Goal: Contribute content: Contribute content

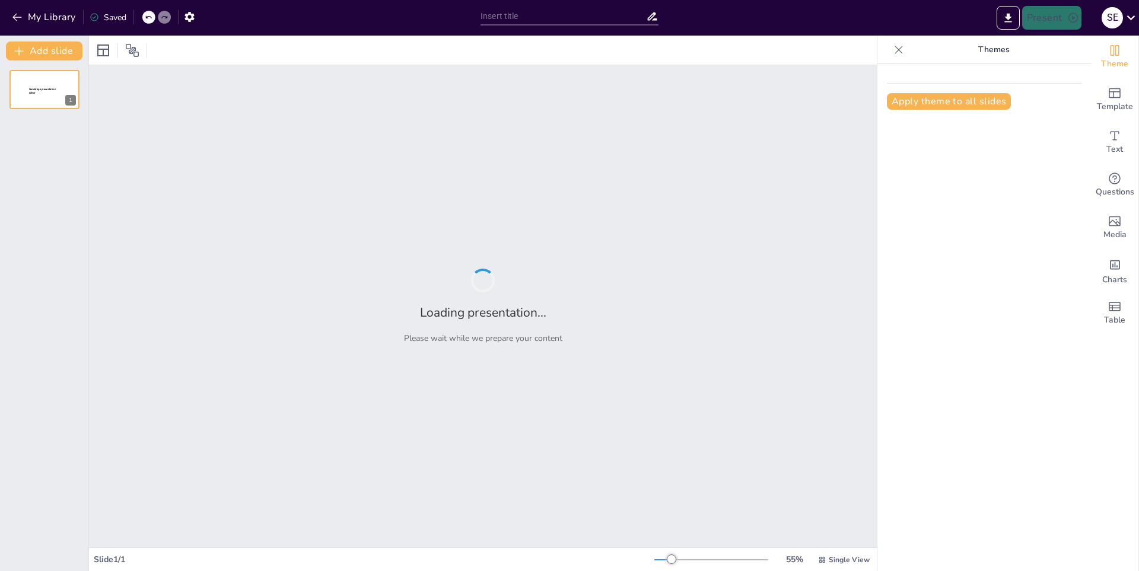
type input "La Historia a Través de los Ojos del Historiador: Un Estudio Evaluativo"
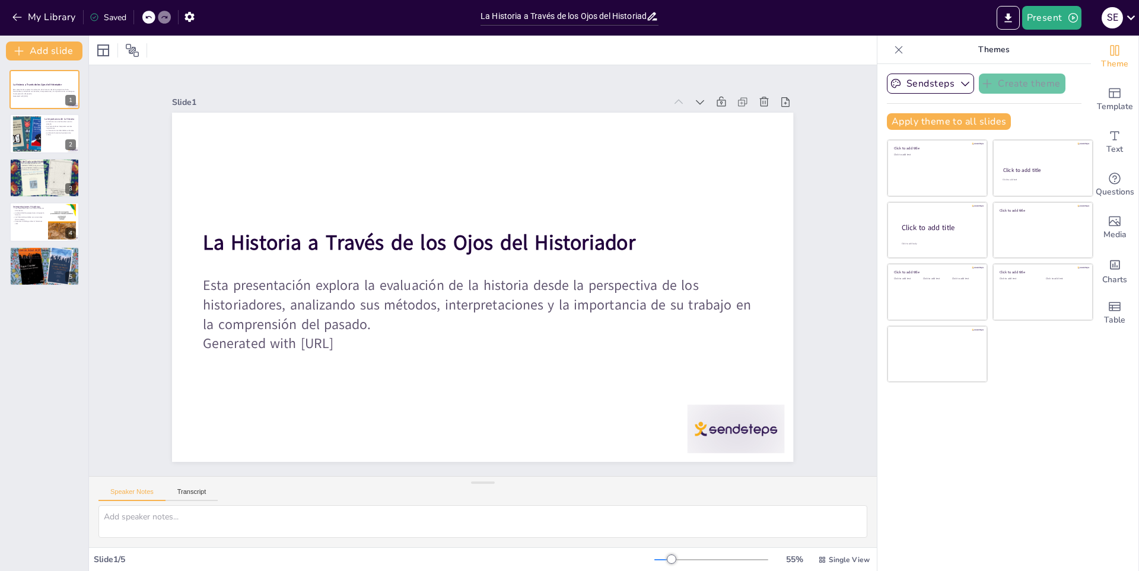
click at [702, 555] on div at bounding box center [711, 559] width 114 height 9
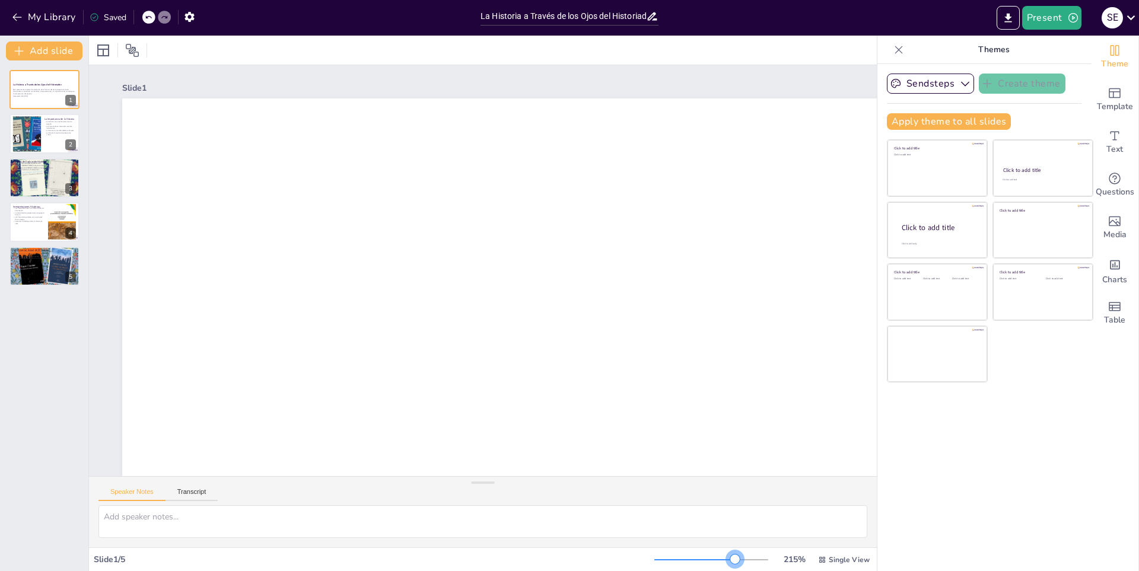
click at [726, 555] on div at bounding box center [711, 559] width 114 height 9
click at [684, 561] on div at bounding box center [711, 559] width 114 height 9
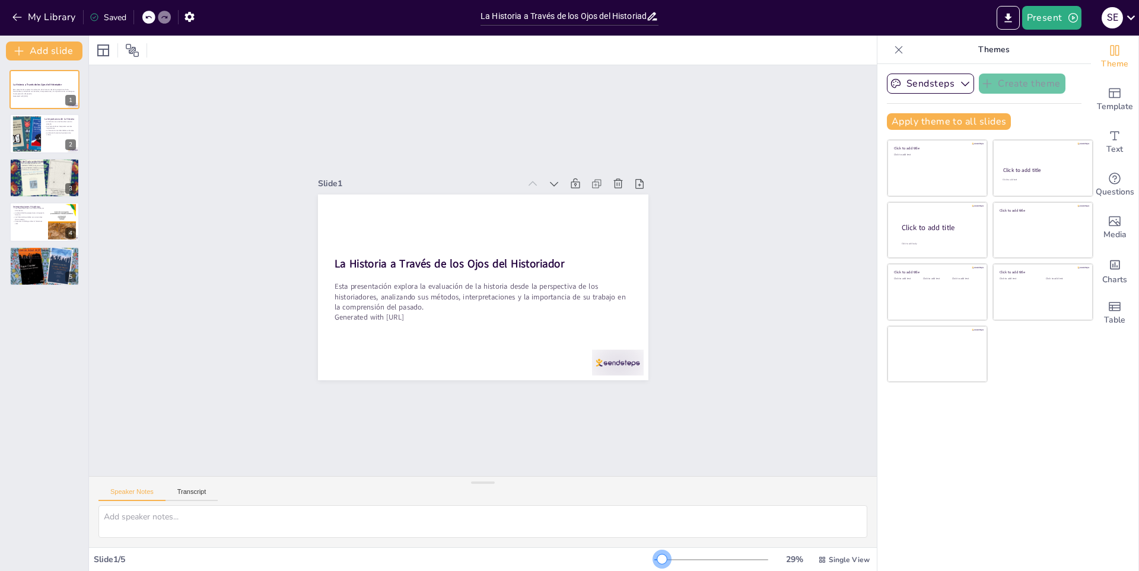
click at [654, 558] on div at bounding box center [711, 559] width 114 height 9
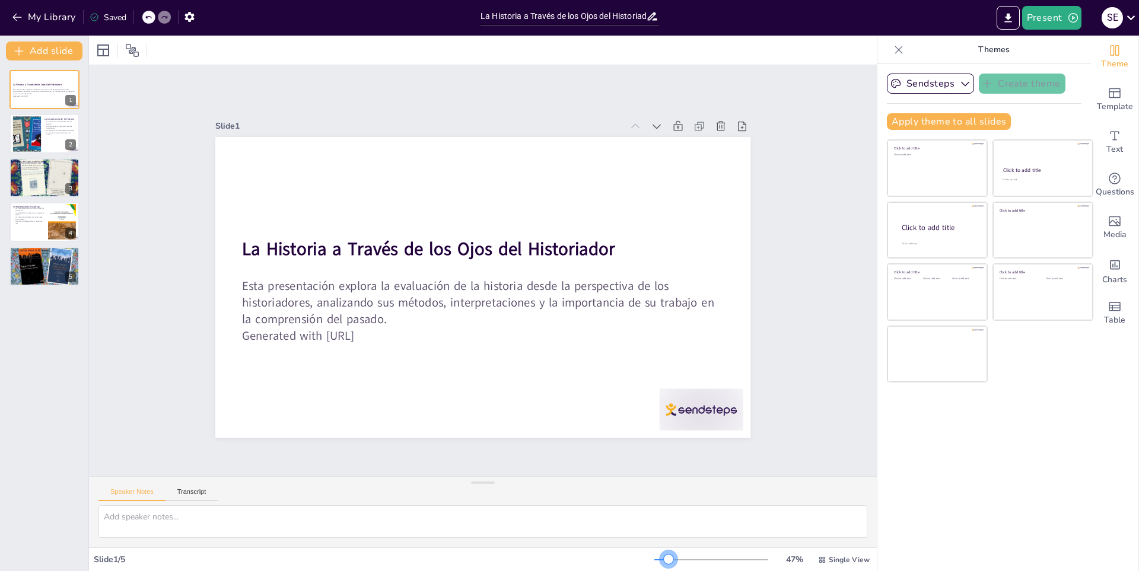
click at [660, 556] on div at bounding box center [711, 559] width 114 height 9
click at [365, 447] on div at bounding box center [344, 489] width 42 height 84
click at [784, 282] on div "Slide 1 La Historia a Través de los Ojos del Historiador Esta presentación expl…" at bounding box center [482, 270] width 827 height 491
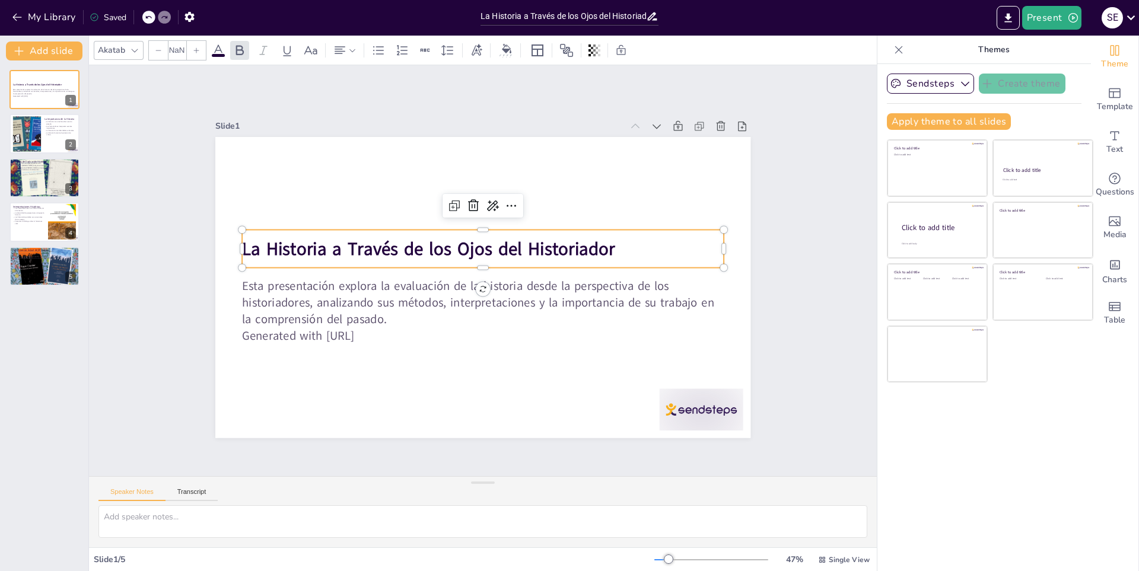
type input "48"
click at [468, 240] on strong "La Historia a Través de los Ojos del Historiador" at bounding box center [499, 214] width 63 height 373
click at [443, 240] on strong "La Historia a Través de los Ojos del Historiador" at bounding box center [493, 213] width 101 height 370
click at [751, 243] on div "Slide 1 La Historia a Través de los Ojos del Historiador Esta presentación expl…" at bounding box center [483, 271] width 686 height 550
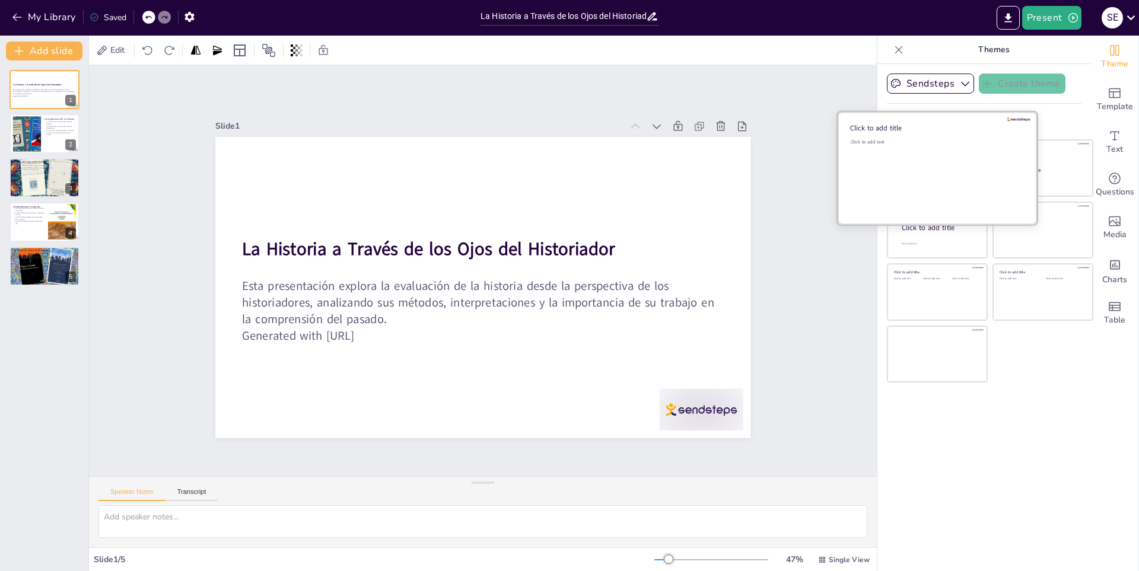
click at [949, 160] on div "Click to add text" at bounding box center [936, 176] width 170 height 74
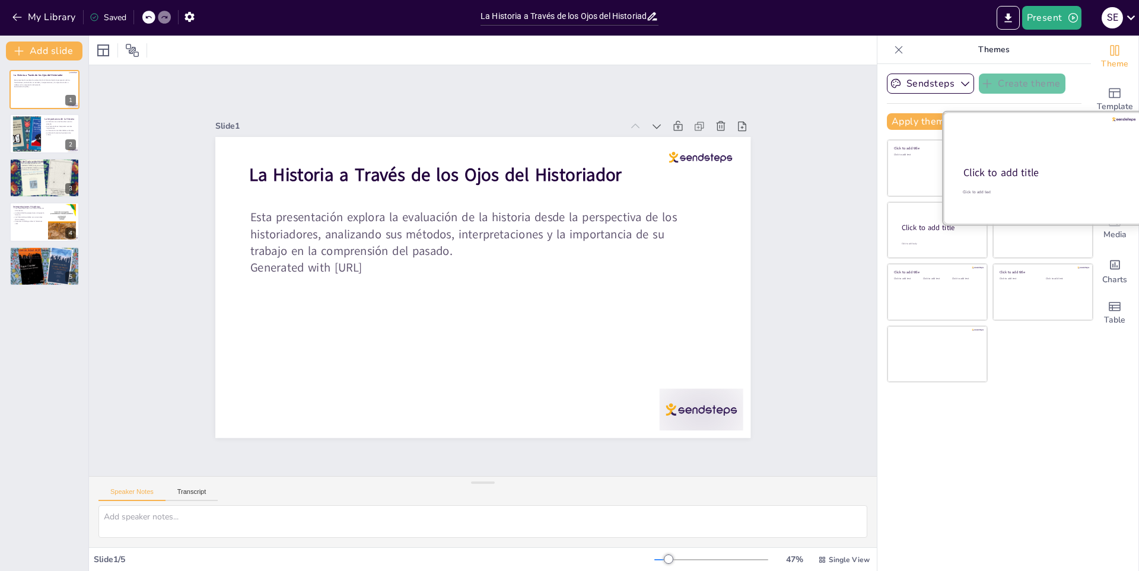
click at [1039, 175] on div "Click to add title" at bounding box center [1042, 173] width 157 height 14
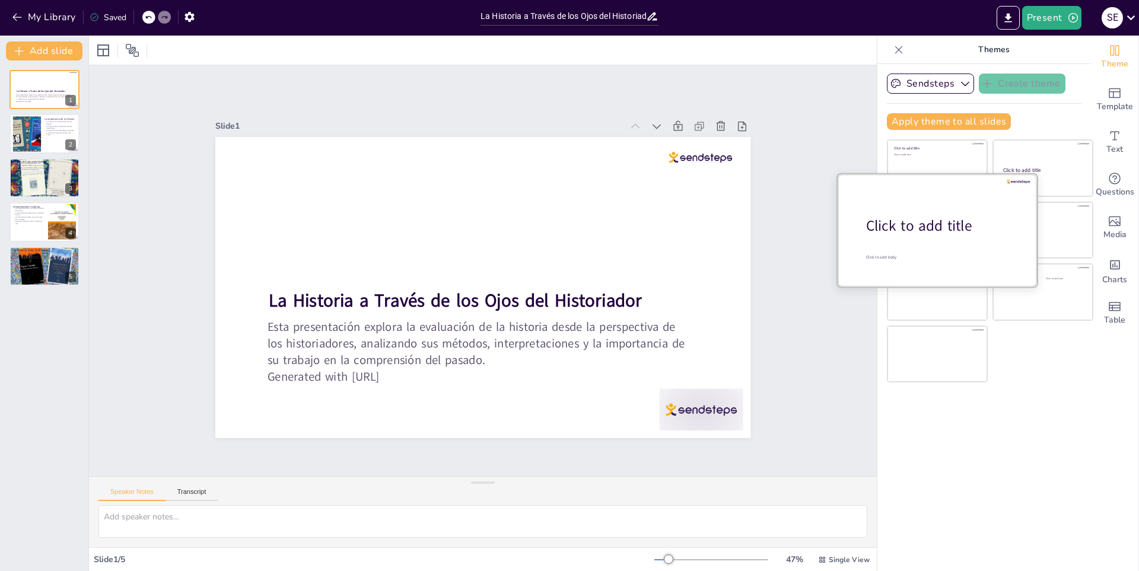
click at [953, 228] on div "Click to add title" at bounding box center [941, 226] width 151 height 20
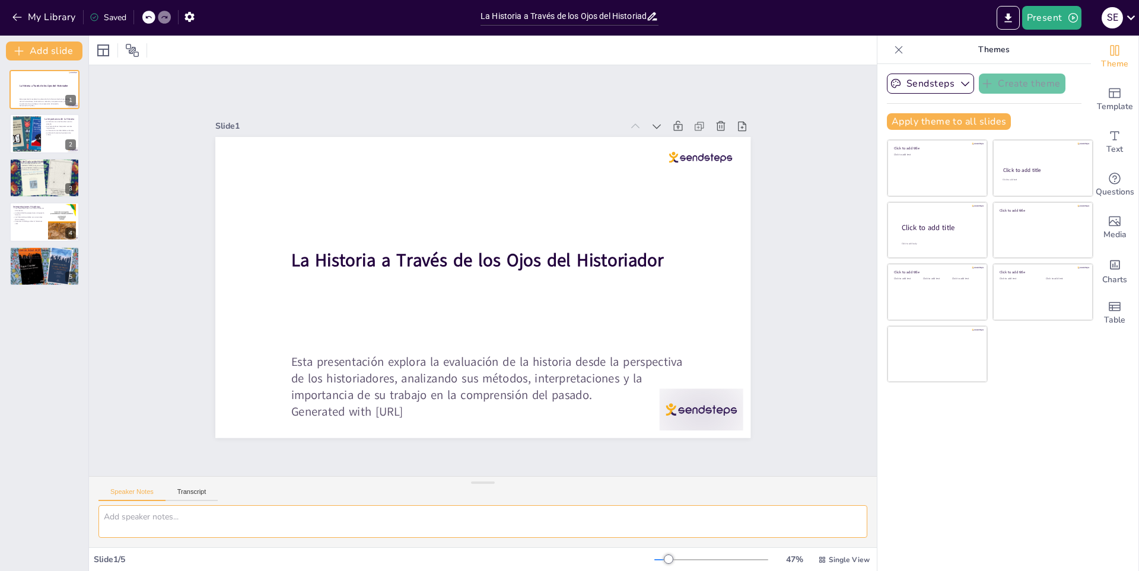
drag, startPoint x: 189, startPoint y: 513, endPoint x: 179, endPoint y: 520, distance: 12.8
click at [179, 520] on textarea at bounding box center [482, 522] width 769 height 33
click at [45, 121] on button at bounding box center [52, 124] width 14 height 14
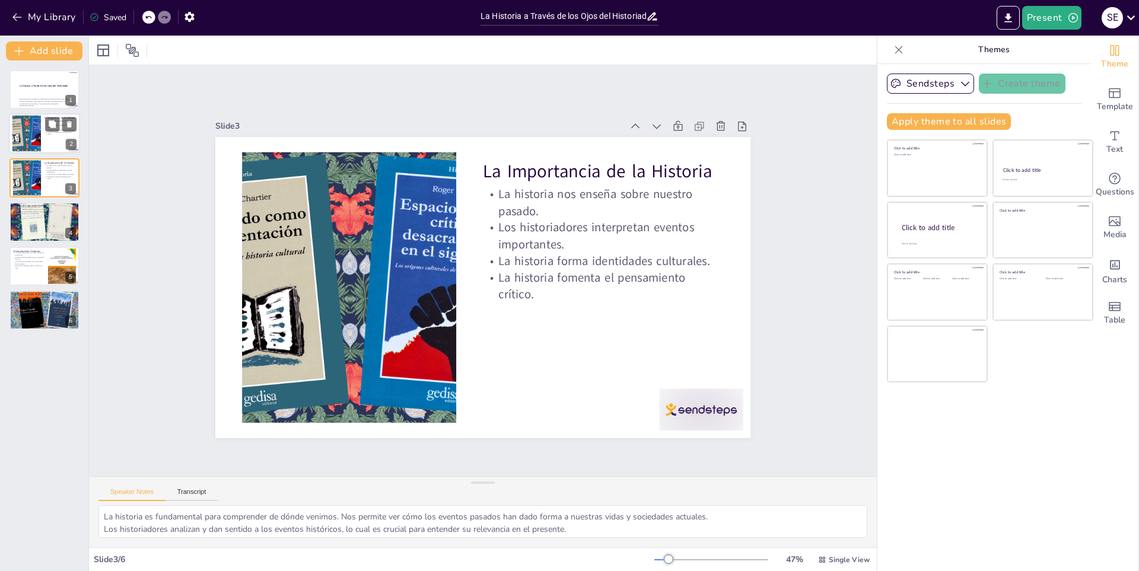
click at [40, 138] on div at bounding box center [26, 134] width 63 height 36
click at [23, 145] on div at bounding box center [26, 134] width 63 height 36
click at [30, 169] on div at bounding box center [26, 178] width 63 height 36
click at [28, 172] on div at bounding box center [26, 178] width 63 height 36
click at [28, 142] on div at bounding box center [26, 134] width 63 height 36
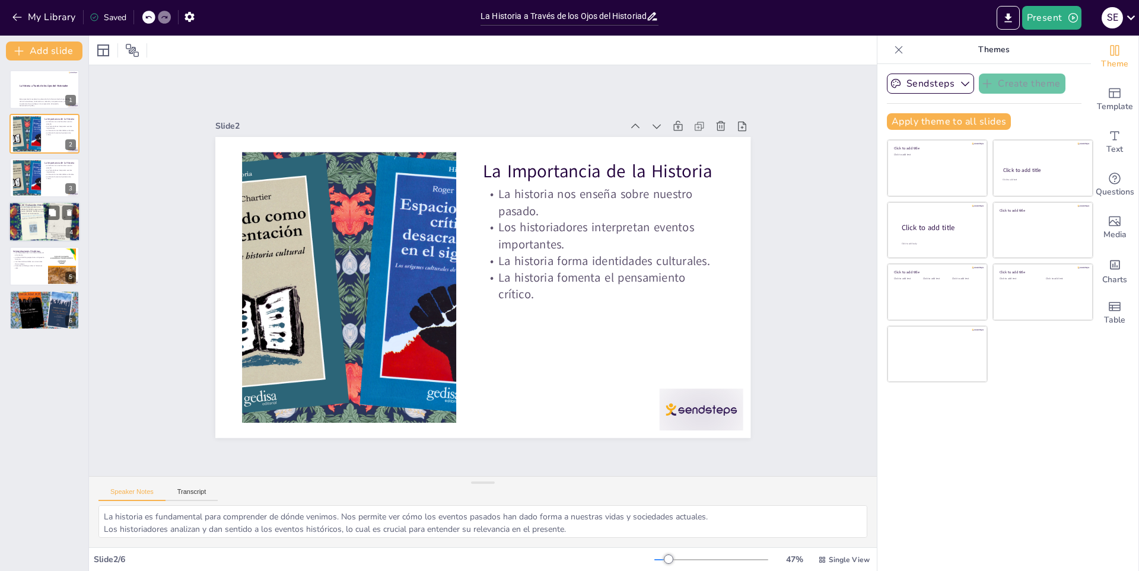
click at [24, 224] on div at bounding box center [44, 222] width 71 height 41
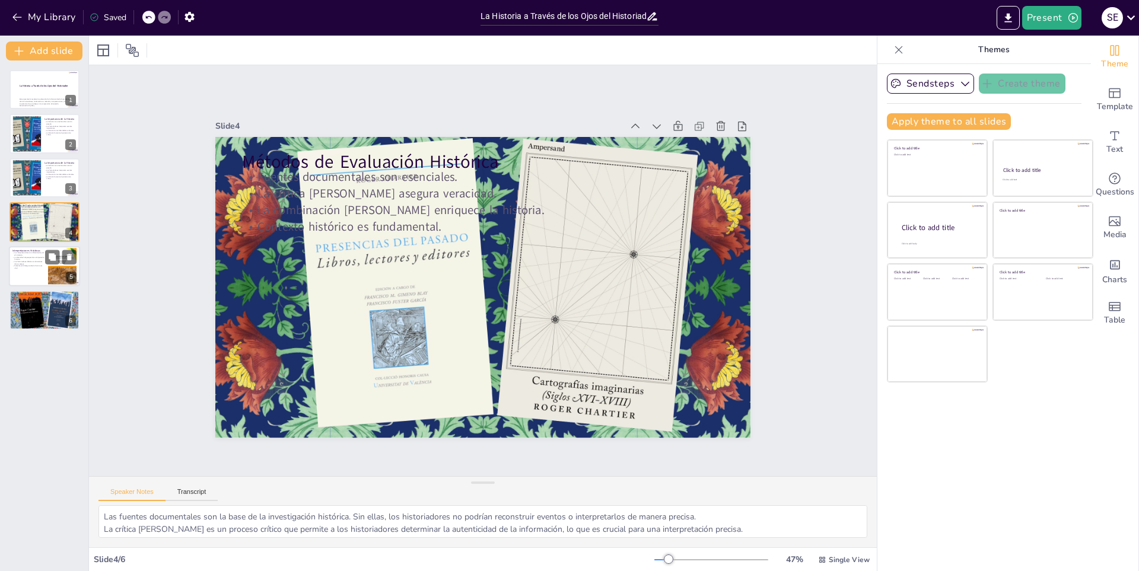
click at [29, 255] on p "Las interpretaciones son influenciadas por el contexto." at bounding box center [28, 254] width 32 height 4
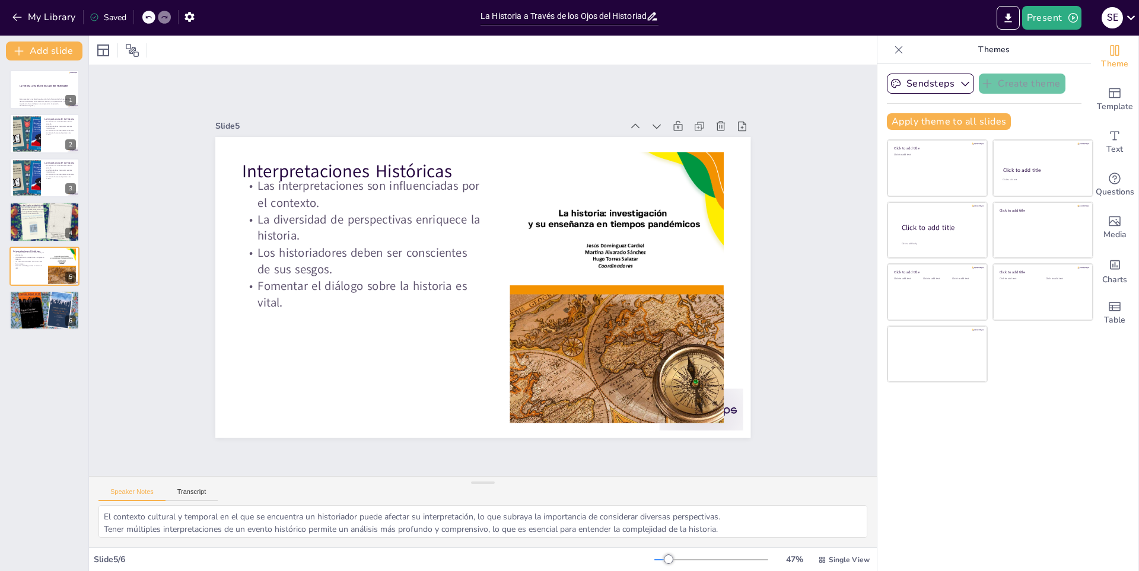
click at [27, 287] on div "La Historia a Través de los Ojos del Historiador Esta presentación explora la e…" at bounding box center [44, 200] width 88 height 260
click at [27, 300] on p "Aprender de los errores del pasado es crucial." at bounding box center [44, 300] width 64 height 2
type textarea "La historia no es solo un estudio del pasado; también es una herramienta para e…"
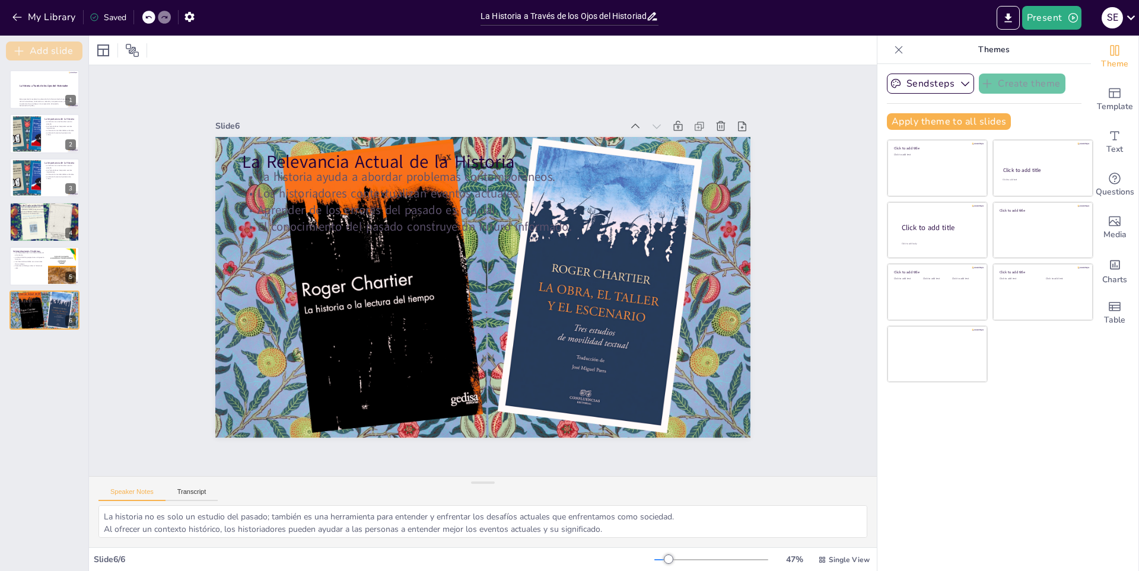
click at [42, 46] on button "Add slide" at bounding box center [44, 51] width 77 height 19
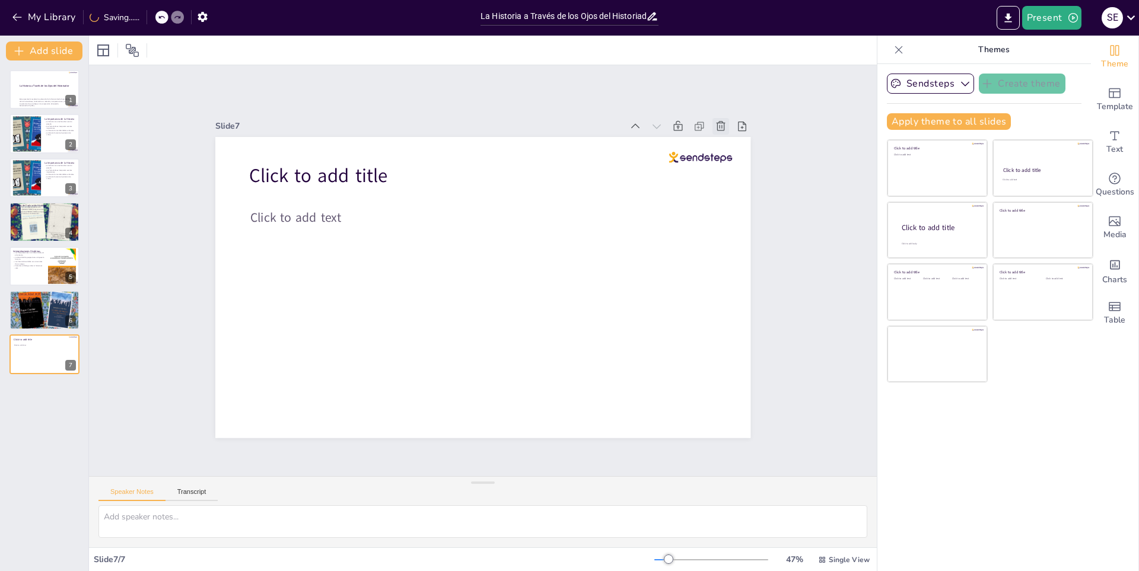
click at [469, 540] on icon at bounding box center [460, 548] width 17 height 17
type textarea "La historia no es solo un estudio del pasado; también es una herramienta para e…"
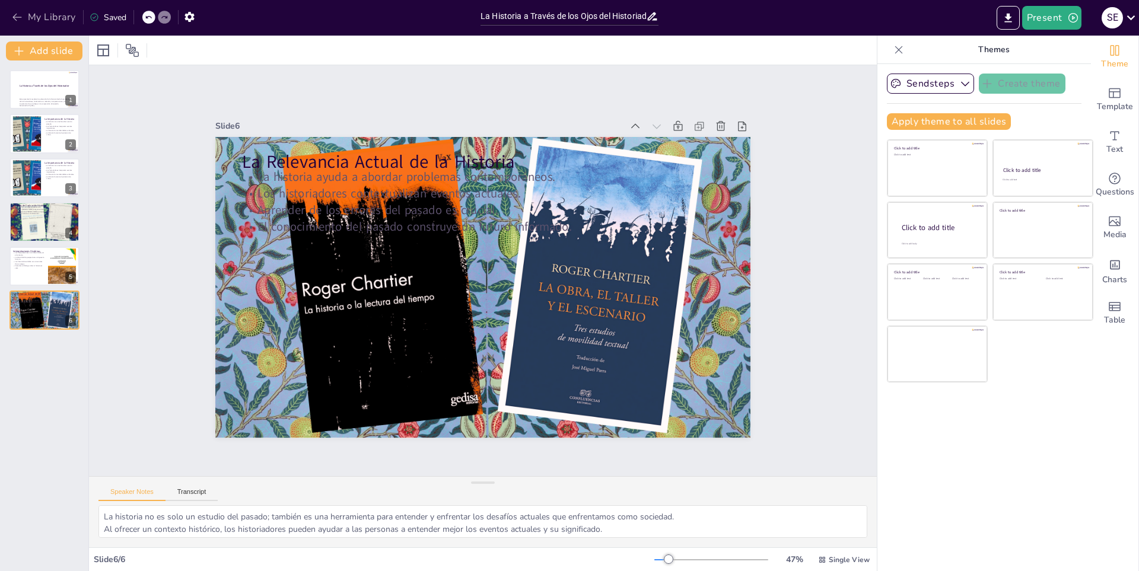
click at [35, 9] on button "My Library" at bounding box center [45, 17] width 72 height 19
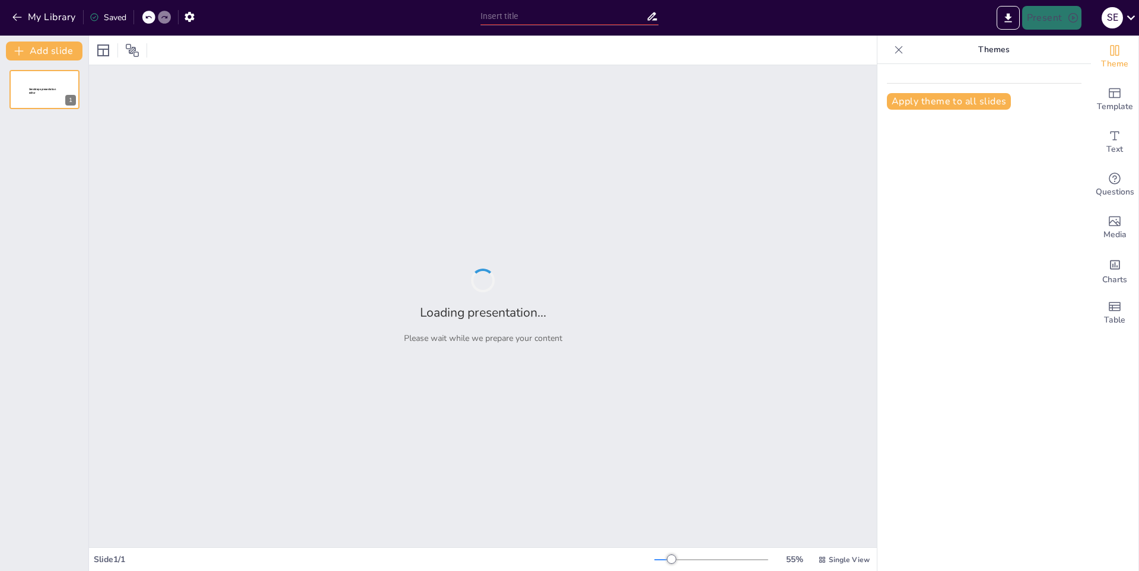
type input "Economía y Desarrollo: La Riqueza de América del Norte"
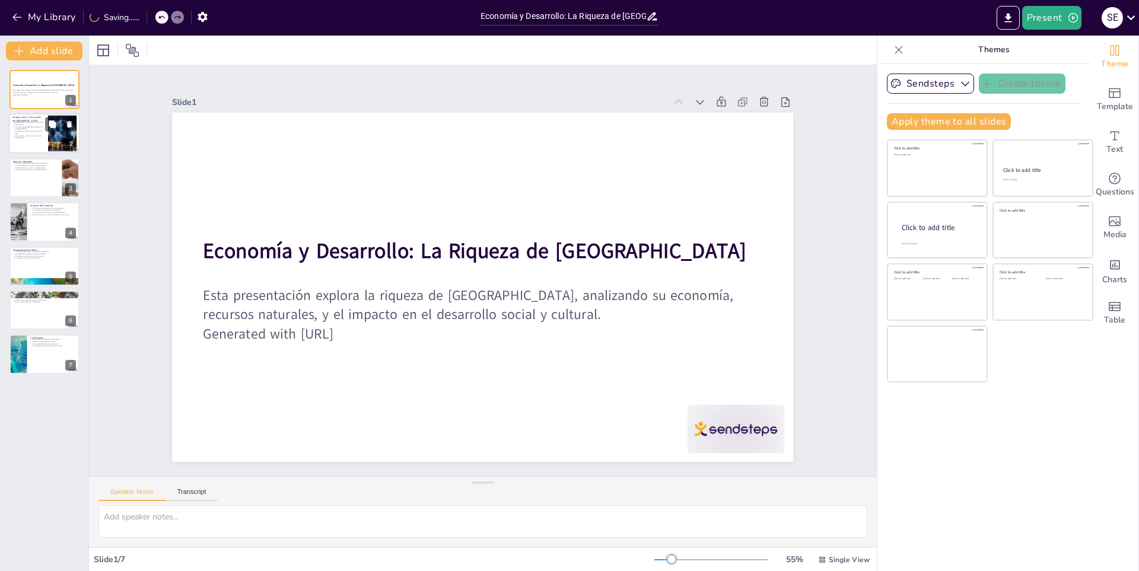
click at [39, 124] on p "América del Norte tiene una economía diversificada." at bounding box center [28, 124] width 32 height 4
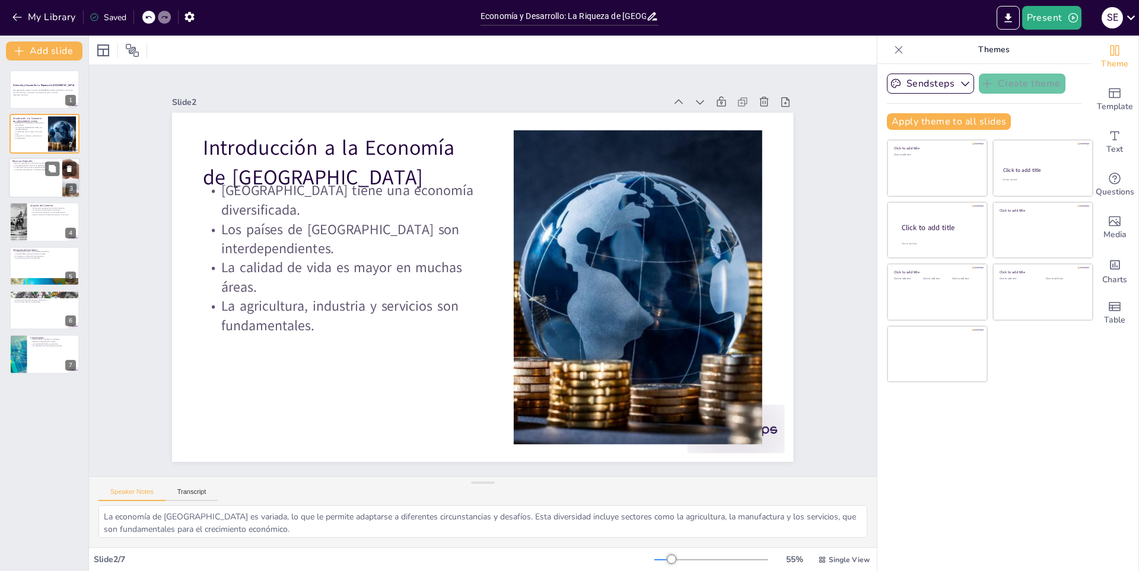
click at [27, 180] on div at bounding box center [44, 178] width 71 height 40
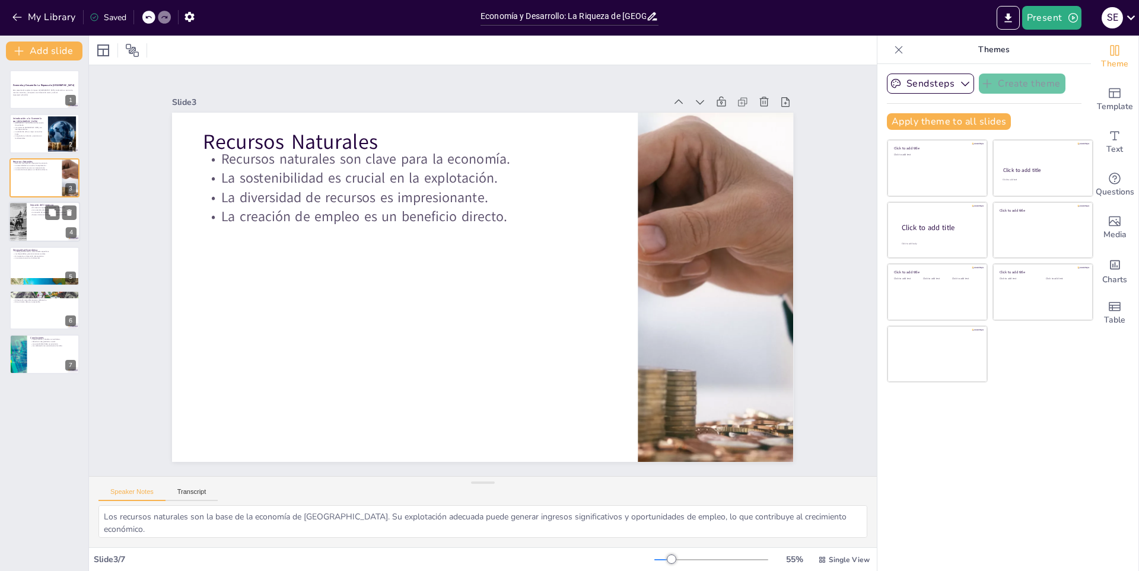
click at [43, 214] on p "Nuevas industrias se desarrollan gracias al comercio." at bounding box center [53, 215] width 46 height 2
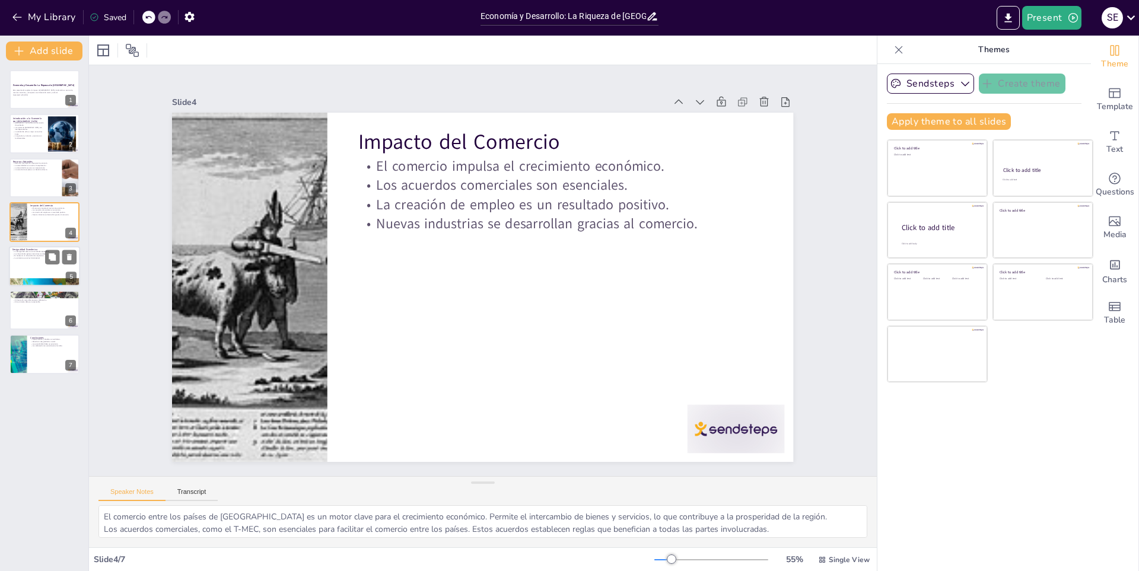
click at [30, 286] on div "Desigualdad Económica La desigualdad afecta a comunidades específicas. Las disp…" at bounding box center [44, 266] width 71 height 40
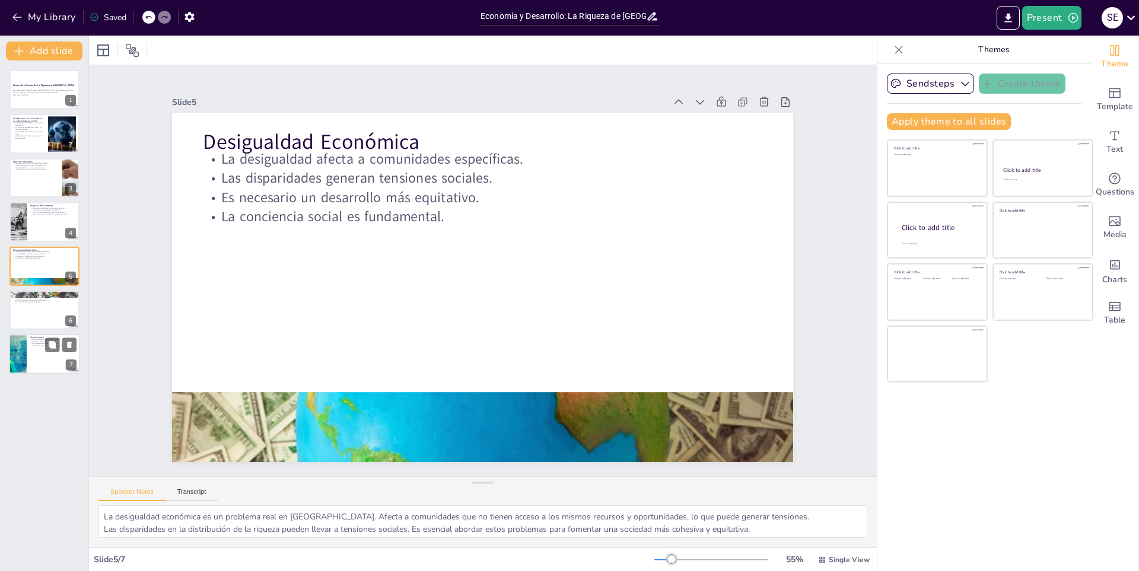
click at [27, 357] on div at bounding box center [44, 355] width 71 height 40
type textarea "La riqueza de América del Norte ofrece muchas oportunidades, pero también prese…"
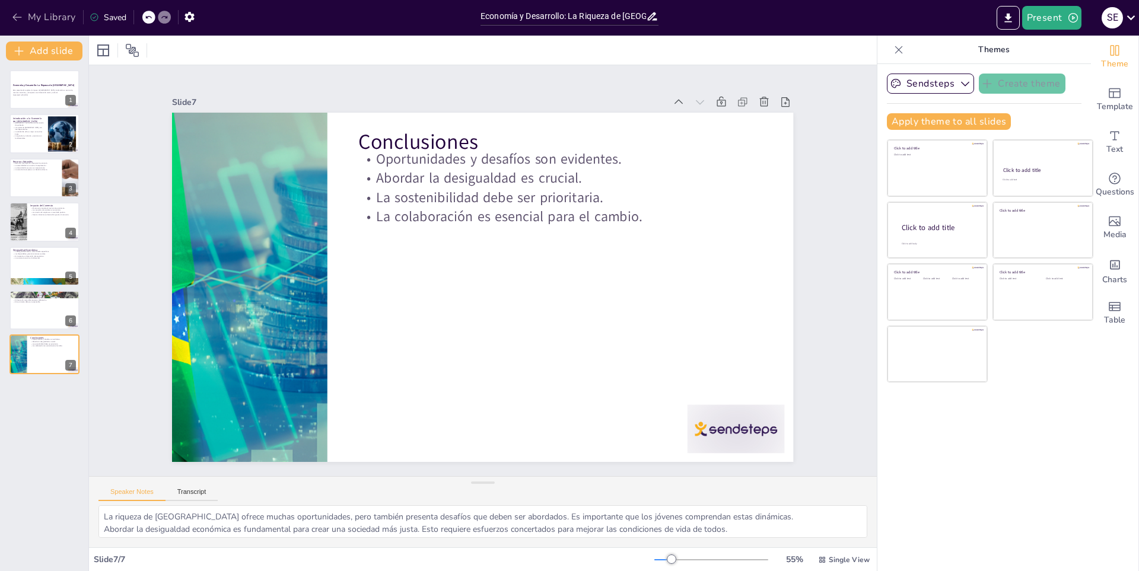
click at [15, 18] on icon "button" at bounding box center [16, 18] width 9 height 8
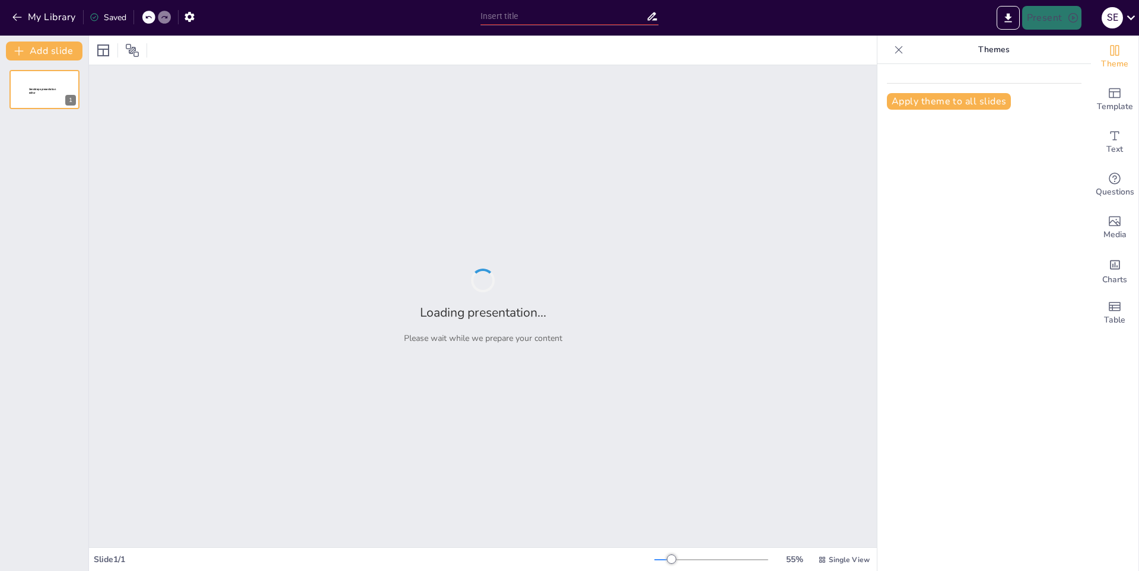
type input "Impacto Social y Económico de la Segunda Guerra Mundial"
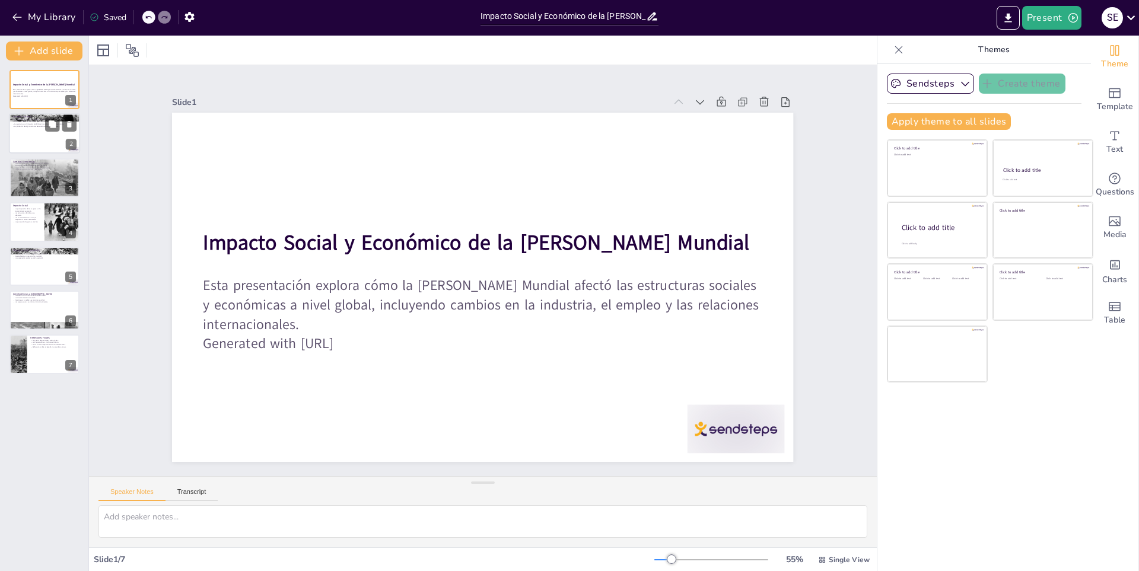
click at [64, 132] on div at bounding box center [44, 134] width 71 height 40
type textarea "Este punto destaca la magnitud de la guerra, que involucró a muchas naciones y …"
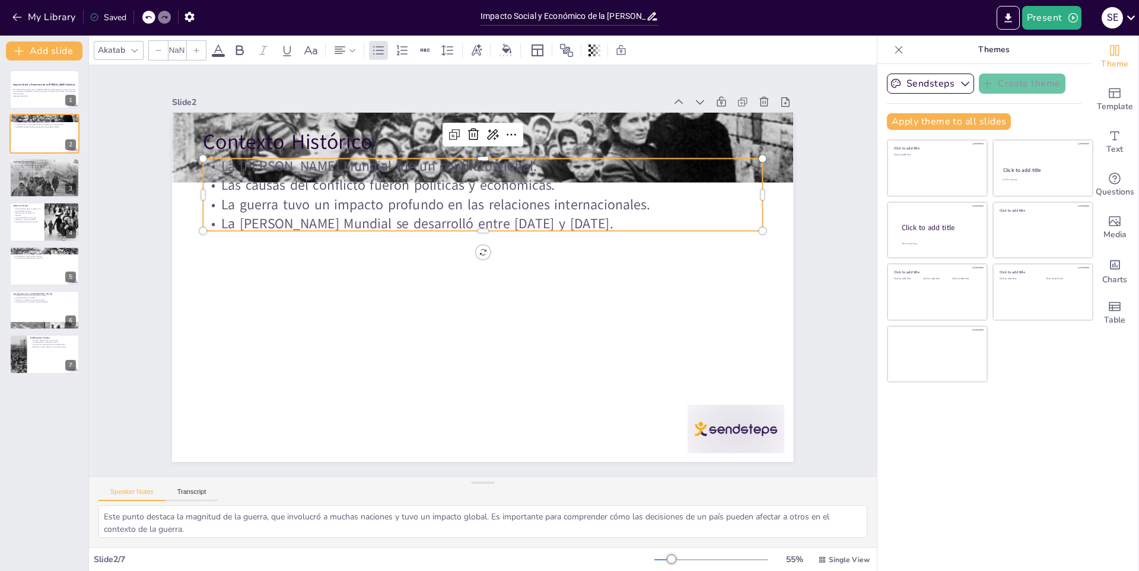
type input "32"
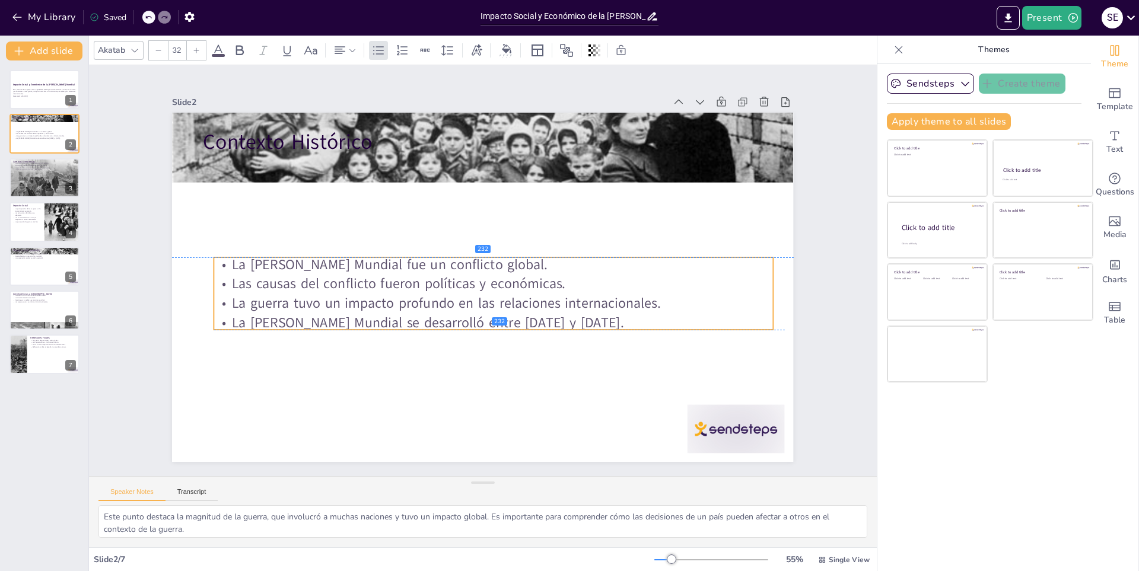
drag, startPoint x: 665, startPoint y: 177, endPoint x: 675, endPoint y: 279, distance: 102.6
click at [675, 279] on p "Las causas del conflicto fueron políticas y económicas." at bounding box center [493, 285] width 559 height 20
click at [692, 98] on div at bounding box center [700, 102] width 17 height 17
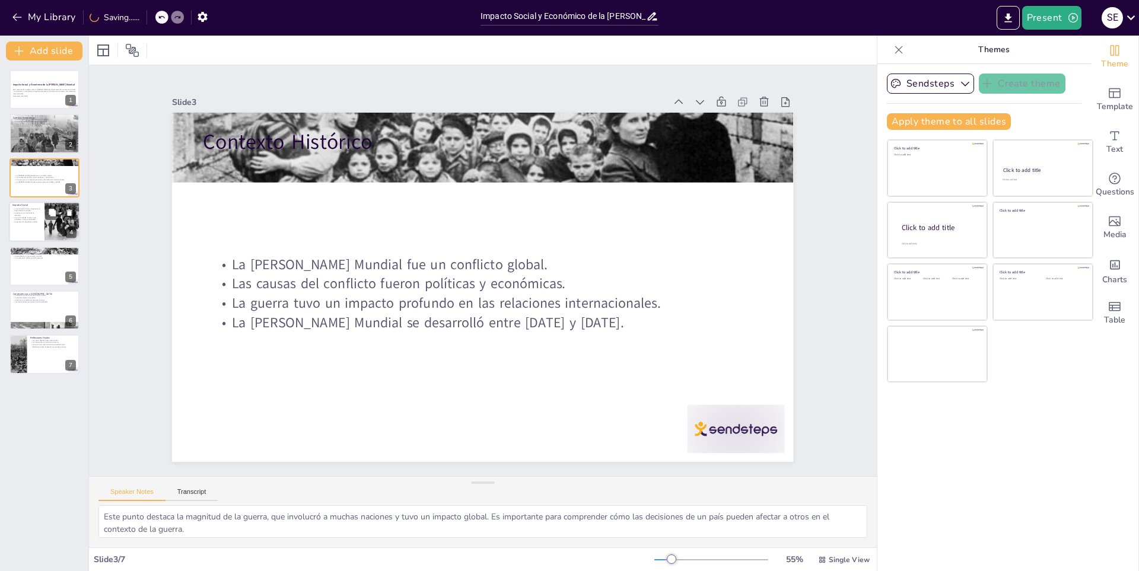
click at [42, 218] on div at bounding box center [44, 222] width 71 height 40
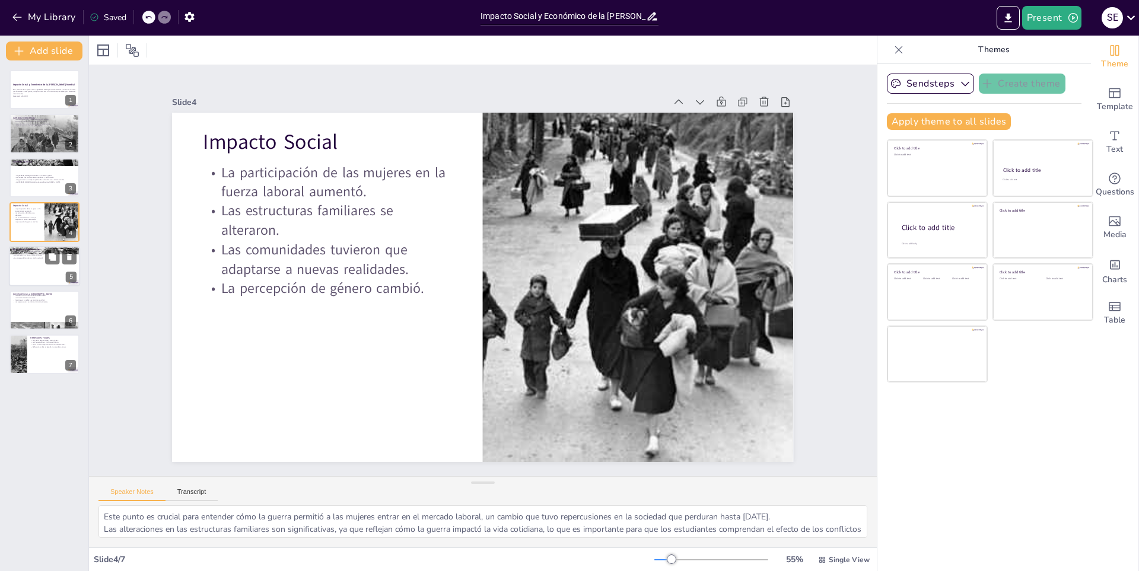
click at [49, 270] on div at bounding box center [44, 266] width 71 height 40
type textarea "La creación de la ONU es un hito importante que refleja el deseo de las nacione…"
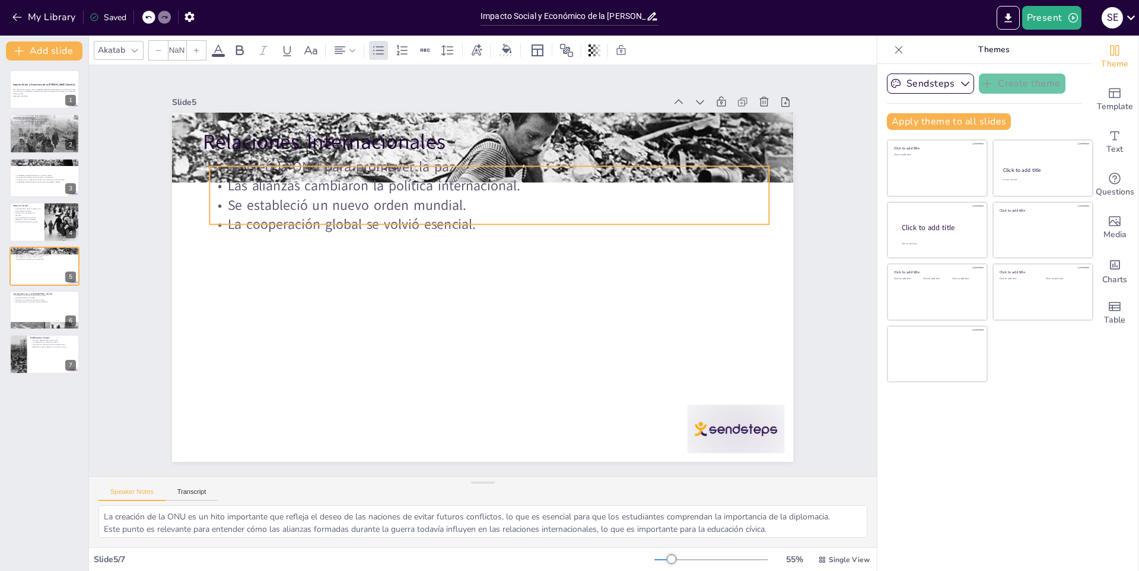
type input "32"
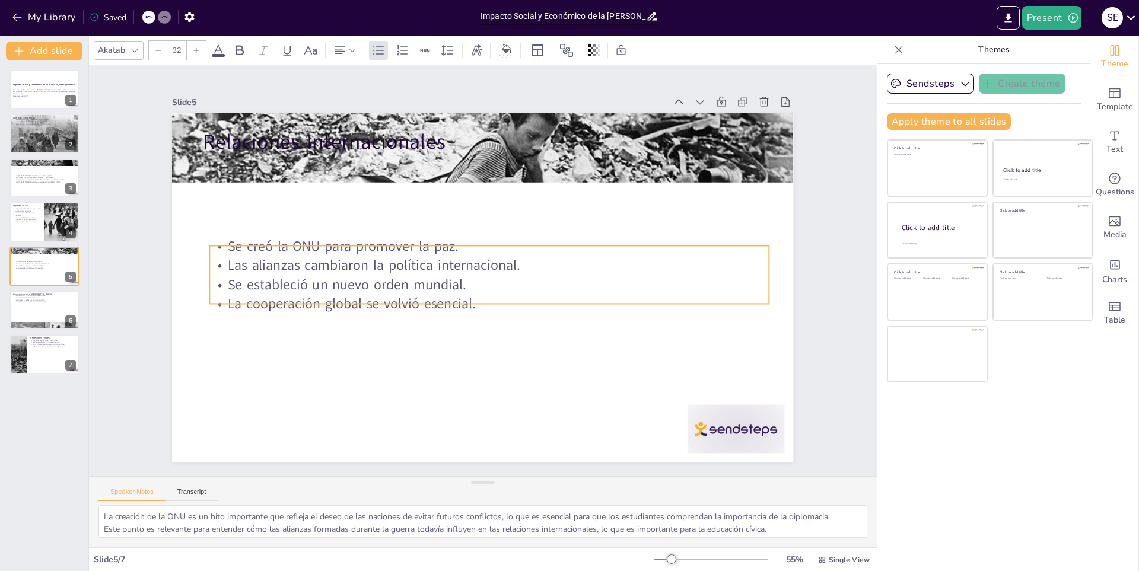
drag, startPoint x: 372, startPoint y: 217, endPoint x: 365, endPoint y: 292, distance: 75.1
click at [365, 292] on p "La cooperación global se volvió esencial." at bounding box center [460, 295] width 344 height 464
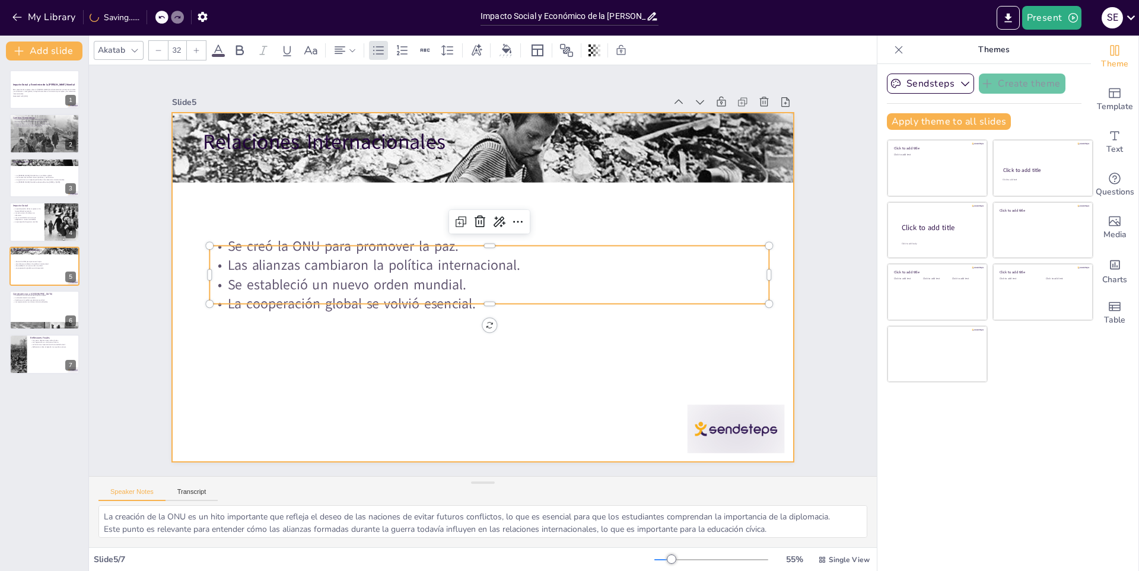
click at [345, 206] on div at bounding box center [474, 285] width 713 height 613
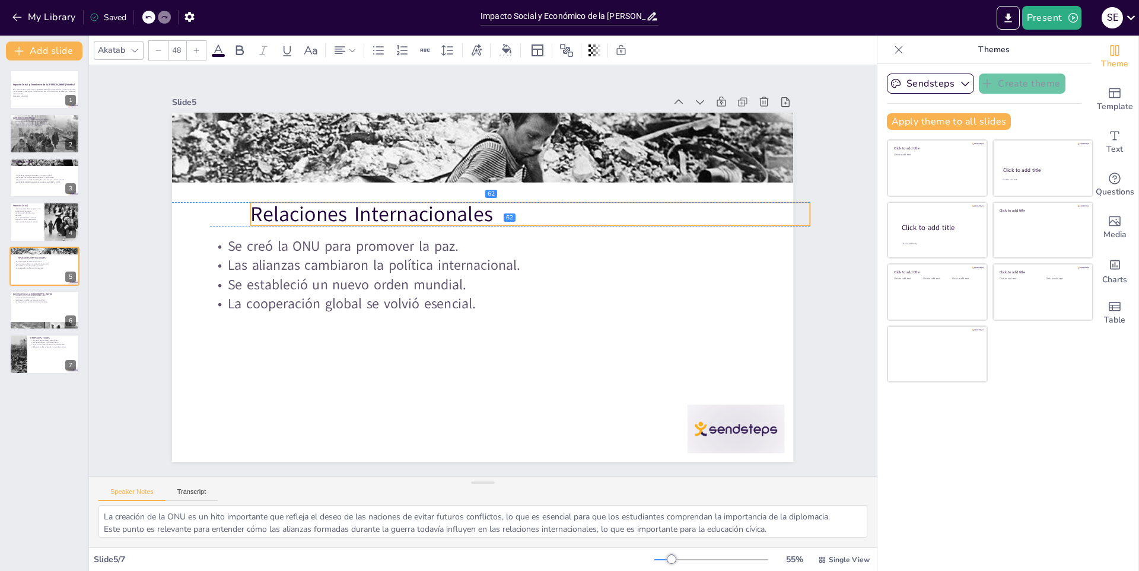
drag, startPoint x: 320, startPoint y: 138, endPoint x: 368, endPoint y: 209, distance: 85.6
click at [368, 209] on p "Relaciones Internacionales" at bounding box center [530, 214] width 559 height 29
click at [43, 176] on p "La Segunda Guerra Mundial fue un conflicto global." at bounding box center [46, 175] width 64 height 2
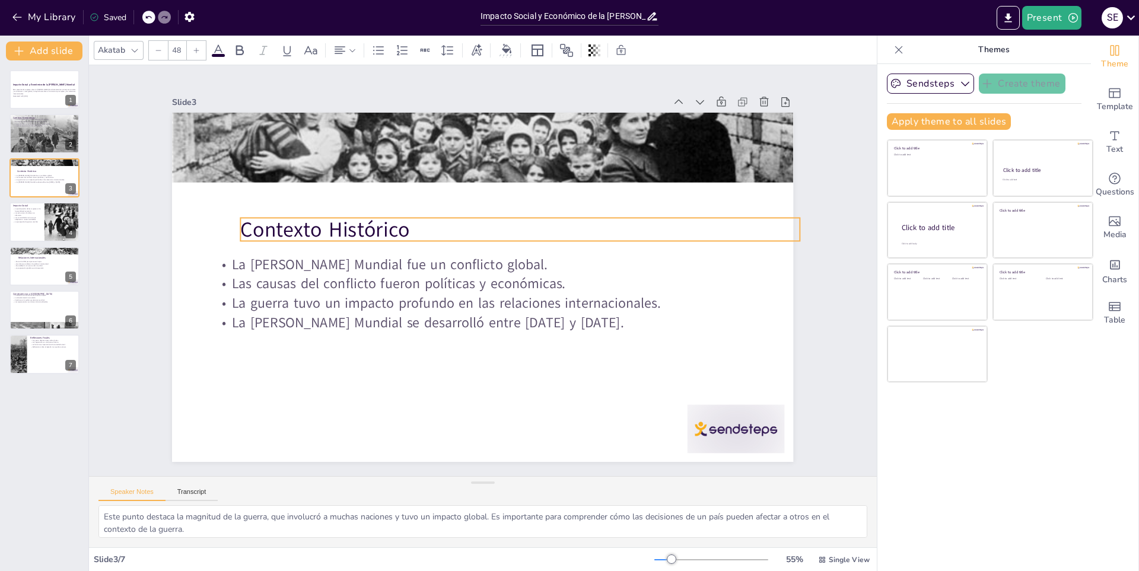
drag, startPoint x: 325, startPoint y: 140, endPoint x: 362, endPoint y: 228, distance: 95.4
click at [411, 228] on p "Contexto Histórico" at bounding box center [511, 319] width 200 height 541
click at [38, 263] on p "Las alianzas cambiaron la política internacional." at bounding box center [45, 264] width 64 height 2
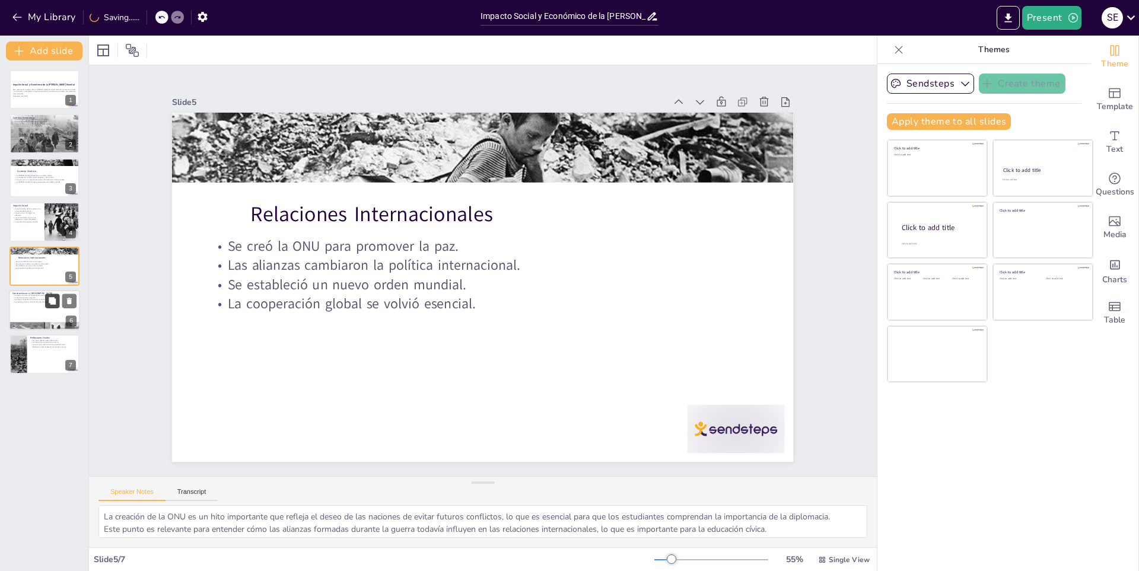
click at [50, 306] on button at bounding box center [52, 301] width 14 height 14
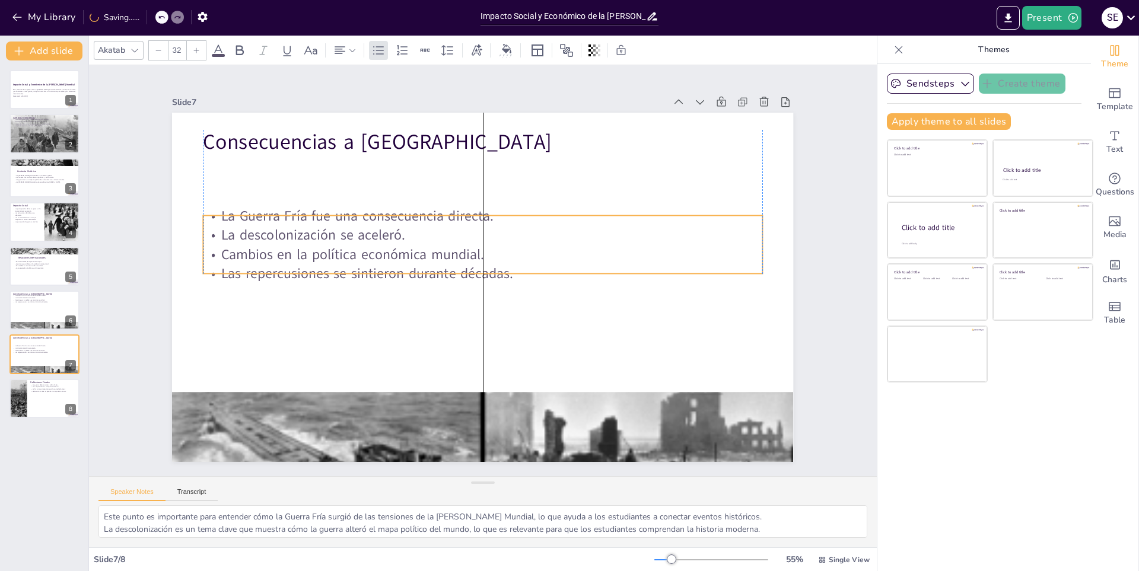
drag, startPoint x: 389, startPoint y: 205, endPoint x: 390, endPoint y: 262, distance: 57.0
click at [390, 262] on p "Las repercusiones se sintieron durante décadas." at bounding box center [482, 273] width 538 height 191
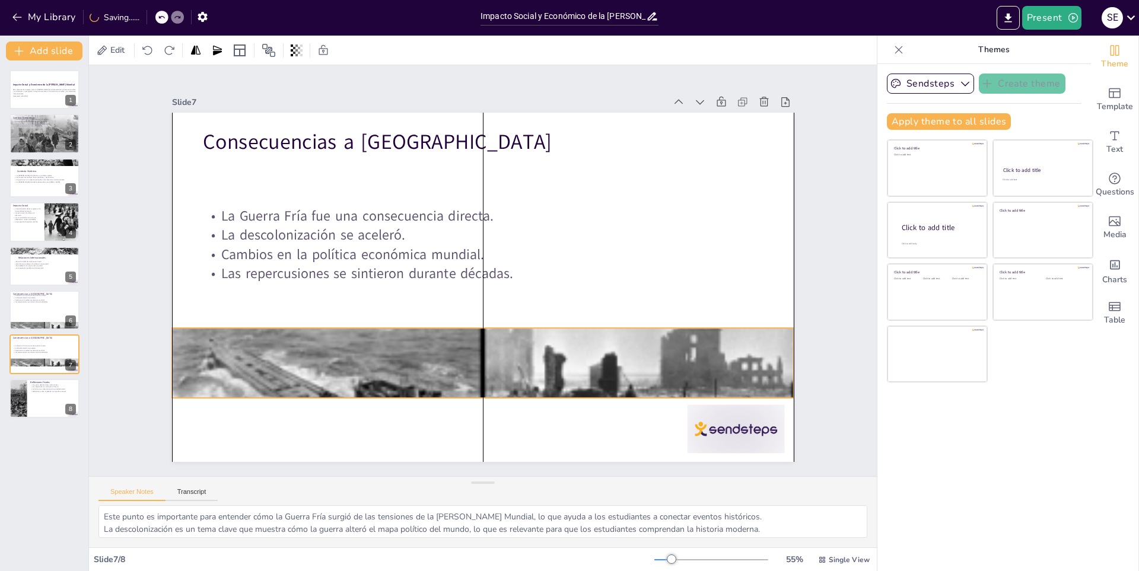
drag, startPoint x: 428, startPoint y: 401, endPoint x: 431, endPoint y: 337, distance: 64.1
click at [431, 337] on div at bounding box center [482, 363] width 621 height 586
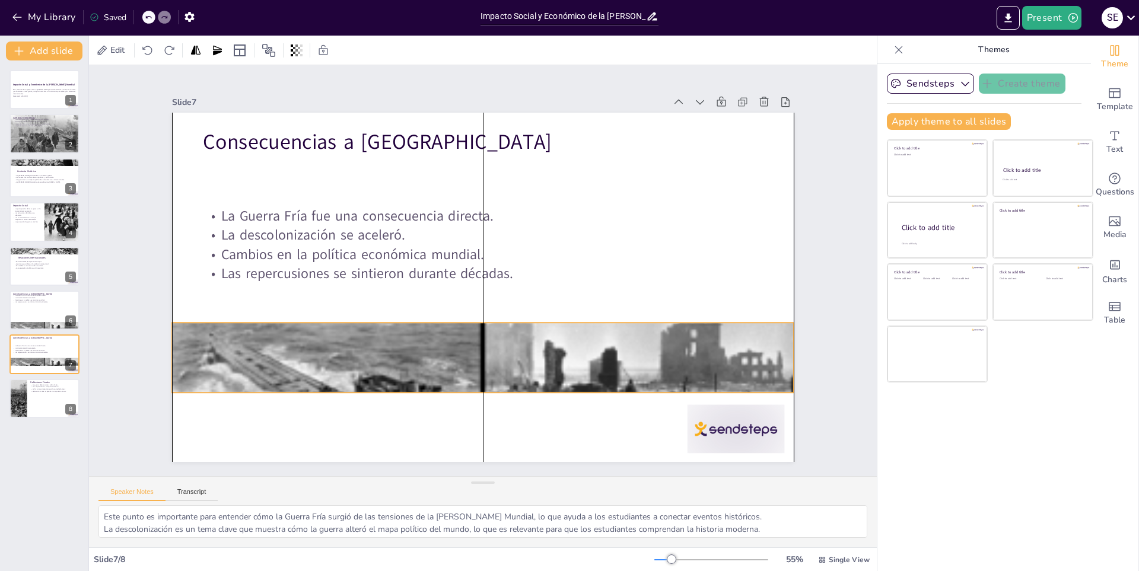
drag, startPoint x: 476, startPoint y: 391, endPoint x: 447, endPoint y: 295, distance: 100.2
click at [488, 372] on div at bounding box center [473, 357] width 679 height 648
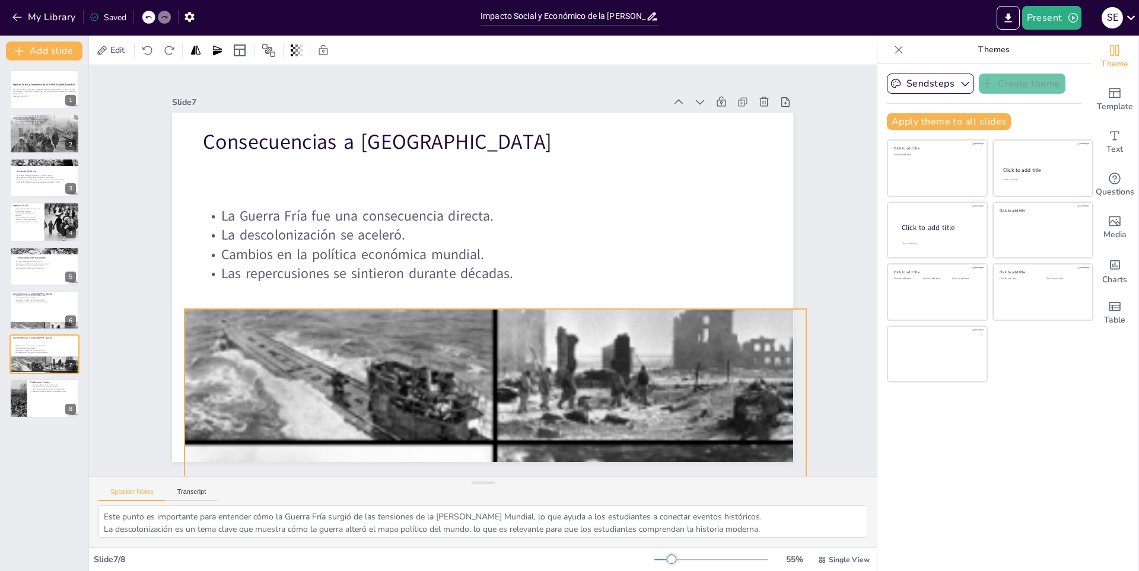
drag, startPoint x: 485, startPoint y: 374, endPoint x: 481, endPoint y: 320, distance: 54.1
click at [495, 481] on div "Slide 1 Impacto Social y Económico de la Segunda Guerra Mundial Esta presentaci…" at bounding box center [483, 306] width 788 height 482
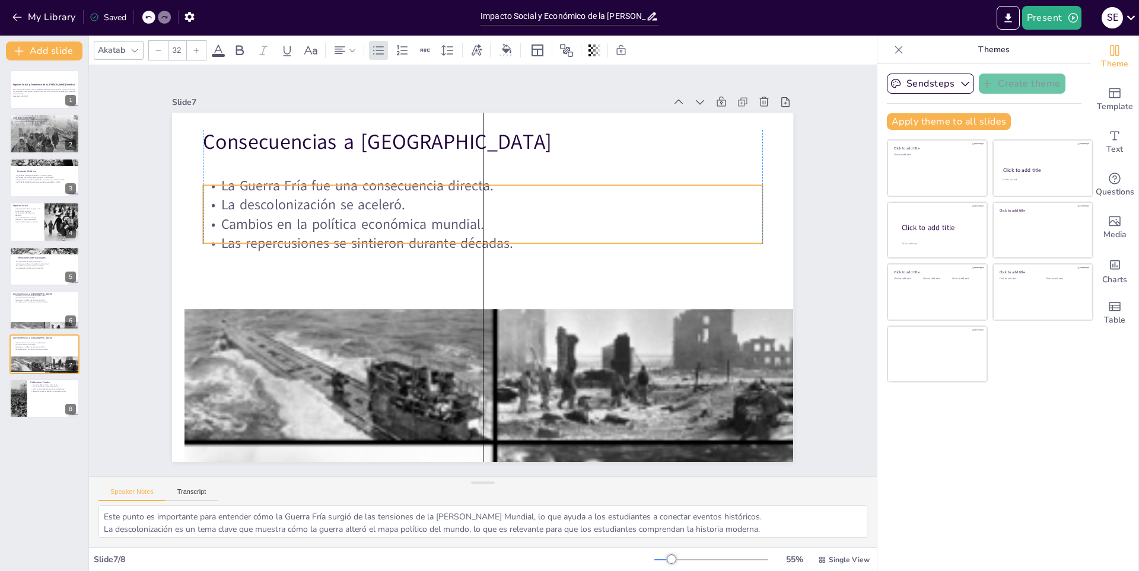
drag, startPoint x: 390, startPoint y: 225, endPoint x: 393, endPoint y: 192, distance: 33.4
click at [393, 195] on p "La descolonización se aceleró." at bounding box center [483, 205] width 559 height 20
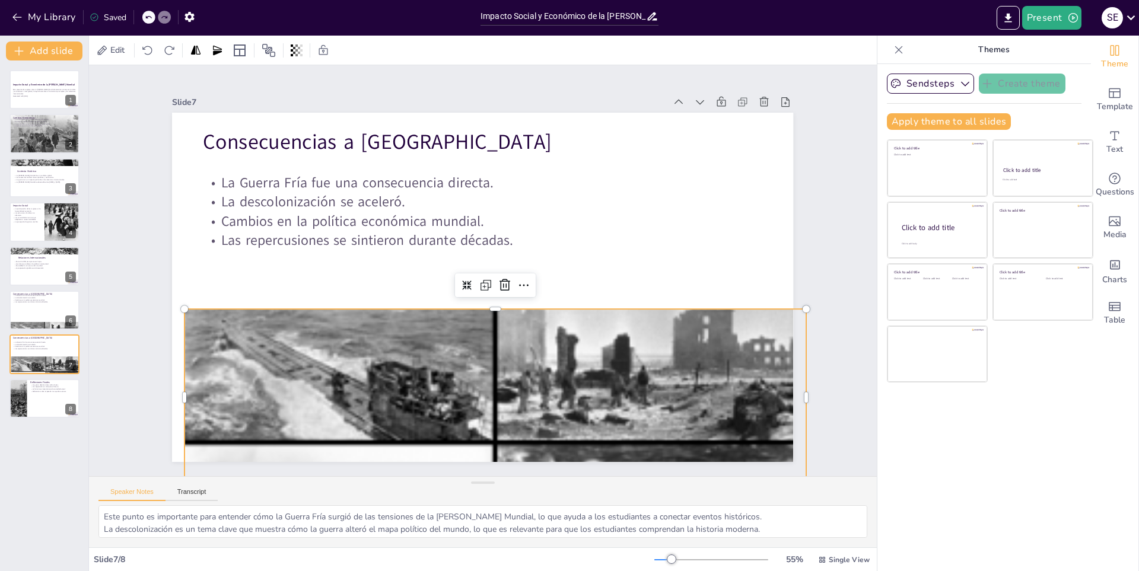
click at [485, 310] on div at bounding box center [495, 344] width 621 height 586
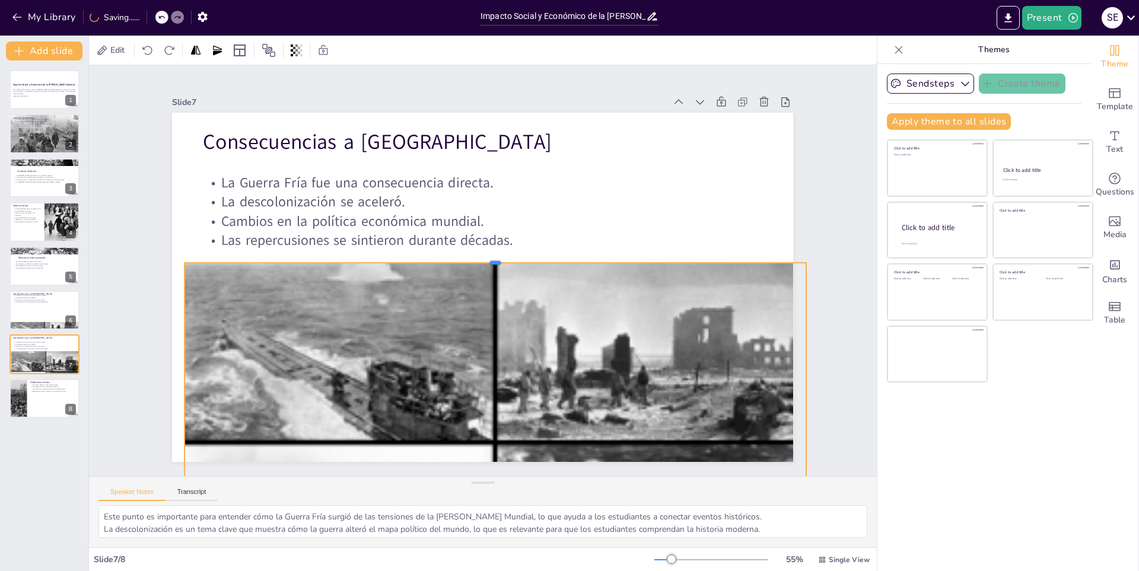
drag, startPoint x: 486, startPoint y: 303, endPoint x: 493, endPoint y: 257, distance: 46.8
click at [493, 257] on div at bounding box center [495, 257] width 621 height 9
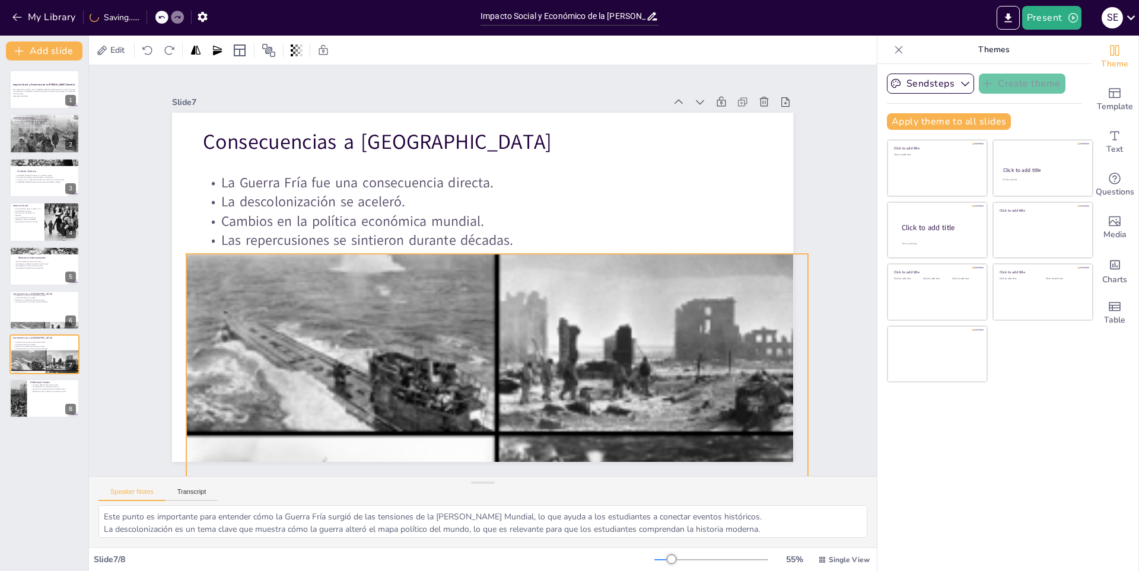
drag, startPoint x: 476, startPoint y: 373, endPoint x: 479, endPoint y: 365, distance: 8.8
click at [479, 365] on div at bounding box center [496, 335] width 621 height 586
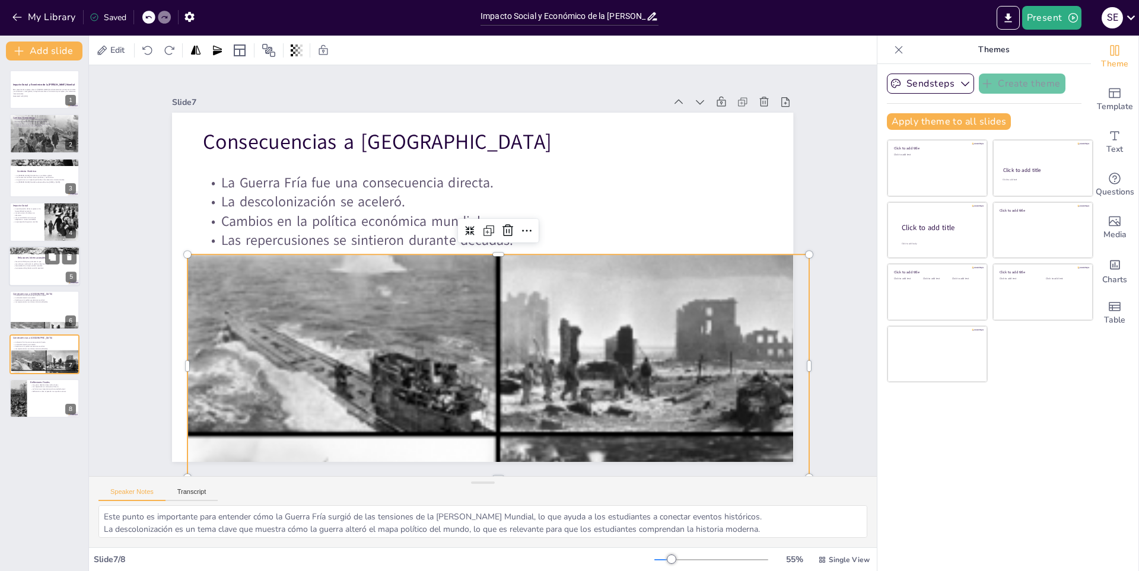
click at [31, 269] on p "La cooperación global se volvió esencial." at bounding box center [45, 268] width 64 height 2
type textarea "La creación de la ONU es un hito importante que refleja el deseo de las nacione…"
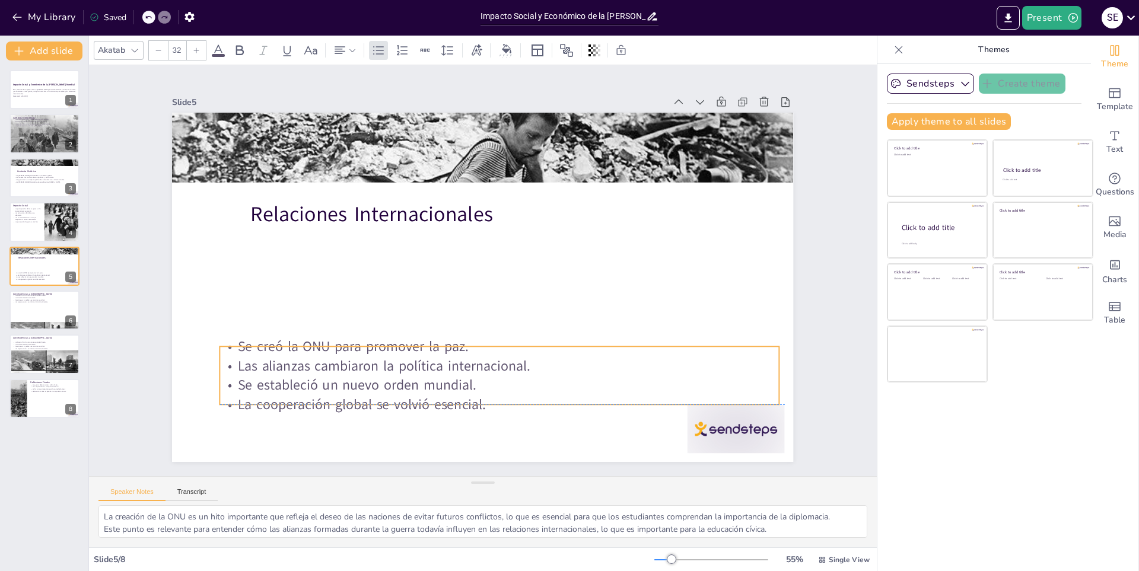
drag, startPoint x: 342, startPoint y: 244, endPoint x: 352, endPoint y: 341, distance: 97.8
click at [352, 341] on p "Se creó la ONU para promover la paz." at bounding box center [491, 348] width 558 height 78
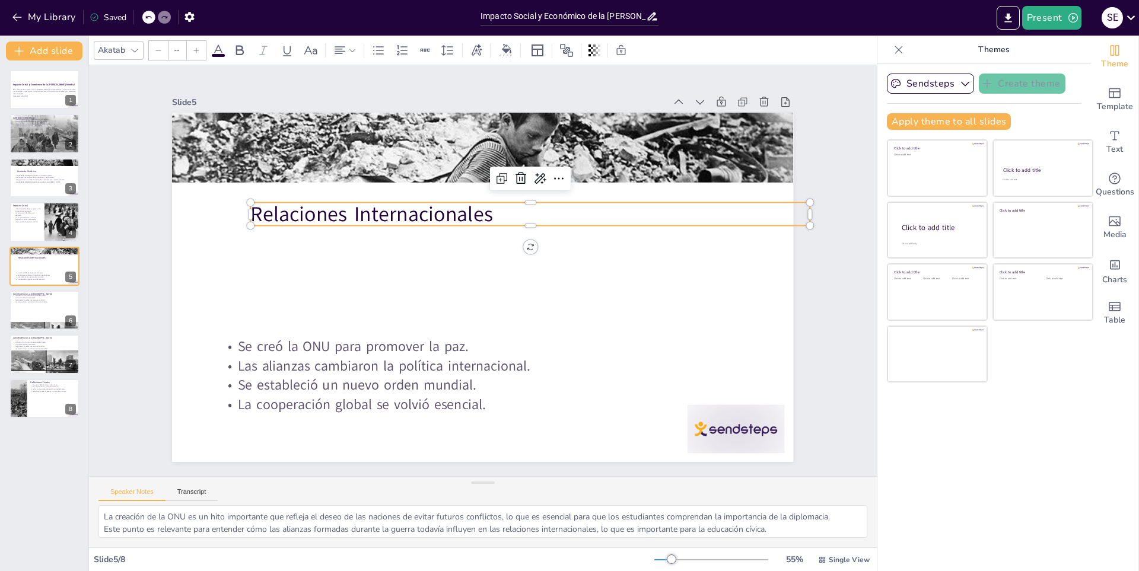
type input "48"
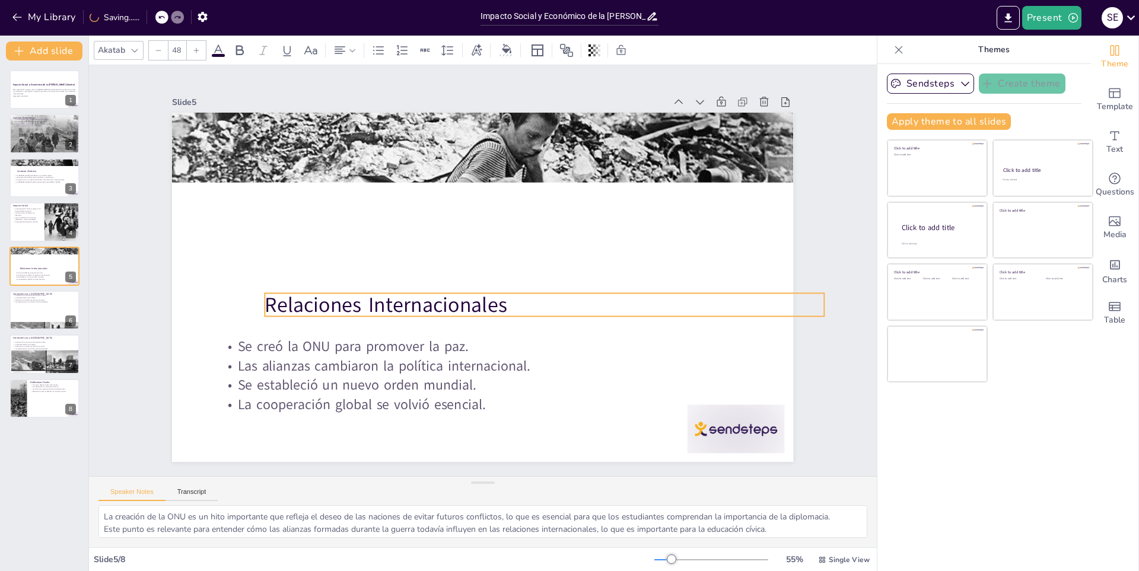
drag, startPoint x: 389, startPoint y: 212, endPoint x: 429, endPoint y: 152, distance: 71.8
click at [405, 303] on p "Relaciones Internacionales" at bounding box center [540, 311] width 559 height 87
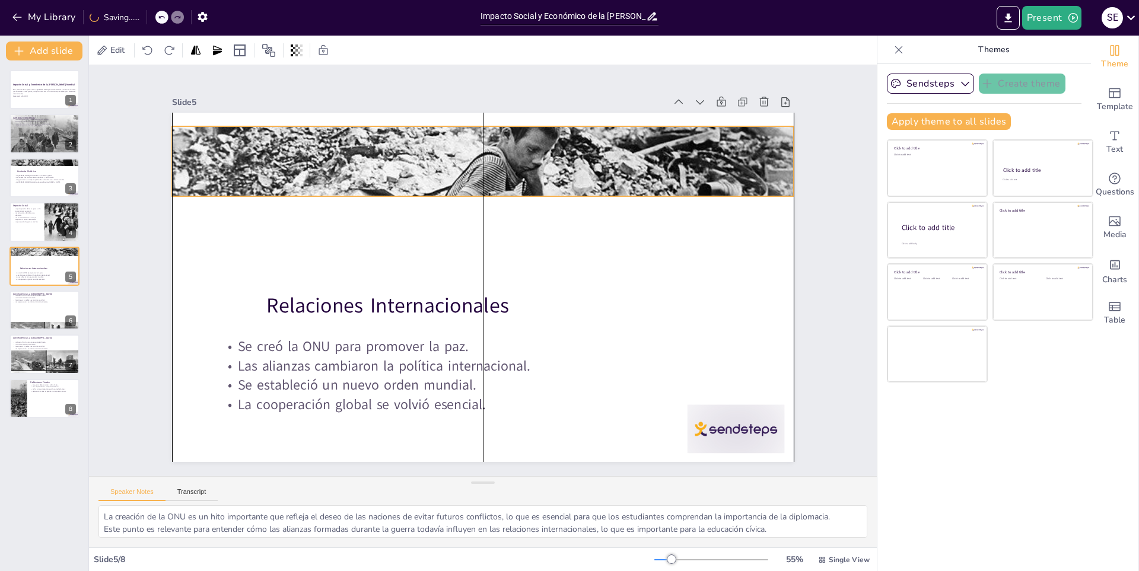
drag, startPoint x: 452, startPoint y: 172, endPoint x: 459, endPoint y: 185, distance: 14.6
click at [454, 186] on div at bounding box center [482, 160] width 621 height 463
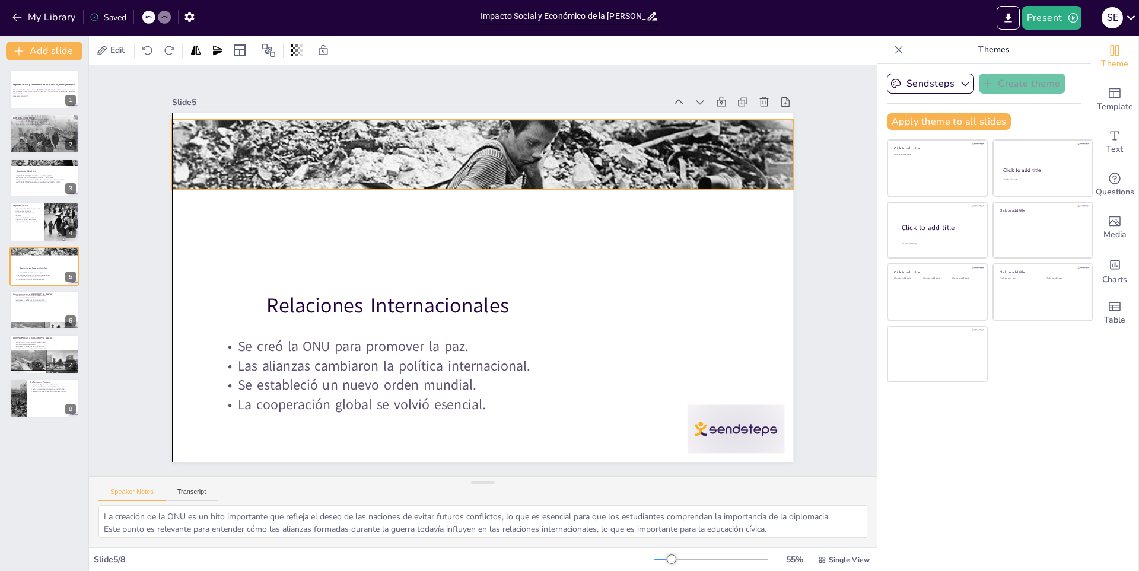
drag, startPoint x: 471, startPoint y: 189, endPoint x: 470, endPoint y: 182, distance: 7.1
click at [470, 182] on div at bounding box center [495, 156] width 666 height 526
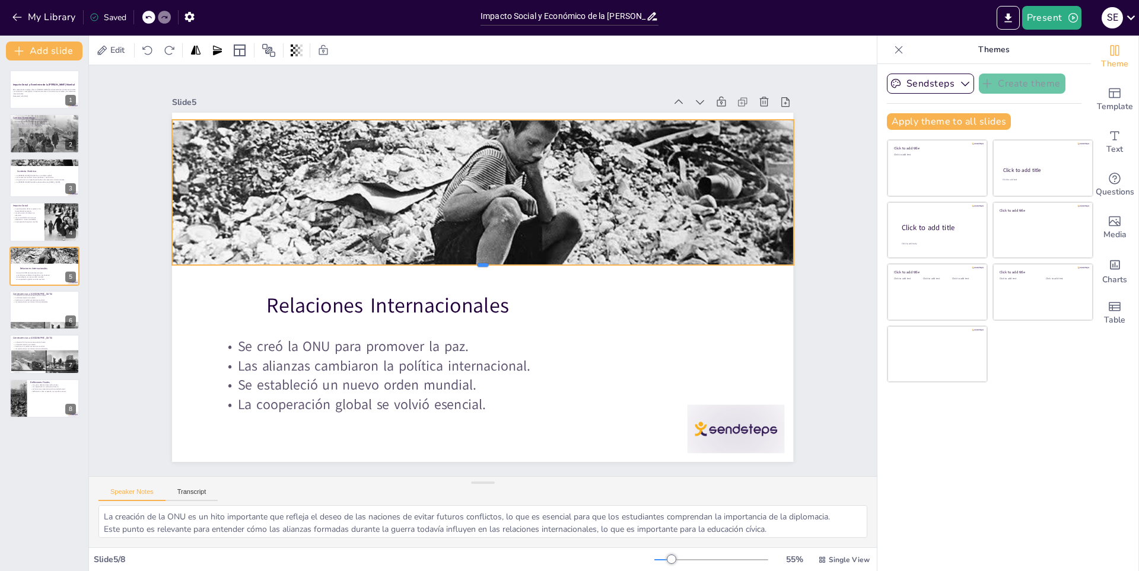
drag, startPoint x: 473, startPoint y: 187, endPoint x: 474, endPoint y: 263, distance: 75.4
click at [474, 265] on div at bounding box center [482, 269] width 621 height 9
click at [39, 164] on div at bounding box center [44, 161] width 71 height 53
type textarea "Este punto destaca la magnitud de la guerra, que involucró a muchas naciones y …"
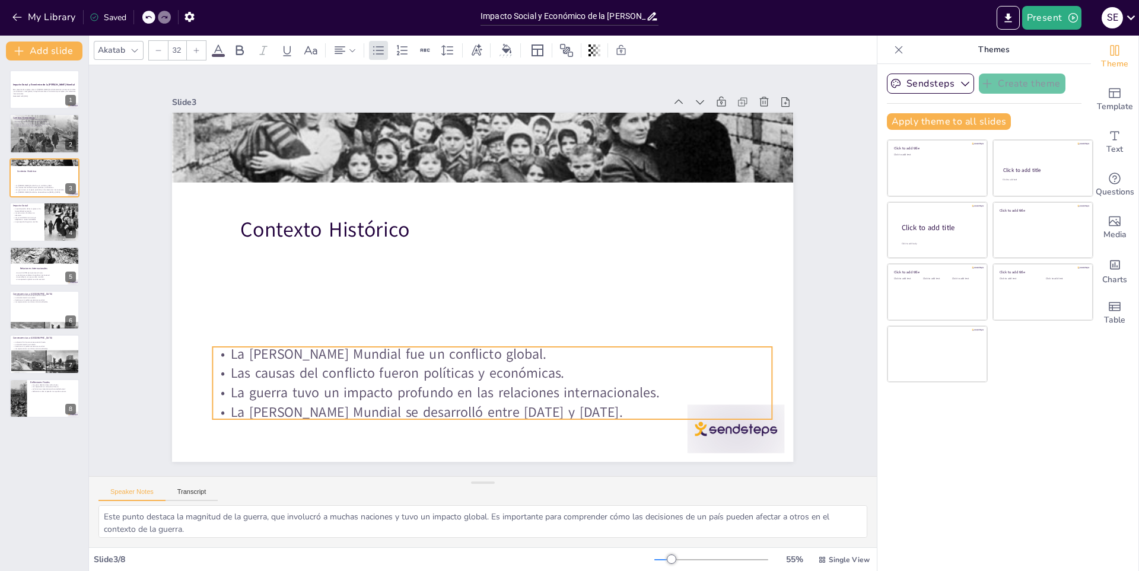
drag, startPoint x: 329, startPoint y: 273, endPoint x: 328, endPoint y: 363, distance: 89.6
click at [328, 364] on p "Las causas del conflicto fueron políticas y económicas." at bounding box center [492, 374] width 559 height 20
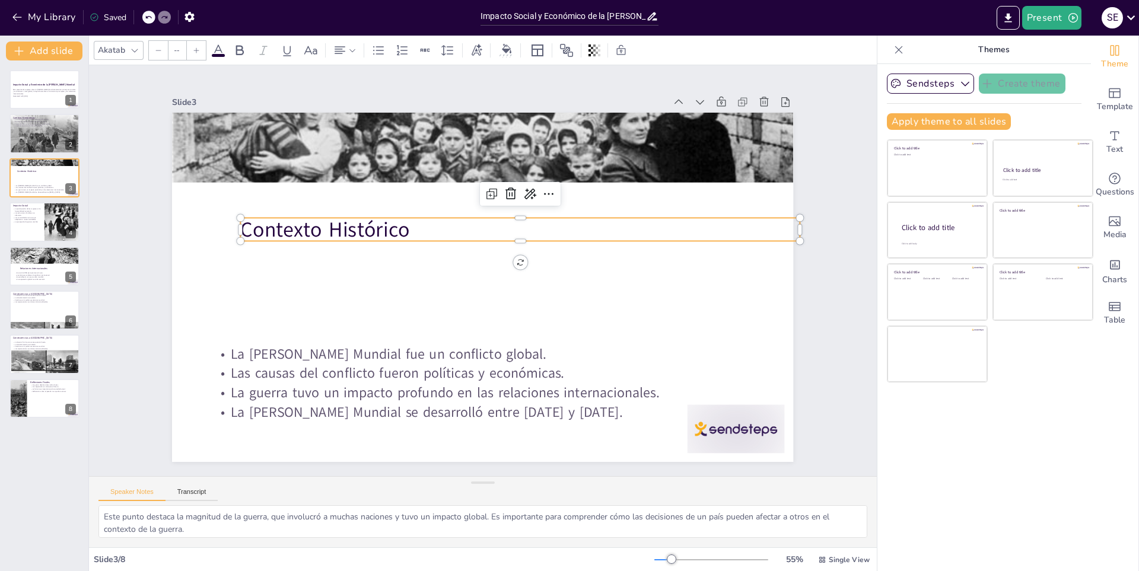
type input "48"
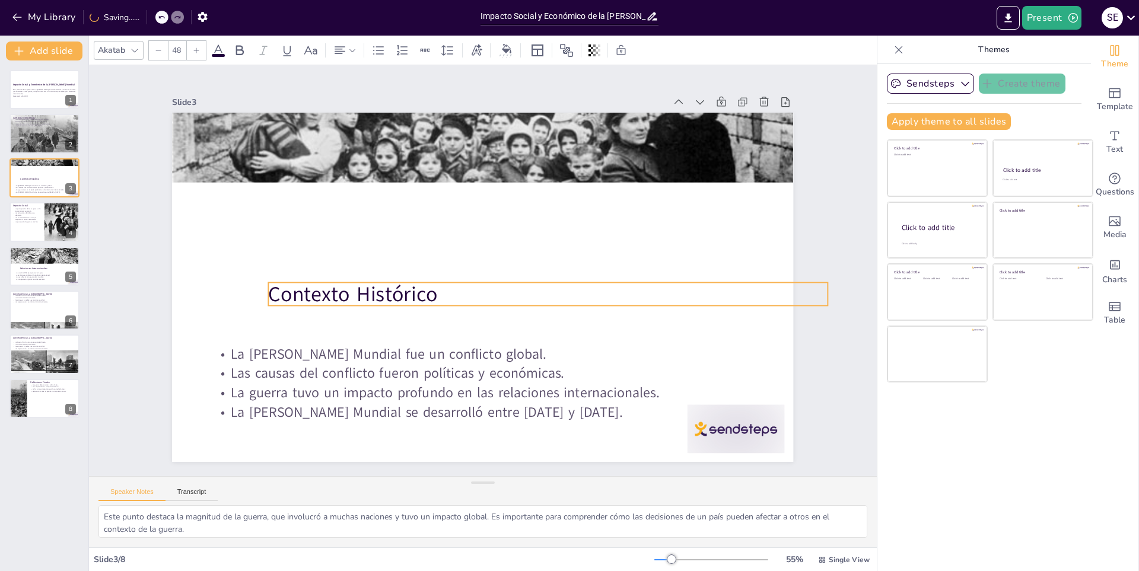
drag, startPoint x: 349, startPoint y: 233, endPoint x: 444, endPoint y: 209, distance: 98.4
click at [381, 288] on p "Contexto Histórico" at bounding box center [545, 301] width 559 height 87
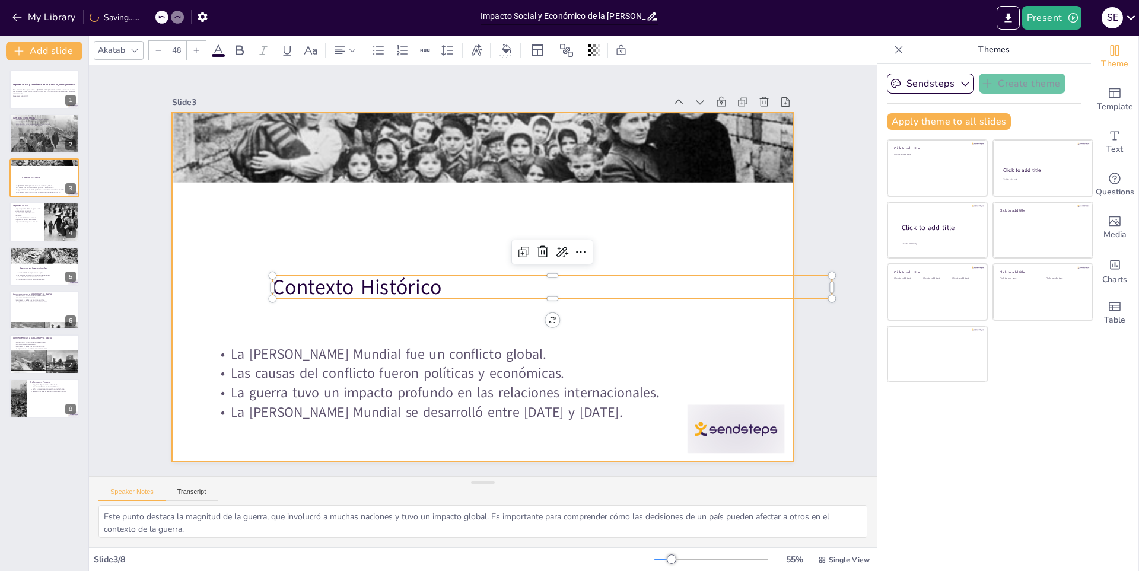
click at [479, 169] on div at bounding box center [496, 147] width 666 height 525
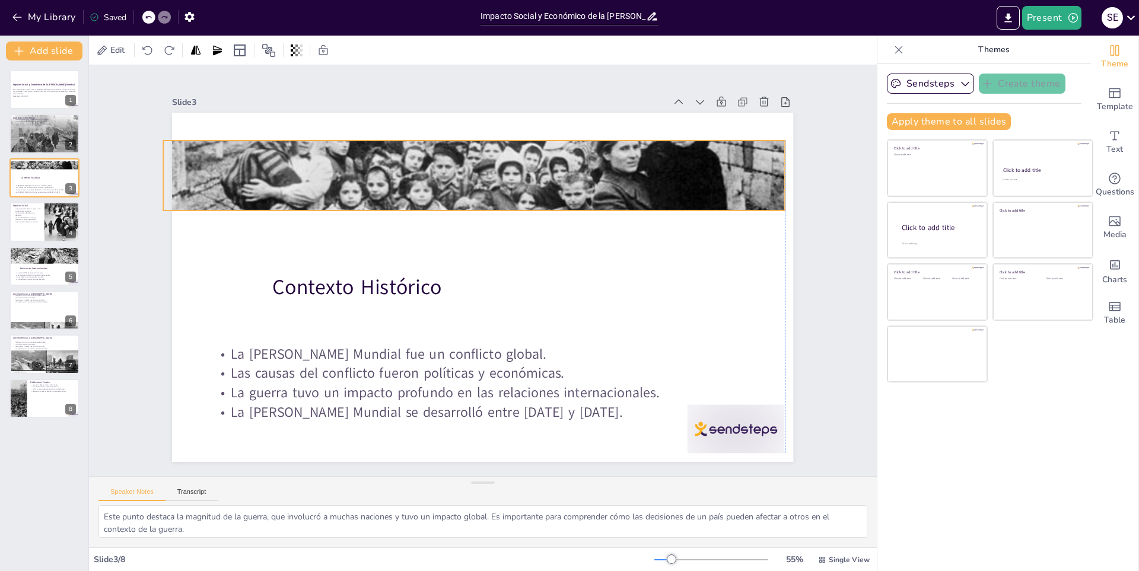
drag, startPoint x: 475, startPoint y: 176, endPoint x: 466, endPoint y: 204, distance: 29.1
click at [466, 204] on div at bounding box center [474, 175] width 621 height 463
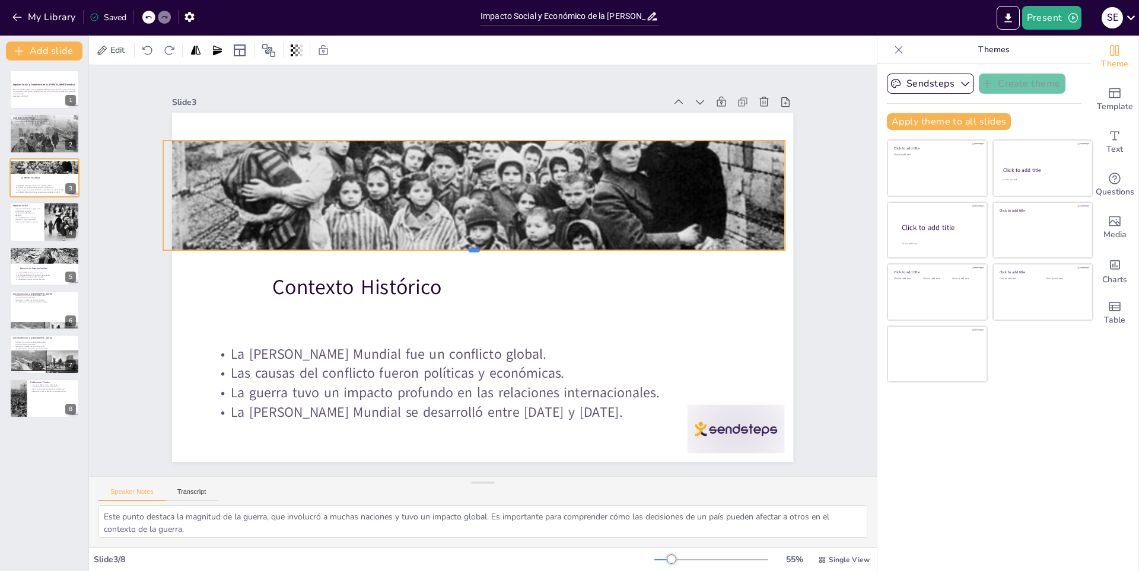
drag, startPoint x: 466, startPoint y: 206, endPoint x: 465, endPoint y: 246, distance: 39.8
click at [465, 250] on div at bounding box center [474, 254] width 621 height 9
click at [27, 361] on div at bounding box center [46, 360] width 71 height 68
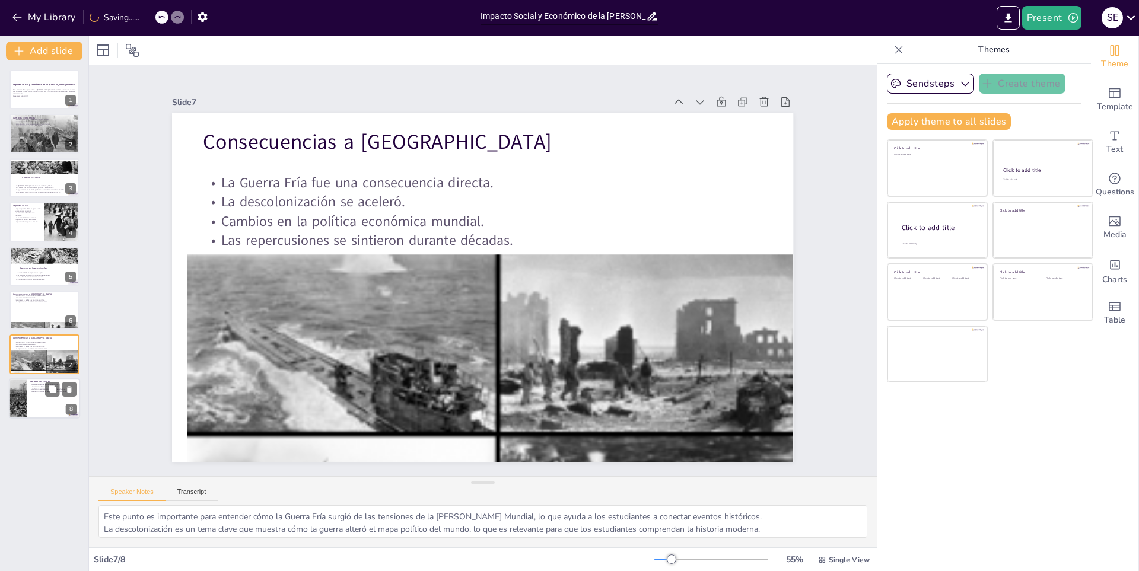
click at [28, 400] on div at bounding box center [44, 399] width 71 height 40
type textarea "Este punto es fundamental para que los estudiantes comprendan la importancia de…"
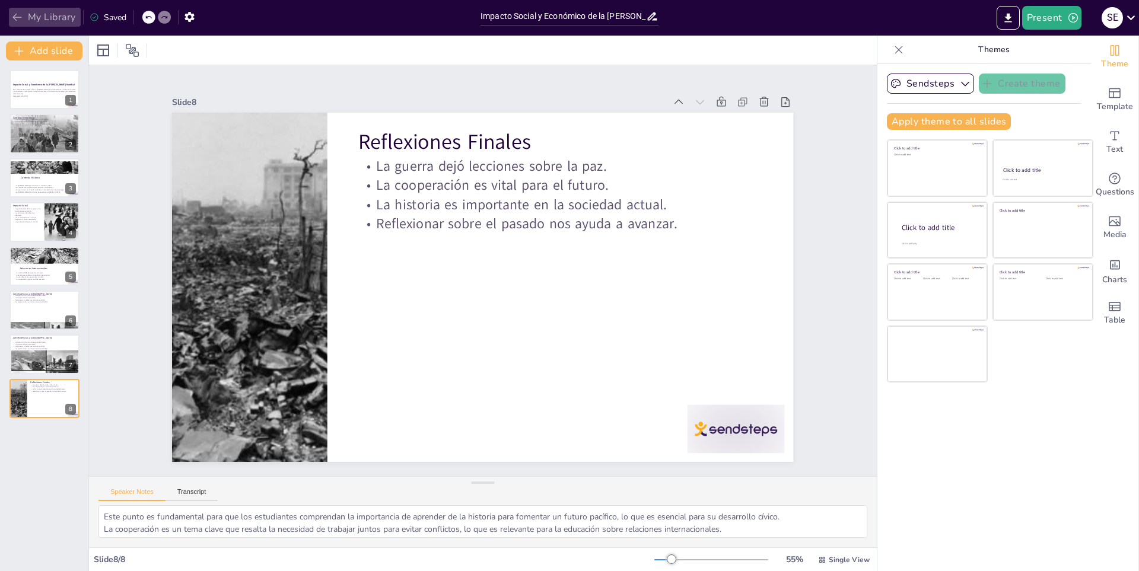
click at [61, 9] on button "My Library" at bounding box center [45, 17] width 72 height 19
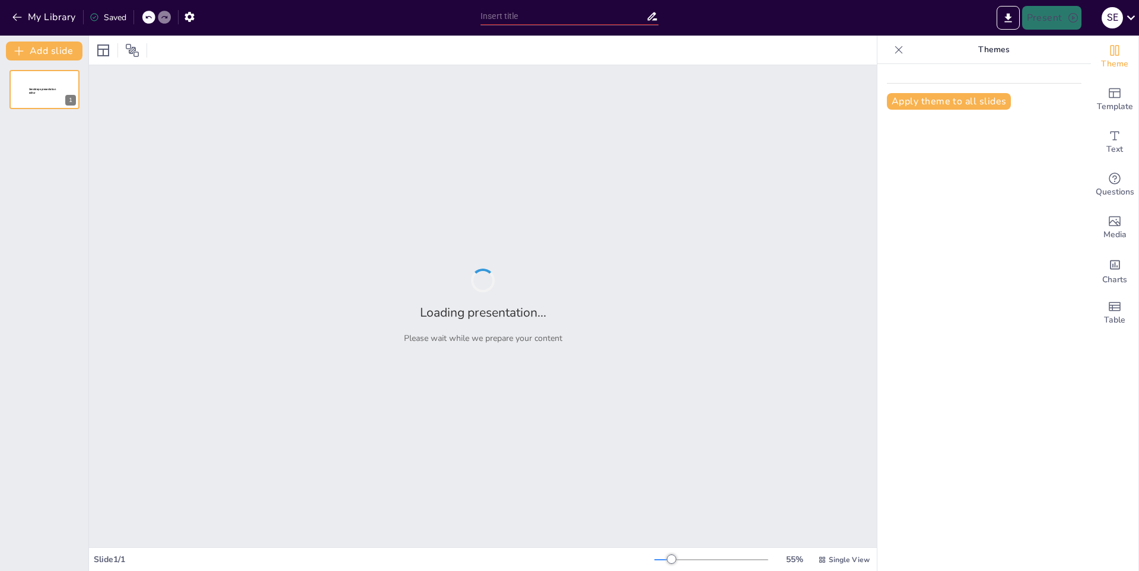
type input "Análisis de las Guerras y Crisis Económicas en la Caída [PERSON_NAME] Romano"
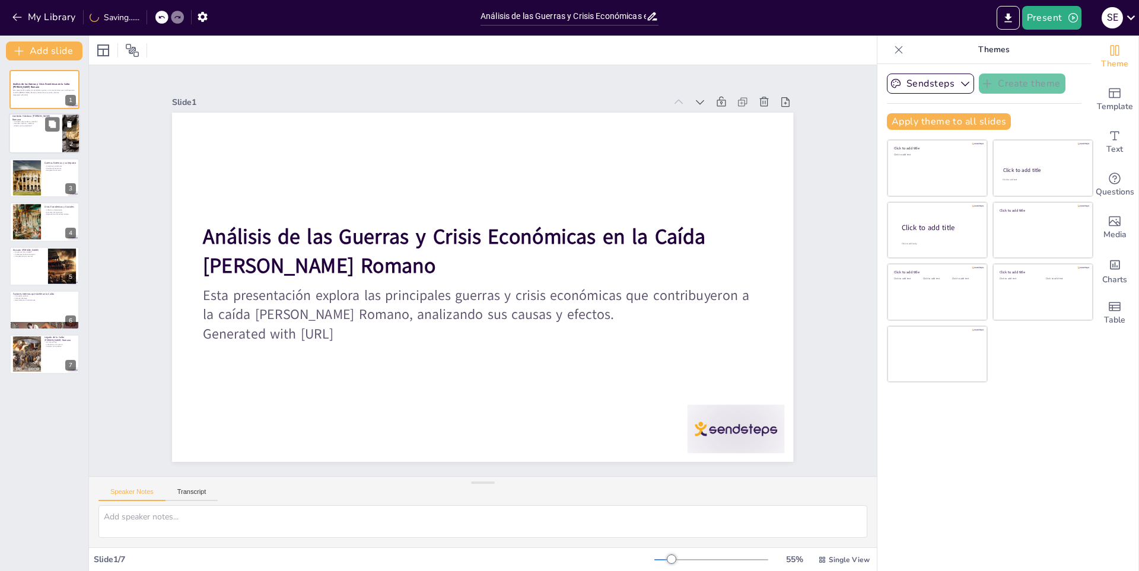
click at [38, 124] on p "Desafíos internos y externos" at bounding box center [35, 124] width 46 height 2
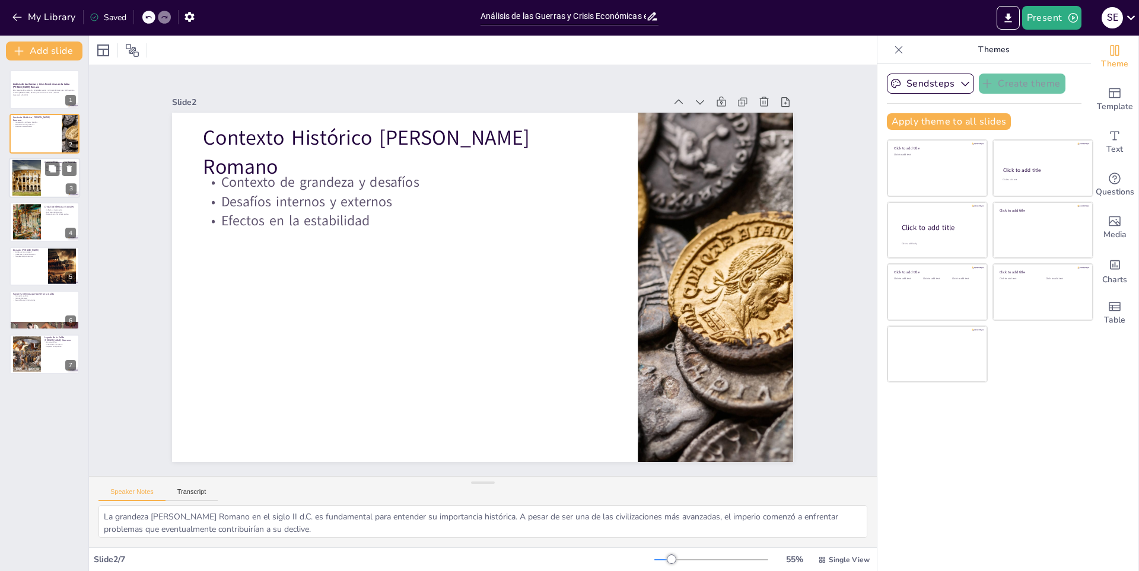
click at [28, 186] on div at bounding box center [27, 178] width 70 height 36
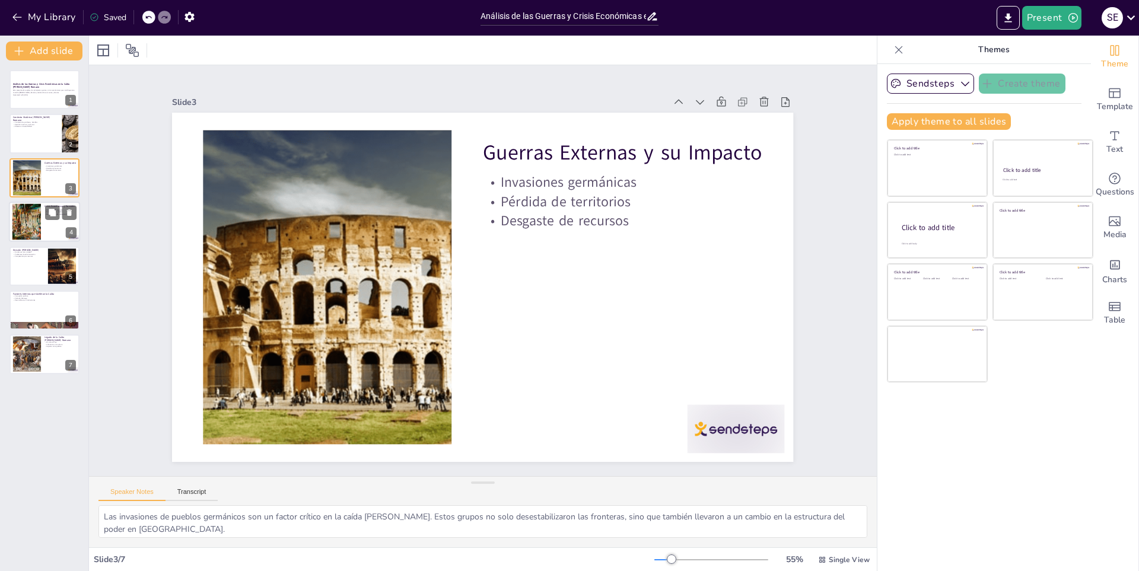
click at [29, 214] on div at bounding box center [27, 222] width 52 height 36
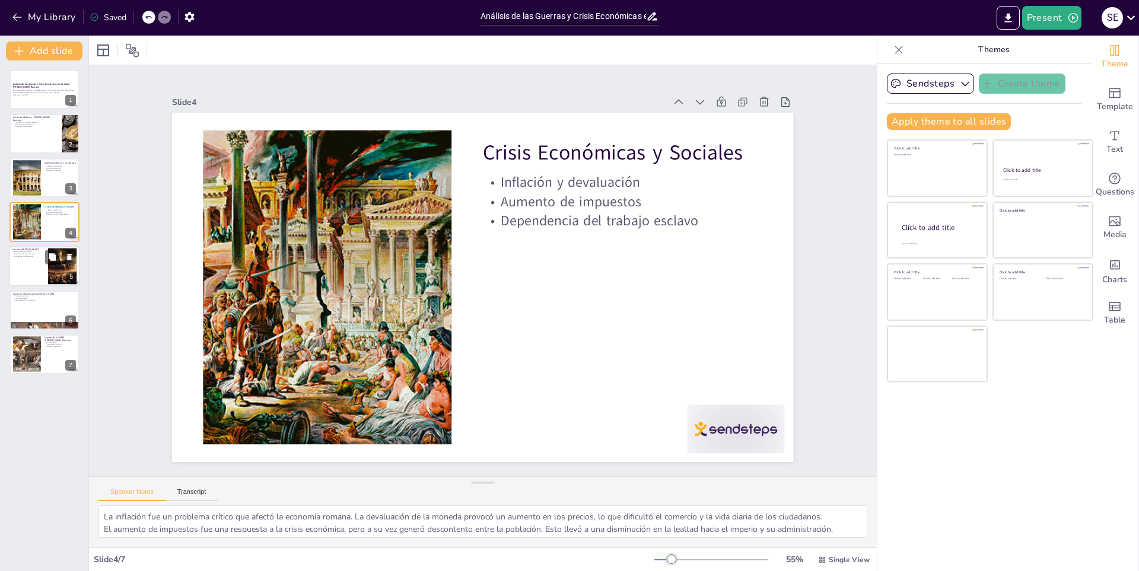
click at [31, 256] on p "Competencia por recursos" at bounding box center [28, 256] width 32 height 2
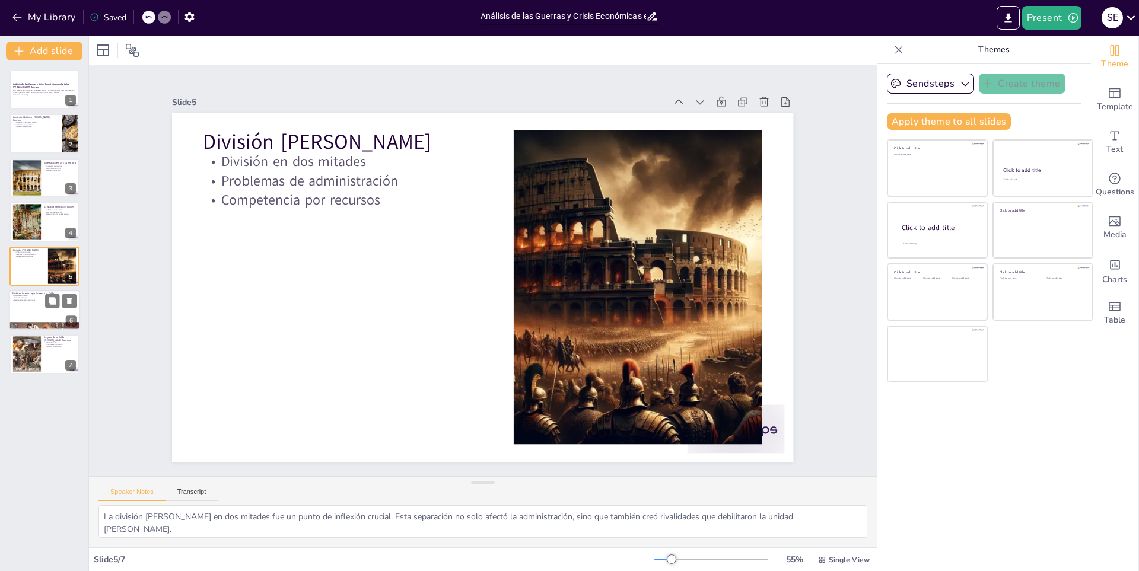
click at [34, 313] on div at bounding box center [44, 310] width 71 height 40
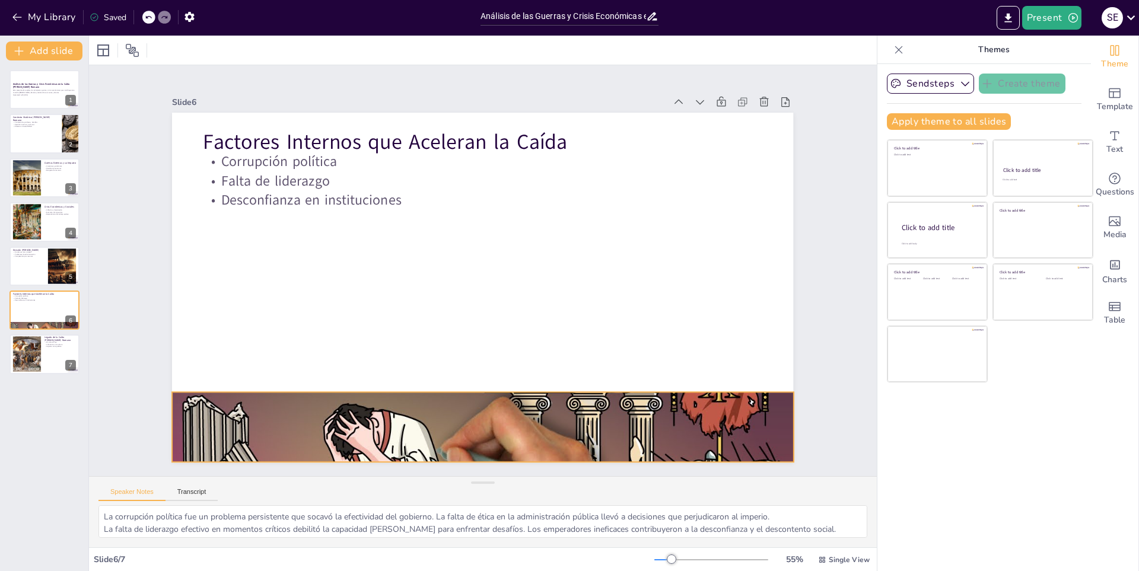
click at [395, 391] on div at bounding box center [450, 423] width 681 height 471
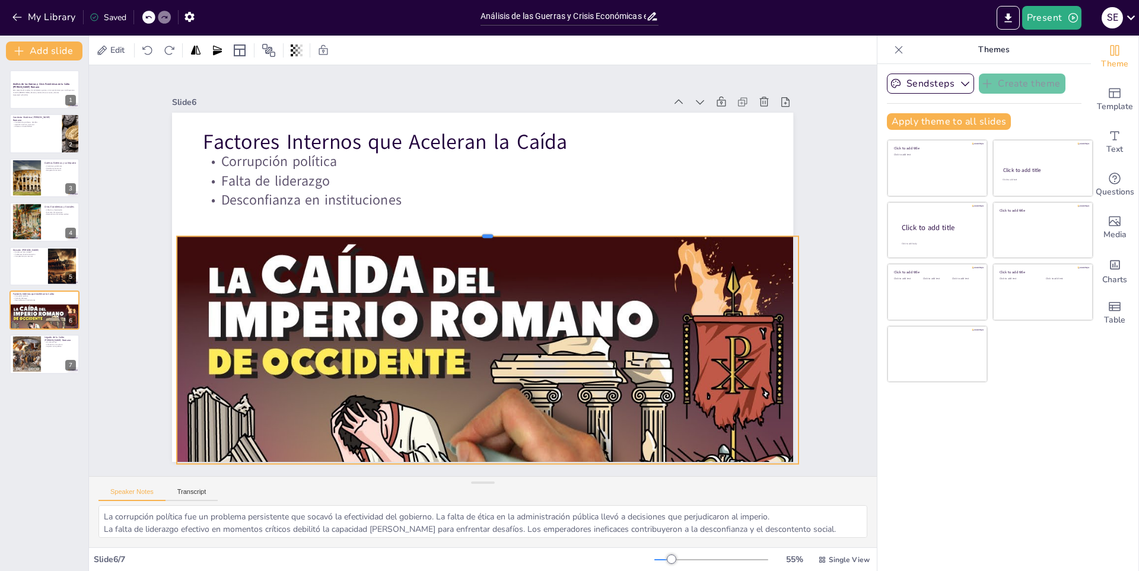
drag, startPoint x: 478, startPoint y: 387, endPoint x: 467, endPoint y: 258, distance: 129.2
click at [454, 227] on div at bounding box center [500, 235] width 594 height 201
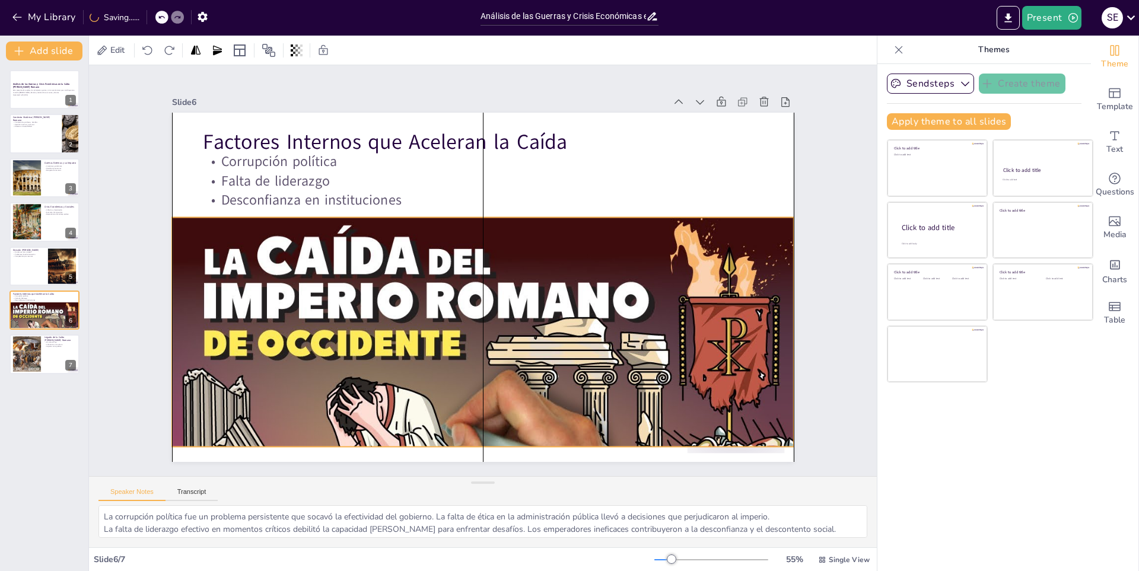
drag, startPoint x: 492, startPoint y: 392, endPoint x: 488, endPoint y: 374, distance: 17.8
click at [488, 374] on div at bounding box center [474, 402] width 667 height 434
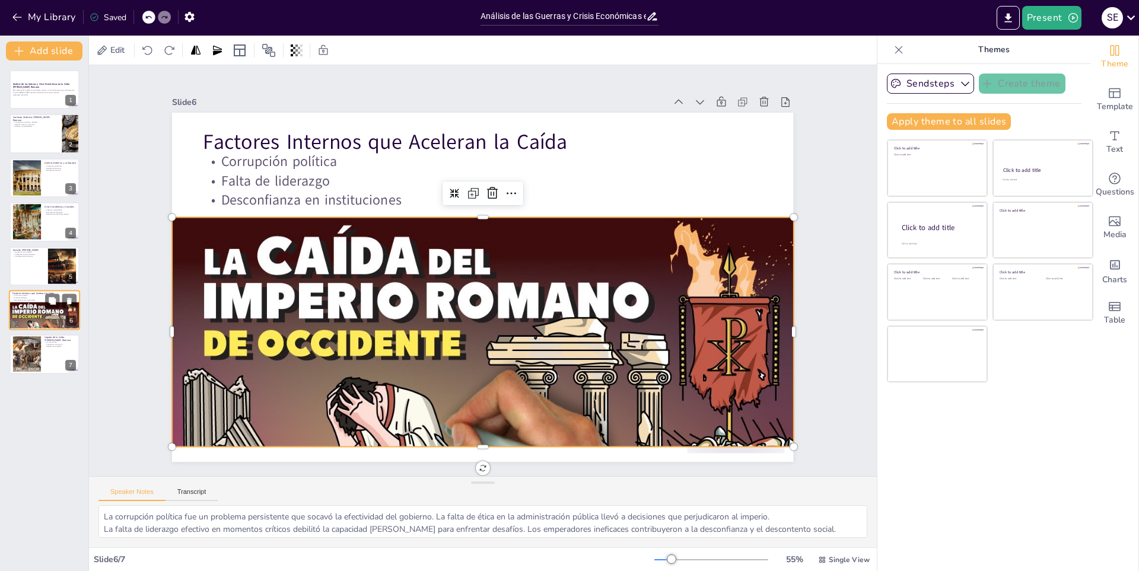
click at [9, 311] on div at bounding box center [45, 323] width 73 height 43
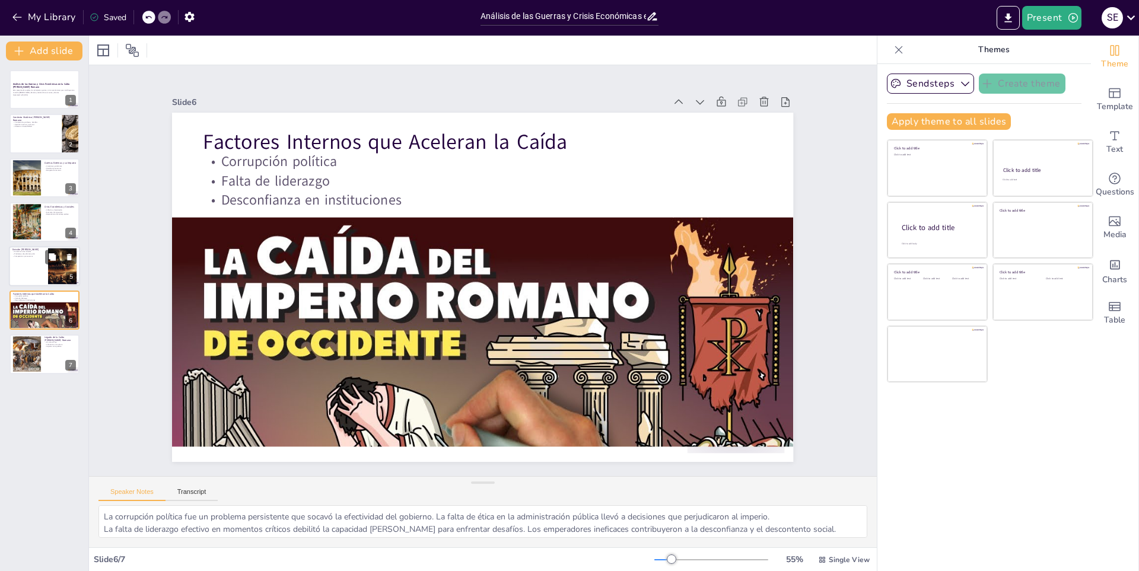
click at [28, 268] on div at bounding box center [44, 266] width 71 height 40
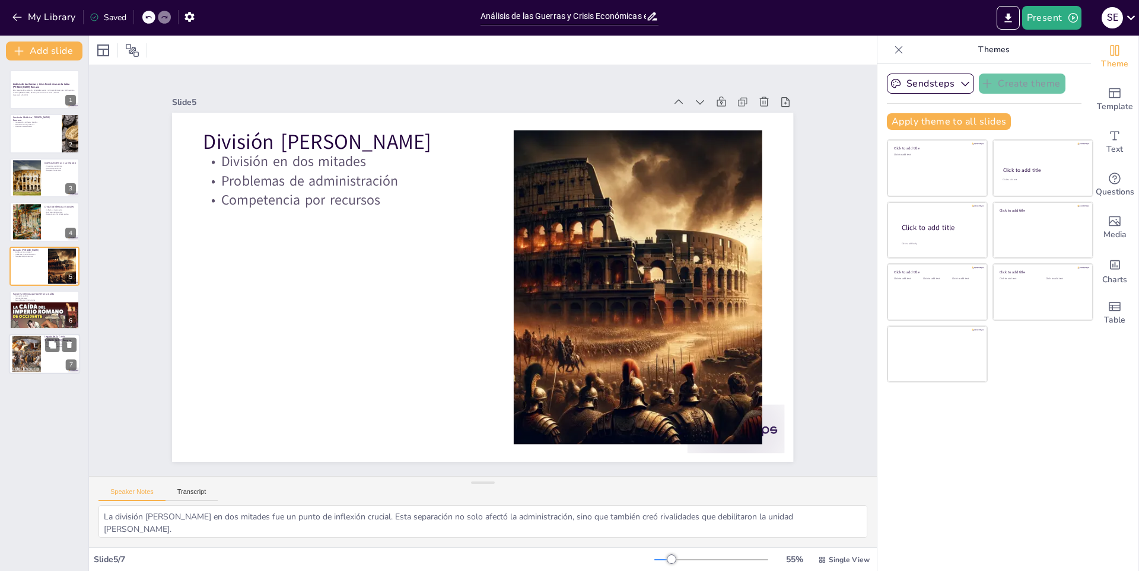
click at [43, 347] on div at bounding box center [44, 355] width 71 height 40
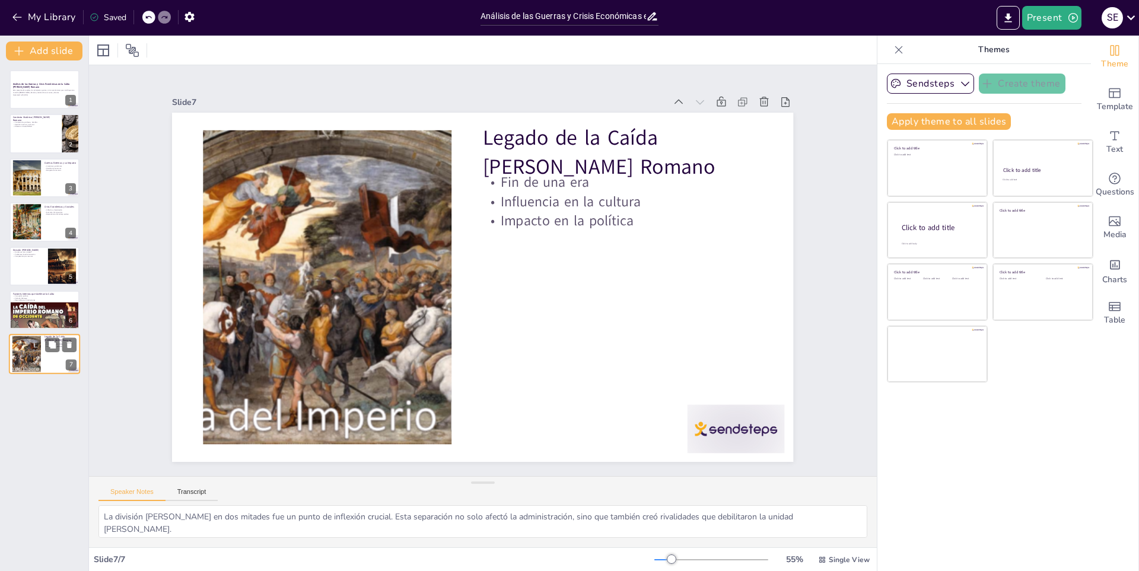
type textarea "La caída del imperio representa un cambio significativo en la historia europea.…"
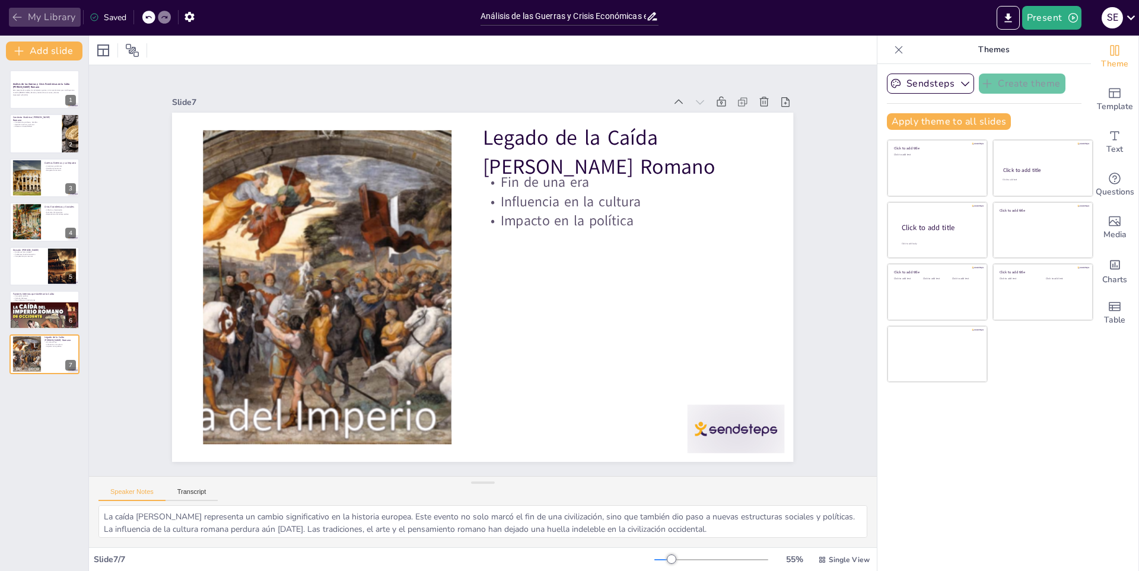
click at [17, 20] on icon "button" at bounding box center [17, 17] width 12 height 12
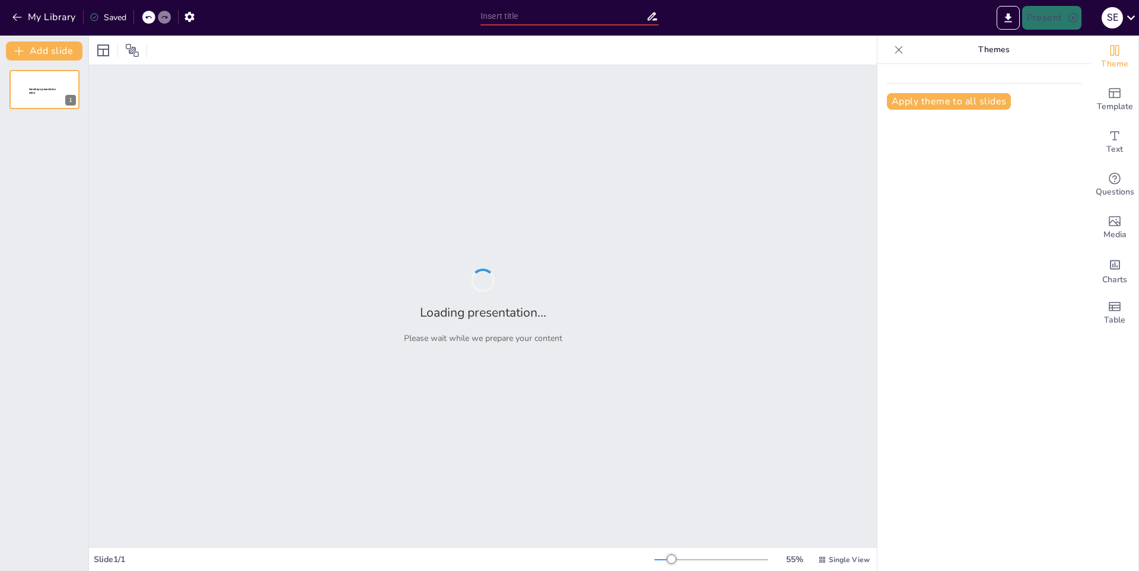
type input "[PERSON_NAME] y el Comienzo de la Era de los Descubrimientos"
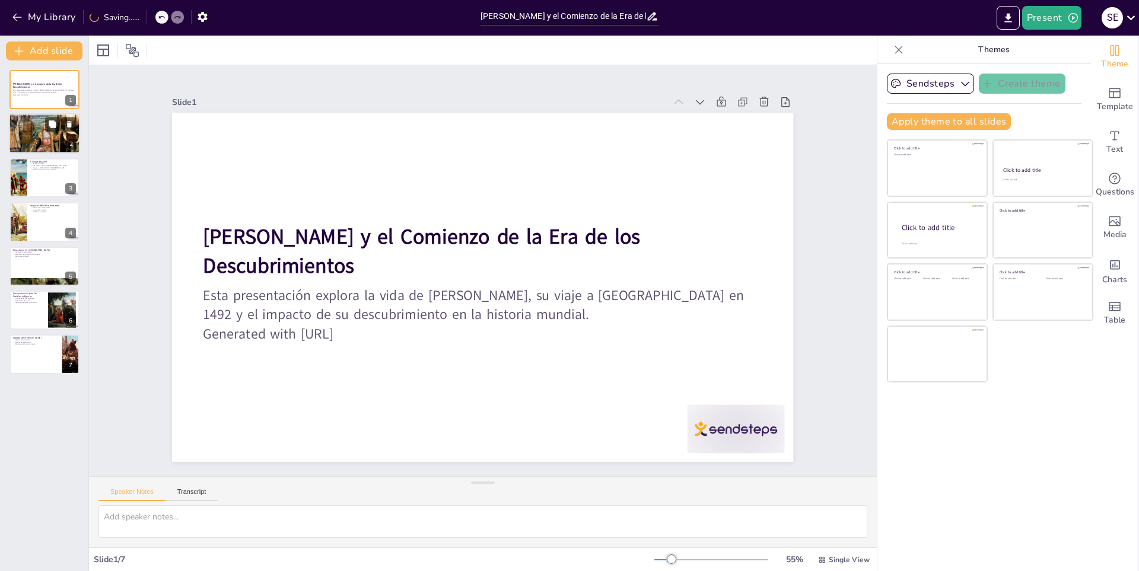
click at [20, 126] on p "Hombre de visión y determinación." at bounding box center [44, 126] width 64 height 2
type textarea "Lorem ipsum do 0433 si Ametco, ad eli seddo ei tempor in ut labo etdo magnaaliq…"
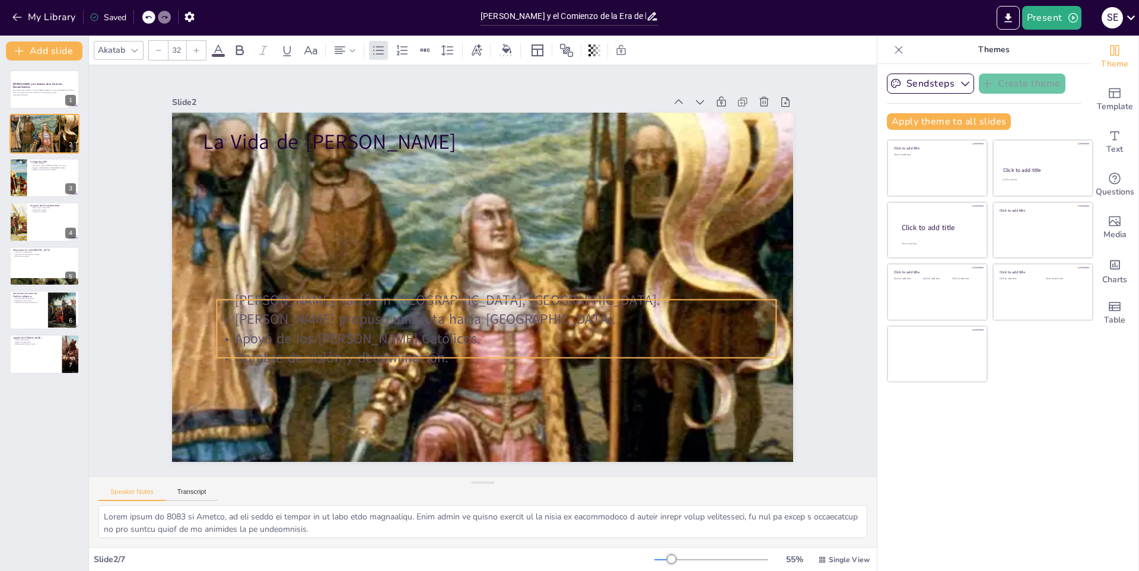
drag, startPoint x: 347, startPoint y: 176, endPoint x: 361, endPoint y: 317, distance: 141.9
click at [361, 317] on p "[PERSON_NAME] propuso una ruta hacia [GEOGRAPHIC_DATA]." at bounding box center [437, 248] width 389 height 428
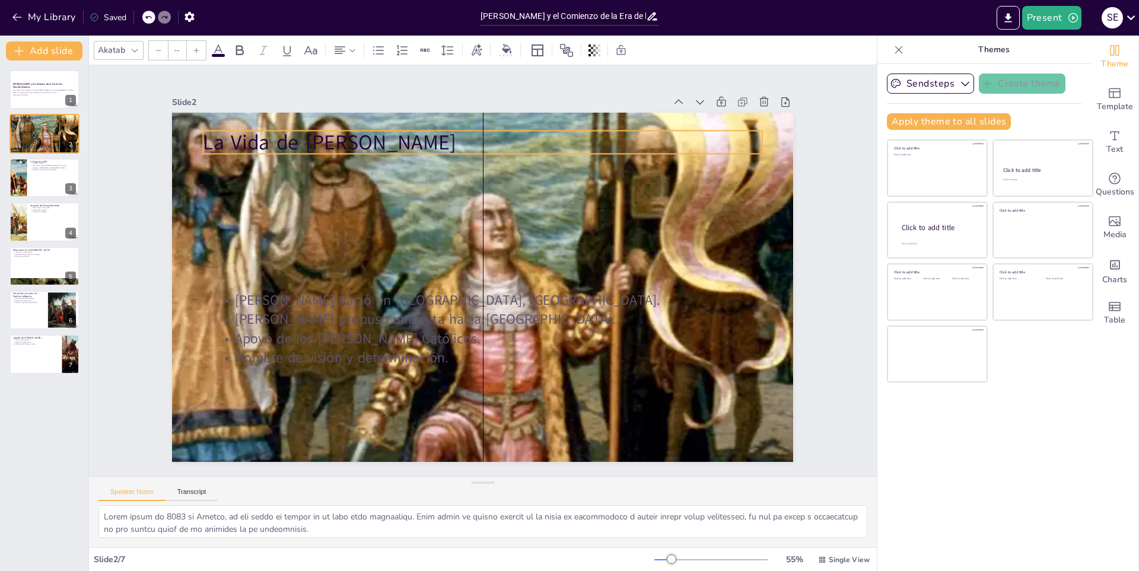
type input "48"
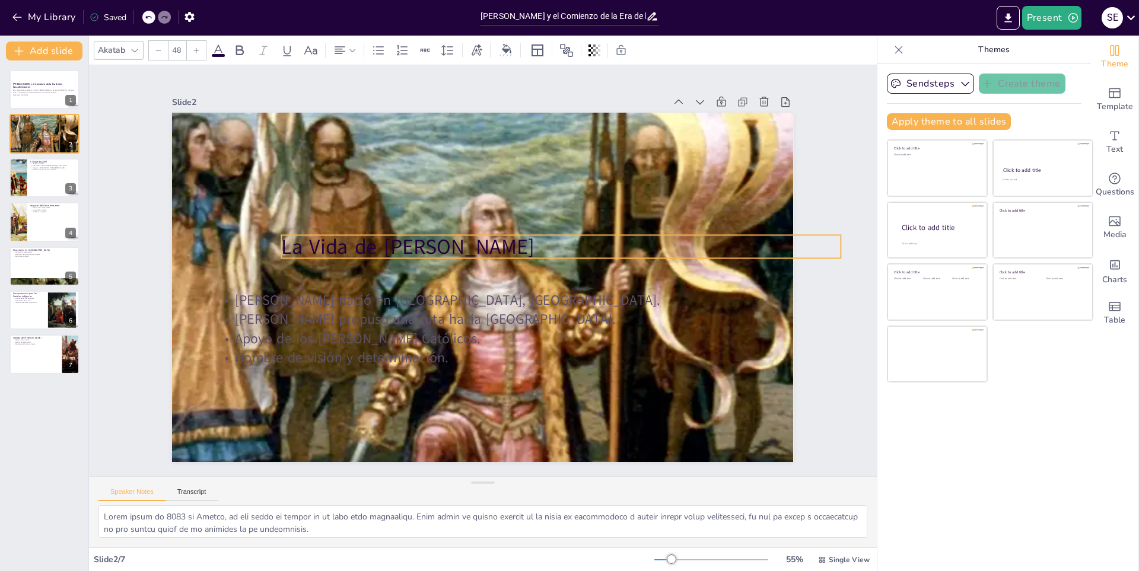
drag, startPoint x: 322, startPoint y: 136, endPoint x: 400, endPoint y: 241, distance: 131.0
click at [400, 241] on p "La Vida de Cristóbal Colón" at bounding box center [562, 289] width 499 height 304
click at [32, 180] on div at bounding box center [44, 178] width 71 height 40
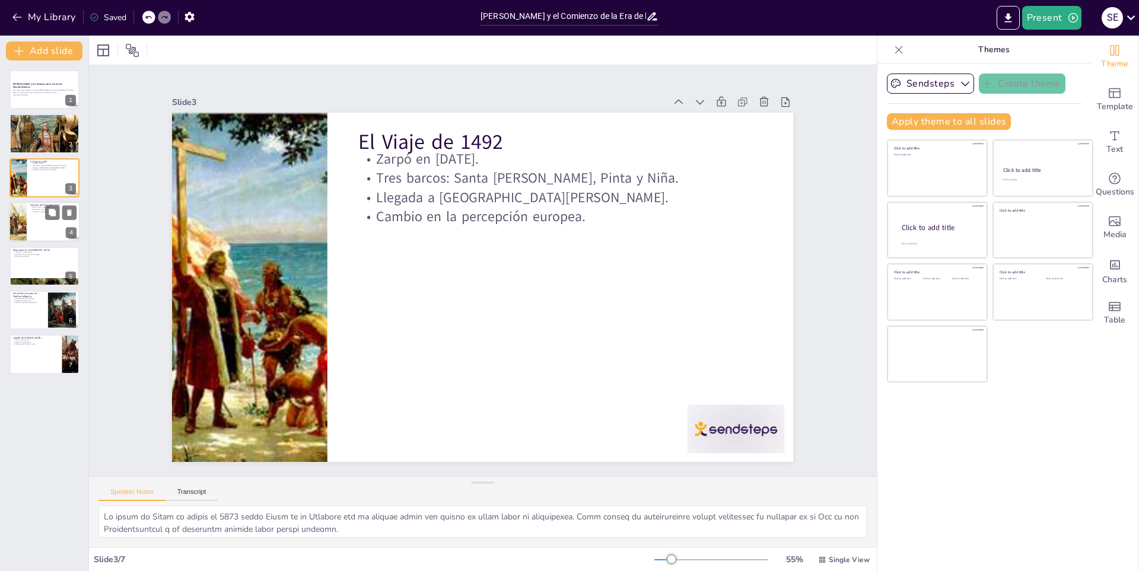
click at [19, 222] on div at bounding box center [17, 222] width 80 height 40
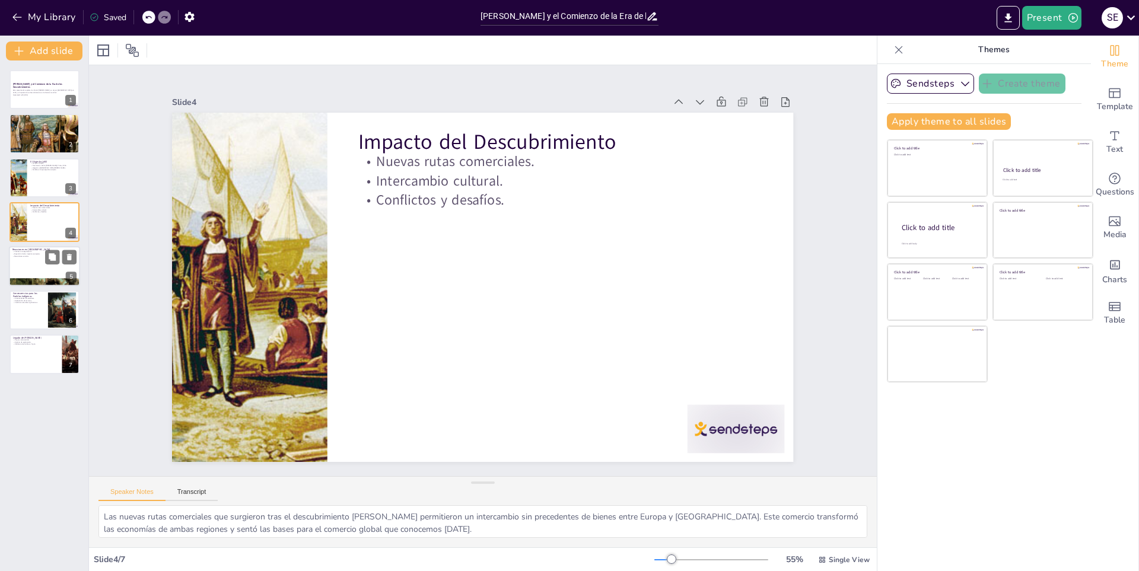
click at [38, 266] on div at bounding box center [44, 266] width 71 height 40
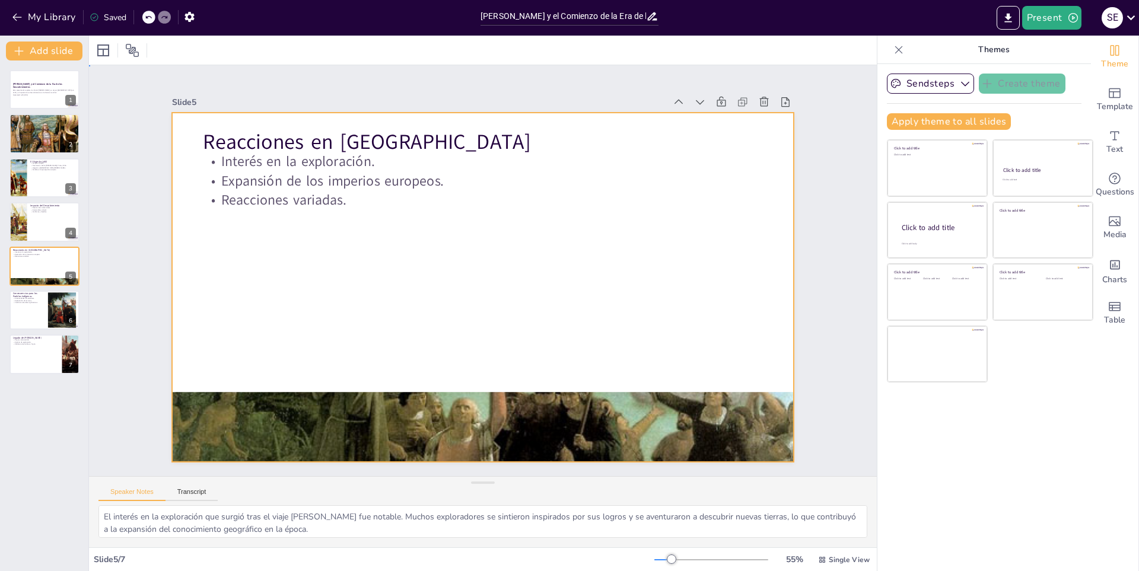
click at [436, 384] on div at bounding box center [471, 282] width 695 height 675
click at [461, 385] on div at bounding box center [481, 287] width 654 height 412
click at [474, 146] on div "Reacciones en Europa Interés en la exploración. Expansión de los imperios europ…" at bounding box center [499, 113] width 618 height 65
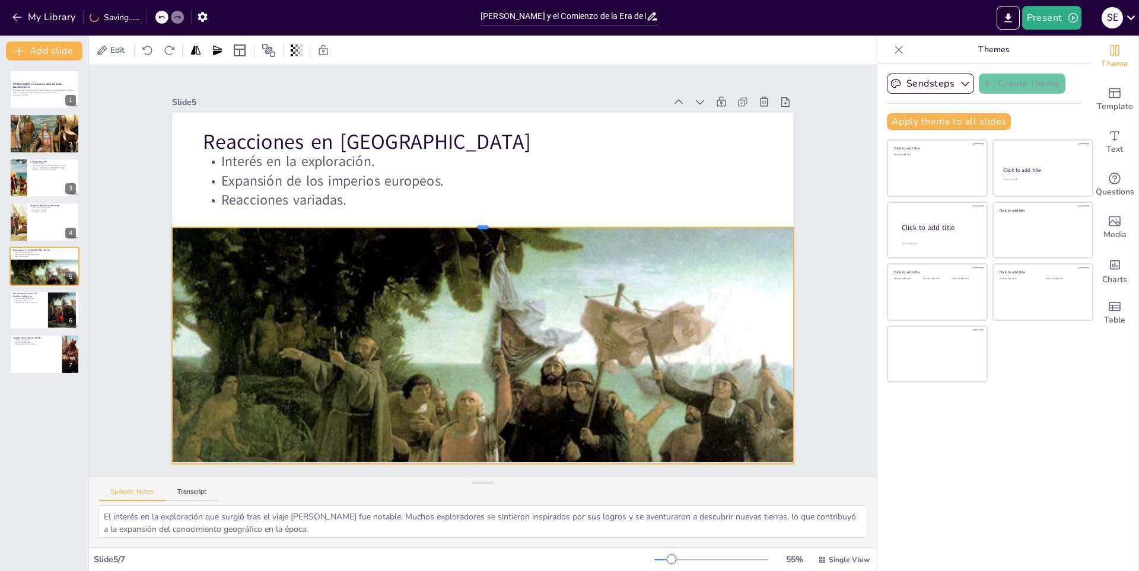
drag, startPoint x: 473, startPoint y: 388, endPoint x: 473, endPoint y: 221, distance: 166.7
click at [473, 221] on div at bounding box center [515, 235] width 468 height 422
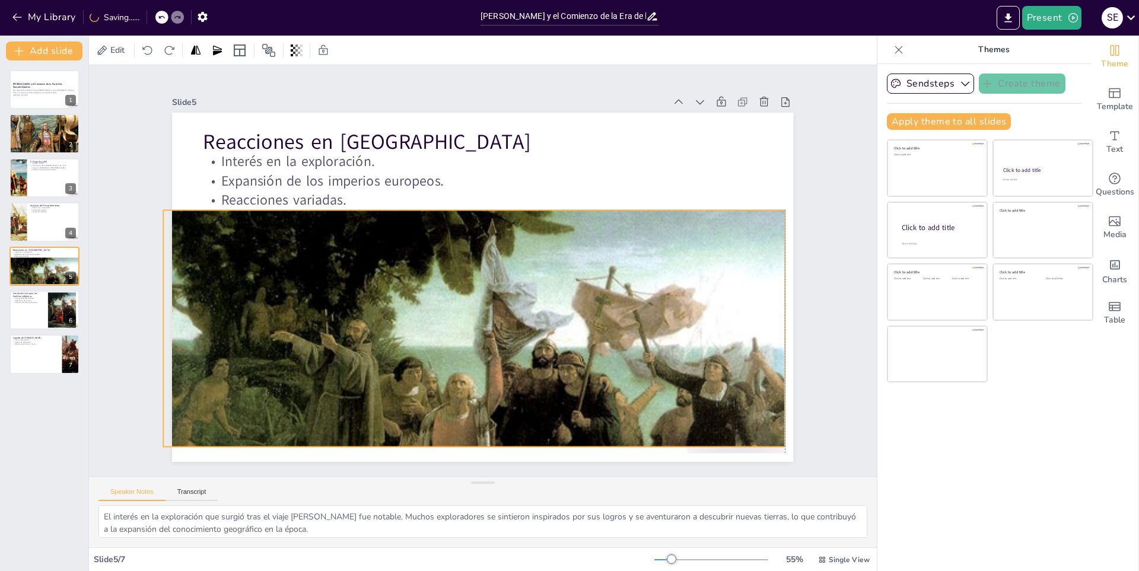
drag, startPoint x: 434, startPoint y: 357, endPoint x: 430, endPoint y: 339, distance: 17.8
click at [430, 339] on div at bounding box center [426, 390] width 734 height 609
click at [26, 300] on p "Explotación de recursos." at bounding box center [28, 301] width 32 height 2
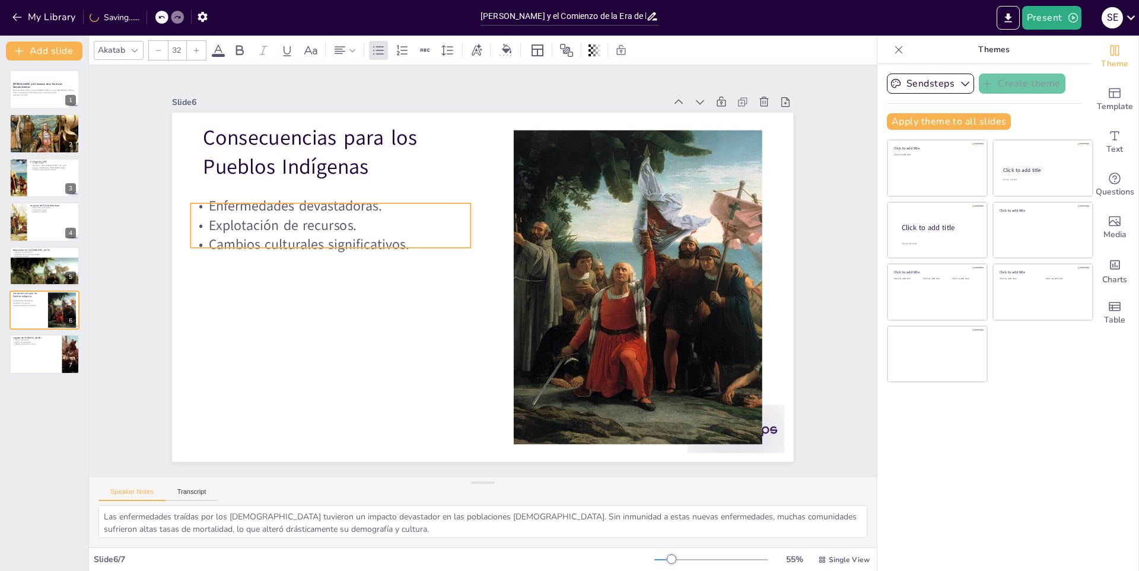
drag, startPoint x: 293, startPoint y: 248, endPoint x: 295, endPoint y: 222, distance: 25.7
click at [466, 308] on p "Explotación de recursos." at bounding box center [592, 386] width 252 height 157
click at [31, 346] on div at bounding box center [44, 355] width 71 height 40
type textarea "La figura de Colón es controvertida debido a las diferentes interpretaciones de…"
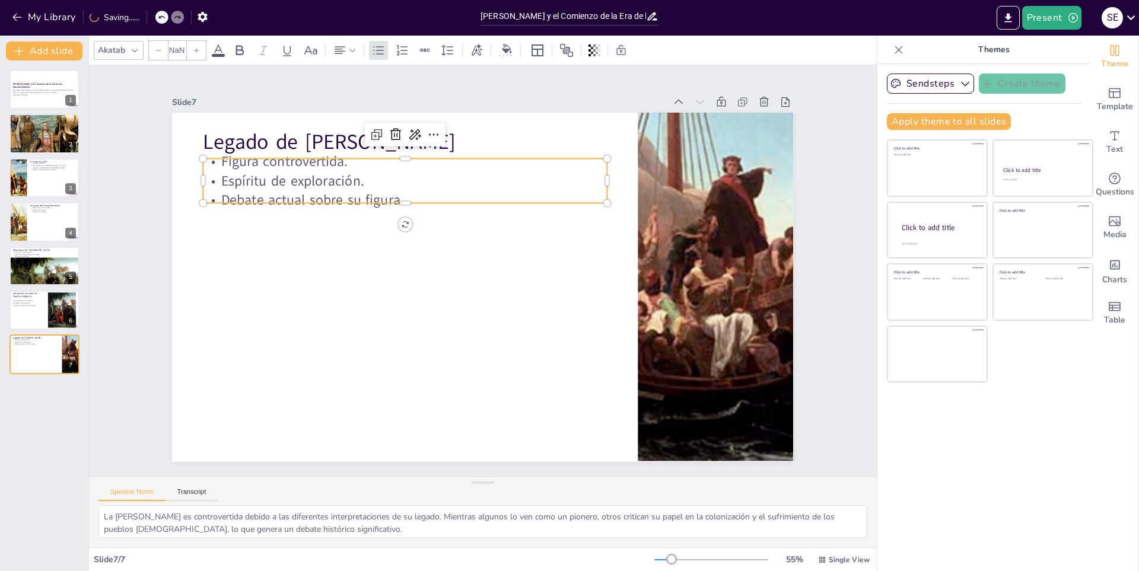
type input "32"
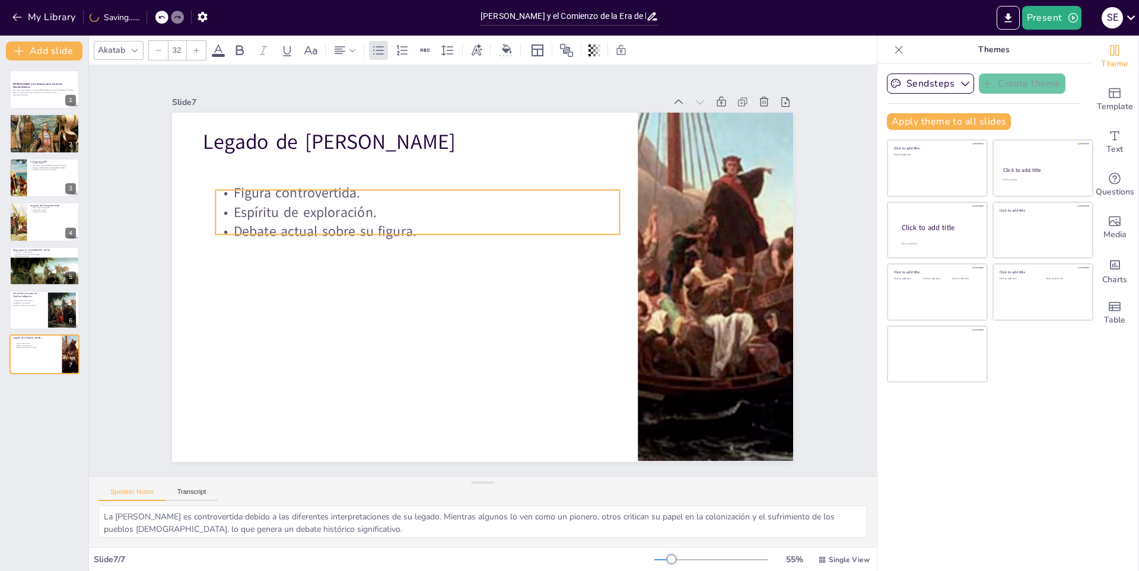
drag, startPoint x: 263, startPoint y: 193, endPoint x: 266, endPoint y: 202, distance: 8.8
click at [266, 202] on p "Espíritu de exploración." at bounding box center [439, 194] width 390 height 143
click at [40, 18] on button "My Library" at bounding box center [45, 17] width 72 height 19
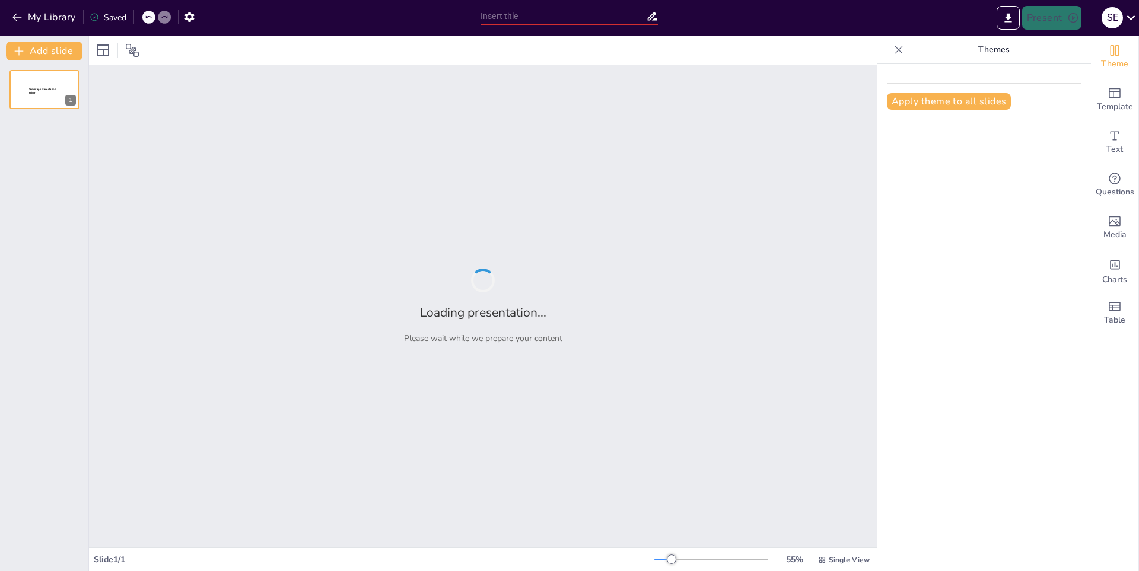
type input "Evaluación de la Música: Argumentos a Favor y en Contra"
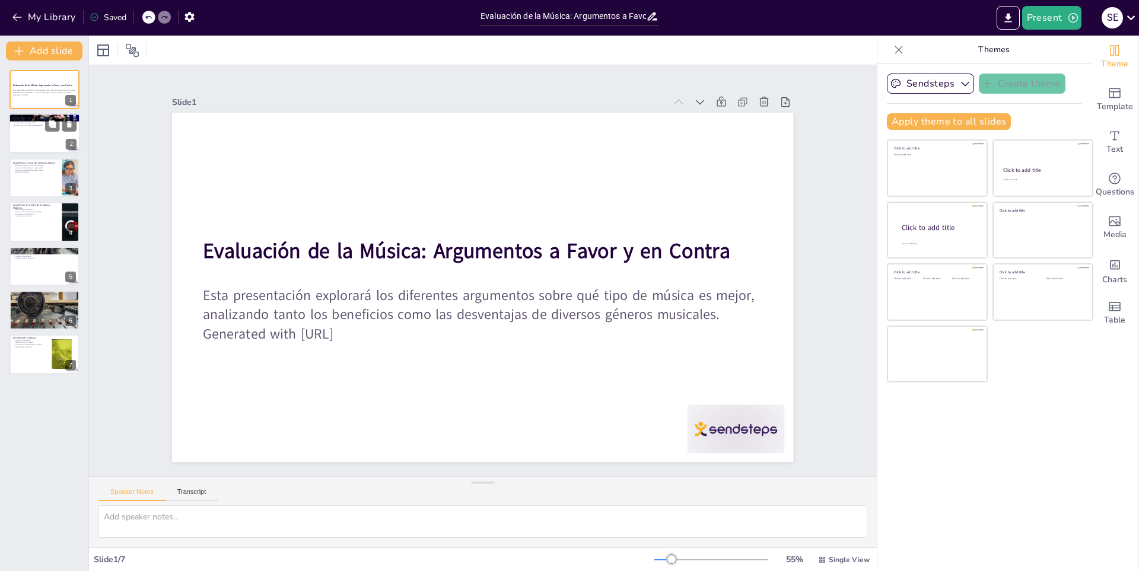
click at [17, 145] on div at bounding box center [44, 134] width 71 height 40
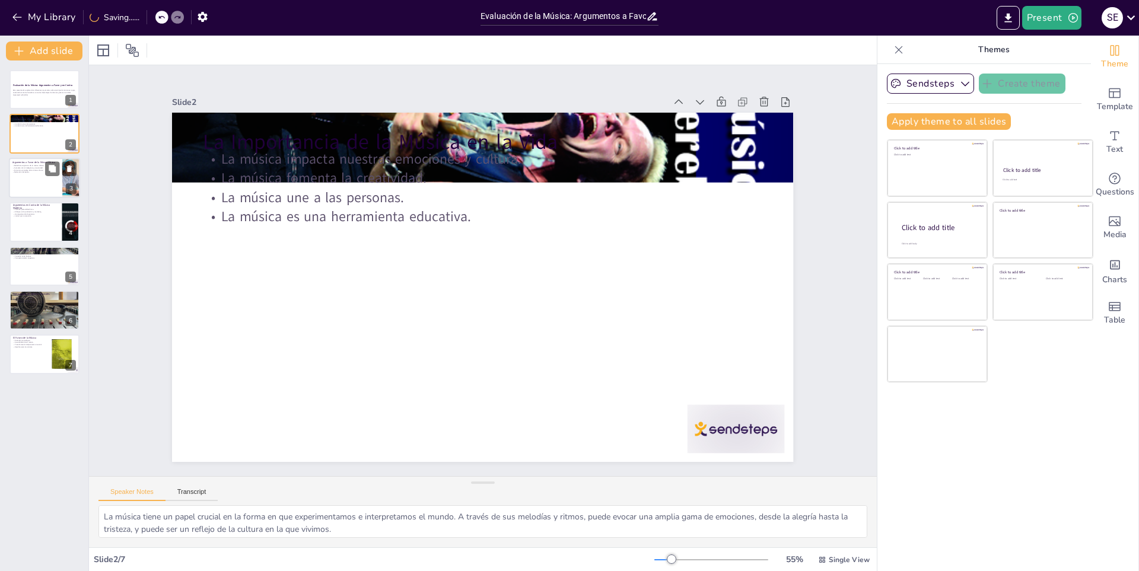
click at [26, 160] on div "Argumentos a Favor de la Música Clásica" at bounding box center [35, 162] width 46 height 5
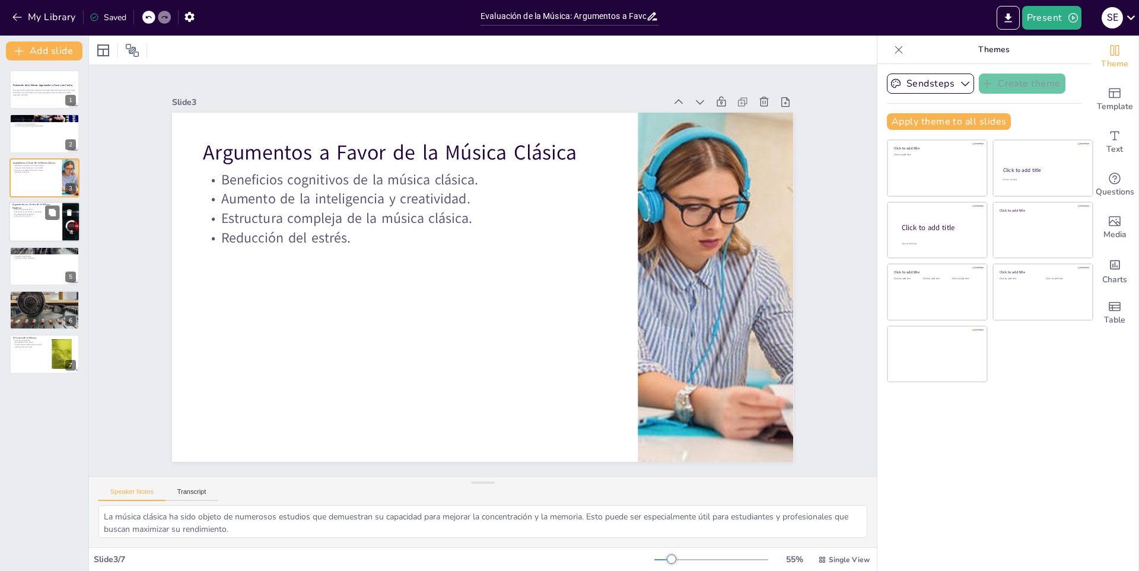
click at [21, 217] on p "Letras que no resuenan." at bounding box center [35, 216] width 46 height 2
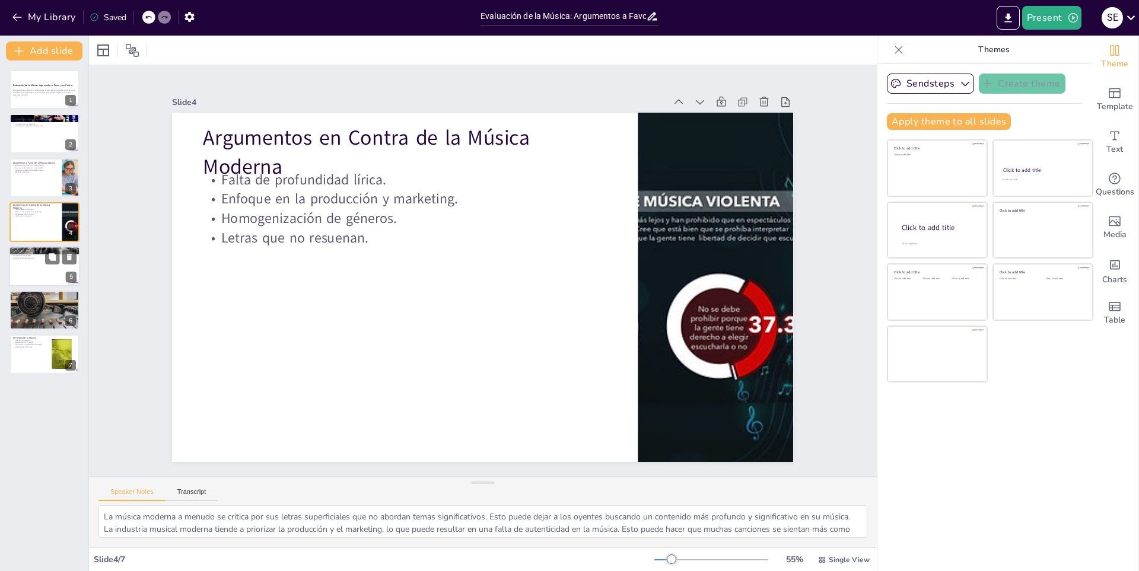
click at [26, 267] on div at bounding box center [44, 266] width 71 height 40
type textarea "La música juega un papel fundamental en la formación de la identidad de los jóv…"
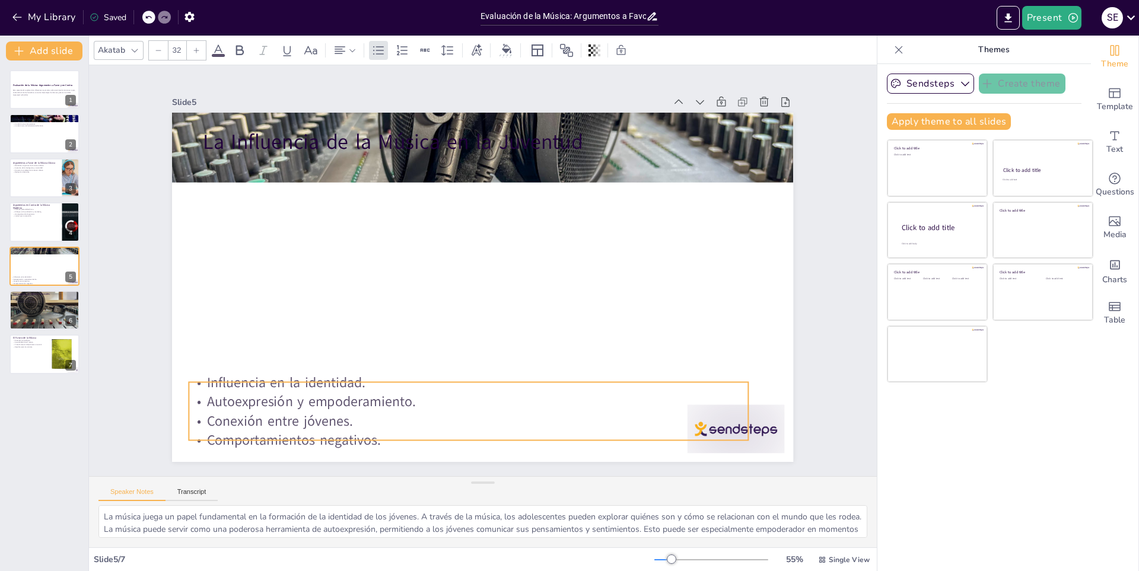
drag, startPoint x: 308, startPoint y: 198, endPoint x: 322, endPoint y: 227, distance: 32.1
click at [319, 395] on div "Influencia en la identidad. Autoexpresión y empoderamiento. Conexión entre jóve…" at bounding box center [454, 409] width 564 height 135
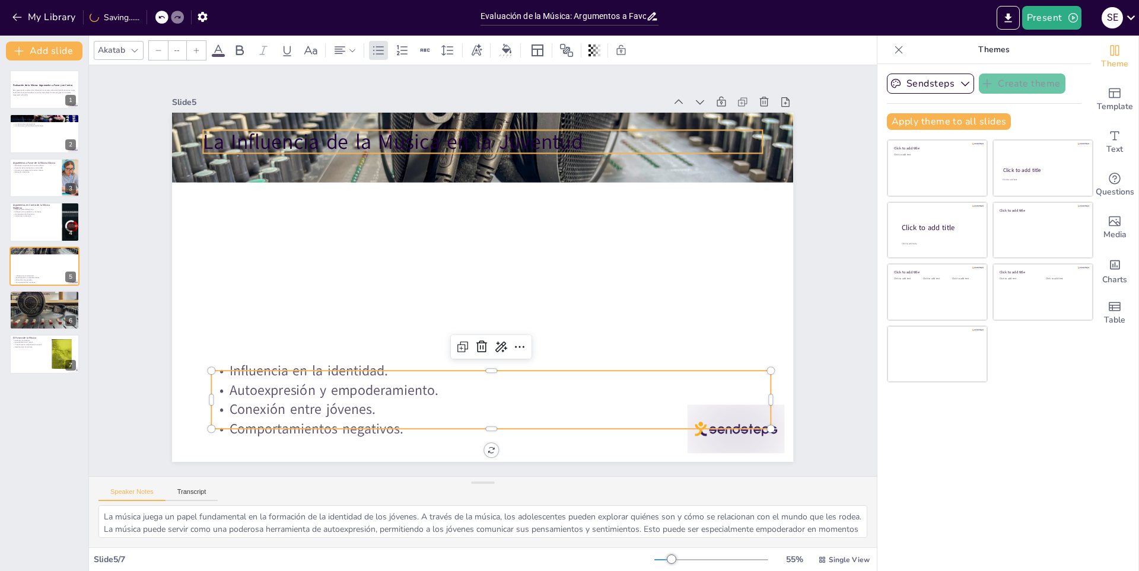
type input "48"
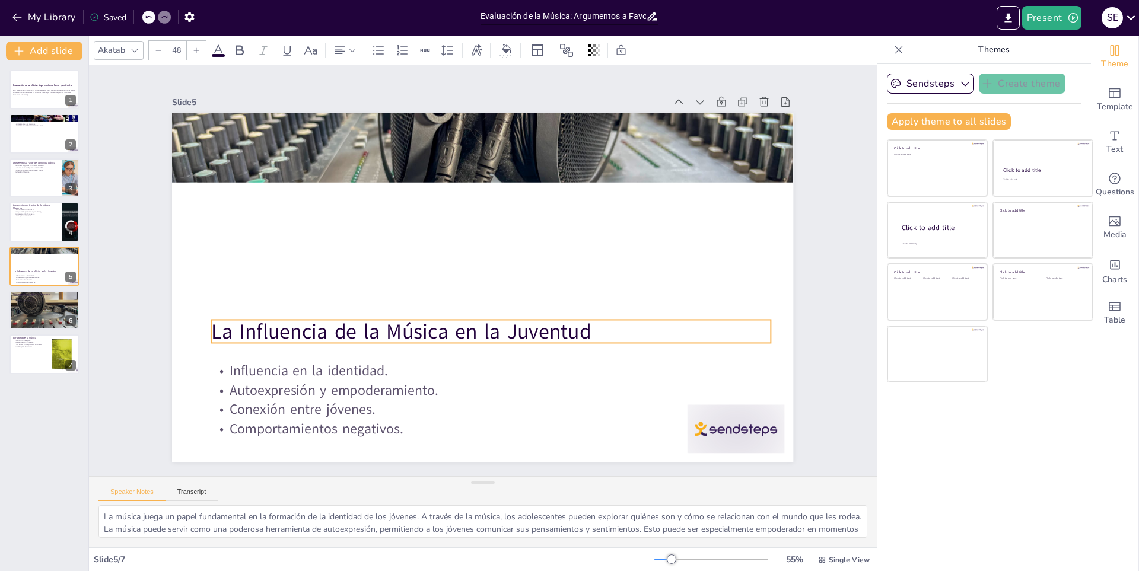
drag, startPoint x: 312, startPoint y: 136, endPoint x: 317, endPoint y: 326, distance: 189.9
click at [317, 326] on p "La Influencia de la Música en la Juventud" at bounding box center [472, 331] width 541 height 201
click at [446, 176] on div at bounding box center [482, 148] width 621 height 466
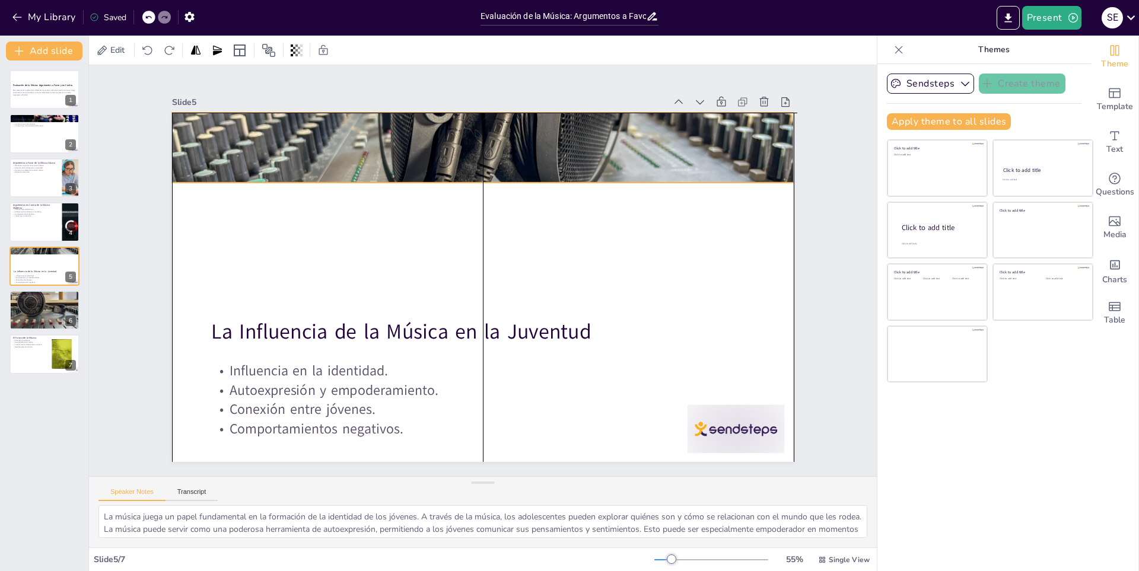
click at [474, 176] on div at bounding box center [482, 148] width 621 height 466
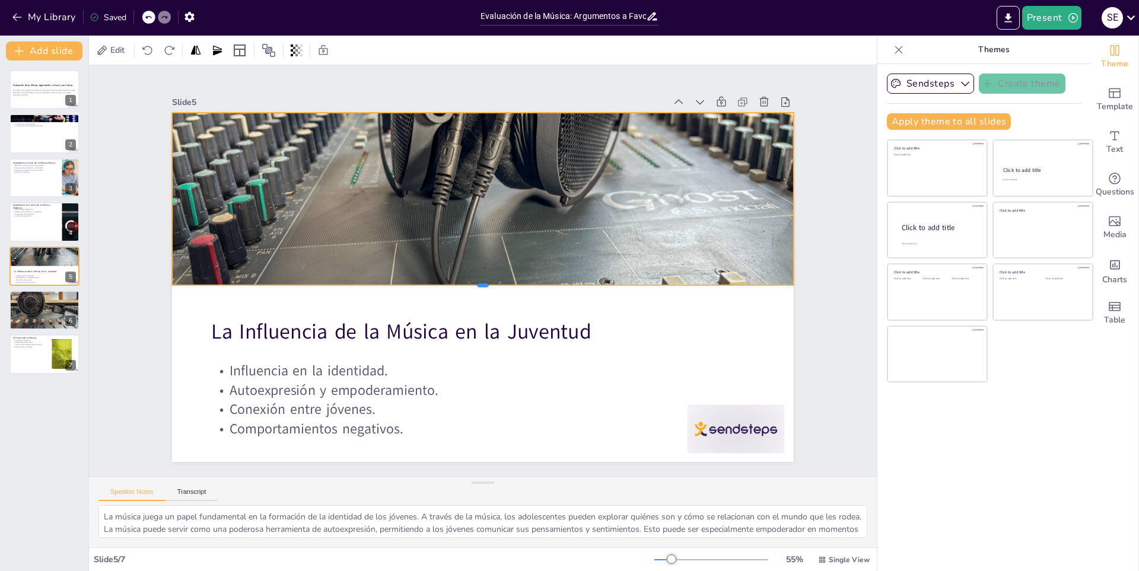
drag, startPoint x: 472, startPoint y: 181, endPoint x: 487, endPoint y: 212, distance: 34.2
click at [478, 285] on div at bounding box center [482, 289] width 621 height 9
click at [34, 301] on p "Temas sociales en el hip-hop." at bounding box center [44, 302] width 64 height 2
type textarea "La variedad de géneros musicales permite a los oyentes elegir experiencias que …"
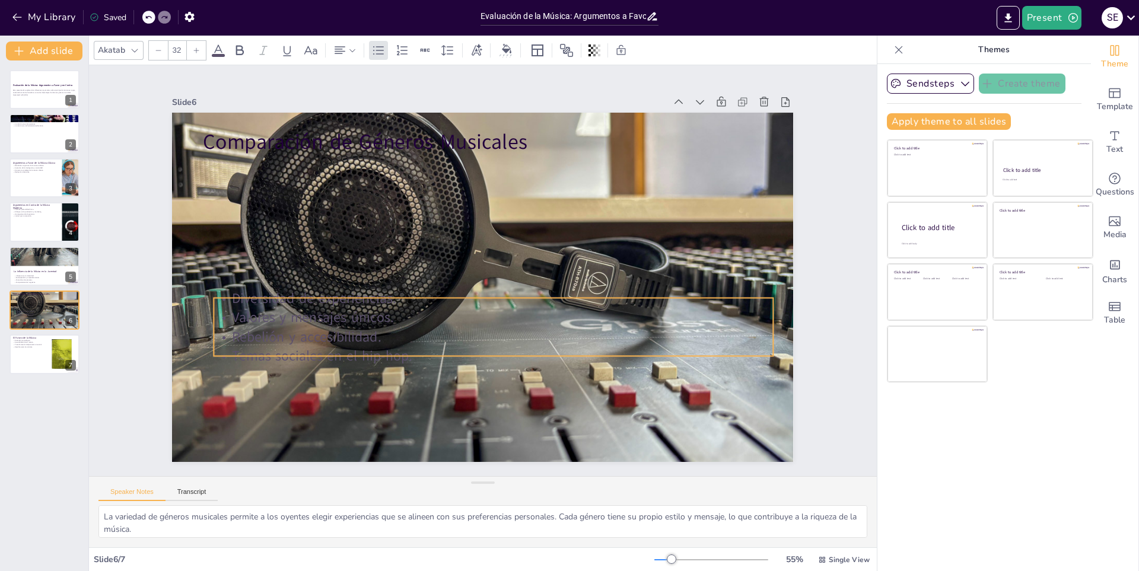
drag, startPoint x: 312, startPoint y: 197, endPoint x: 362, endPoint y: 120, distance: 91.8
click at [323, 339] on p "Rebelión y accesibilidad." at bounding box center [479, 337] width 551 height 135
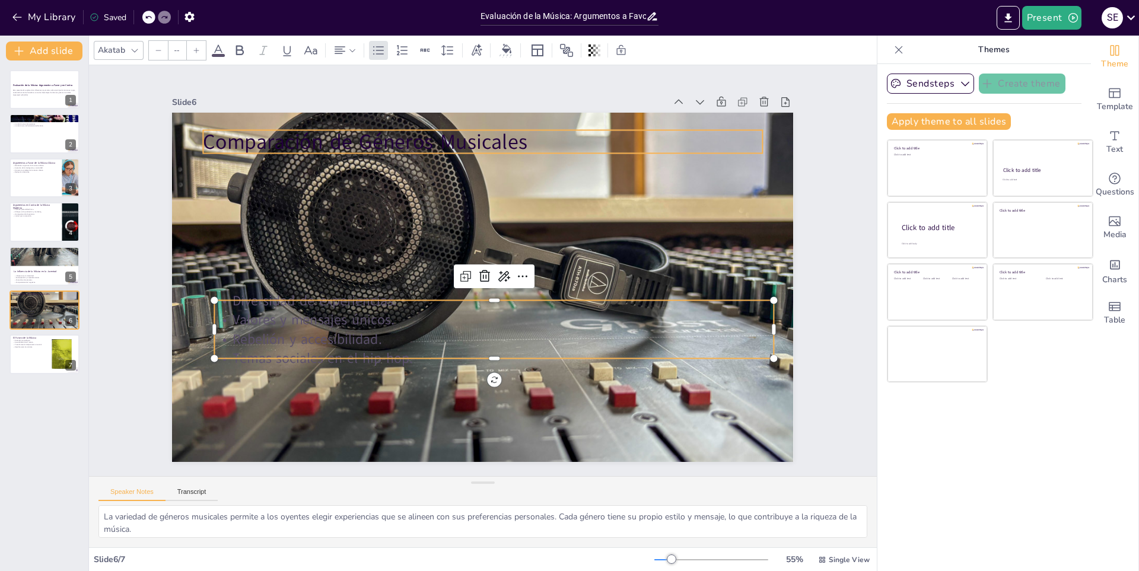
type input "48"
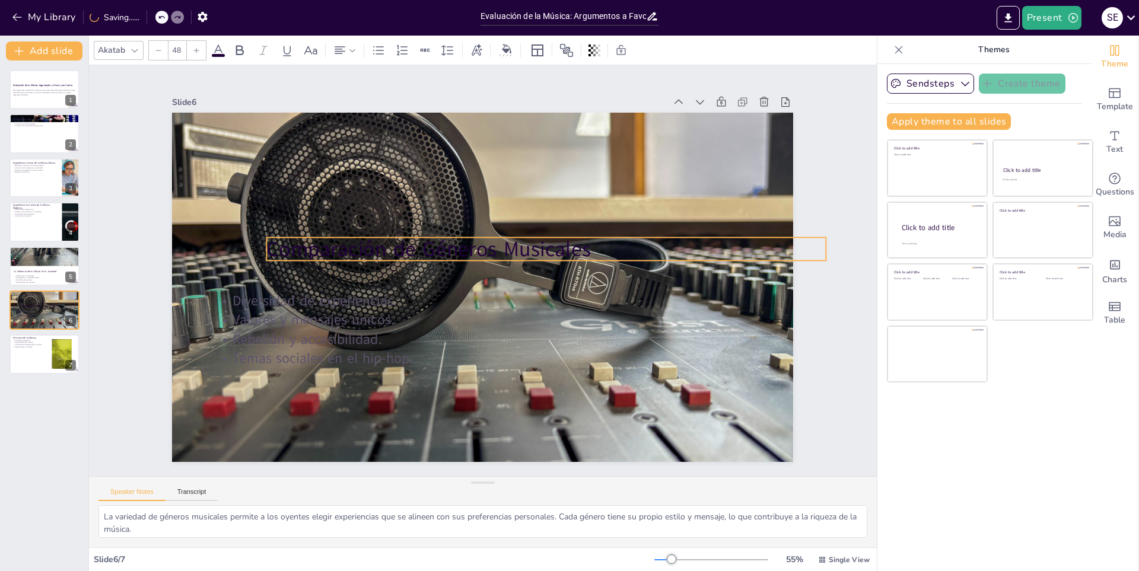
drag, startPoint x: 378, startPoint y: 128, endPoint x: 441, endPoint y: 236, distance: 124.5
click at [441, 236] on p "Comparación de Géneros Musicales" at bounding box center [548, 255] width 559 height 87
click at [30, 342] on p "Accesibilidad de la música." at bounding box center [28, 343] width 32 height 2
type textarea "La tecnología ha sido un motor clave en la evolución de la música, permitiendo …"
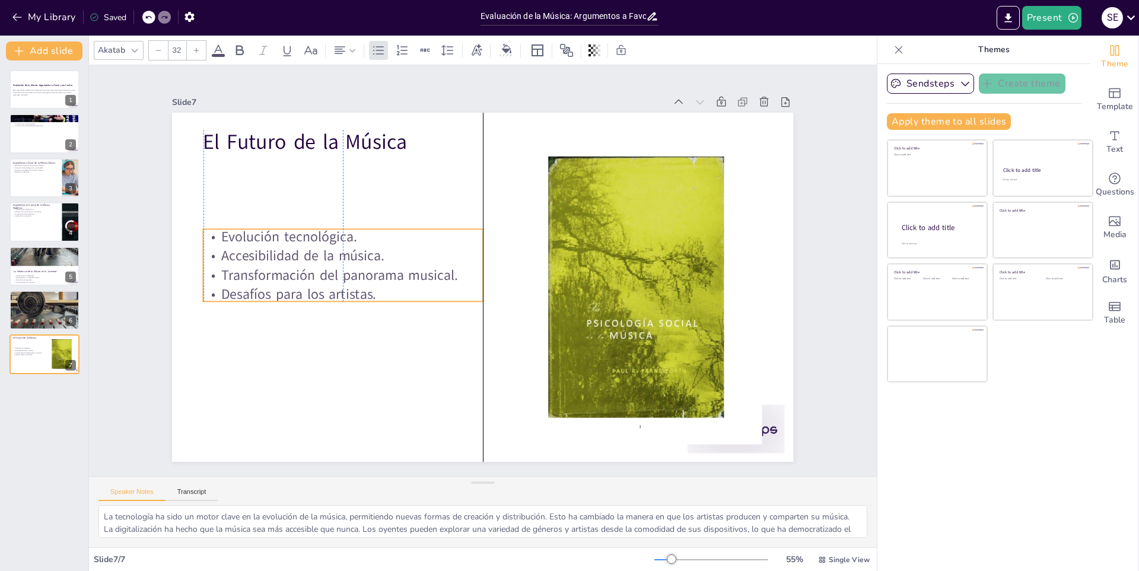
drag, startPoint x: 322, startPoint y: 246, endPoint x: 322, endPoint y: 269, distance: 23.1
click at [322, 269] on p "Transformación del panorama musical." at bounding box center [343, 276] width 279 height 20
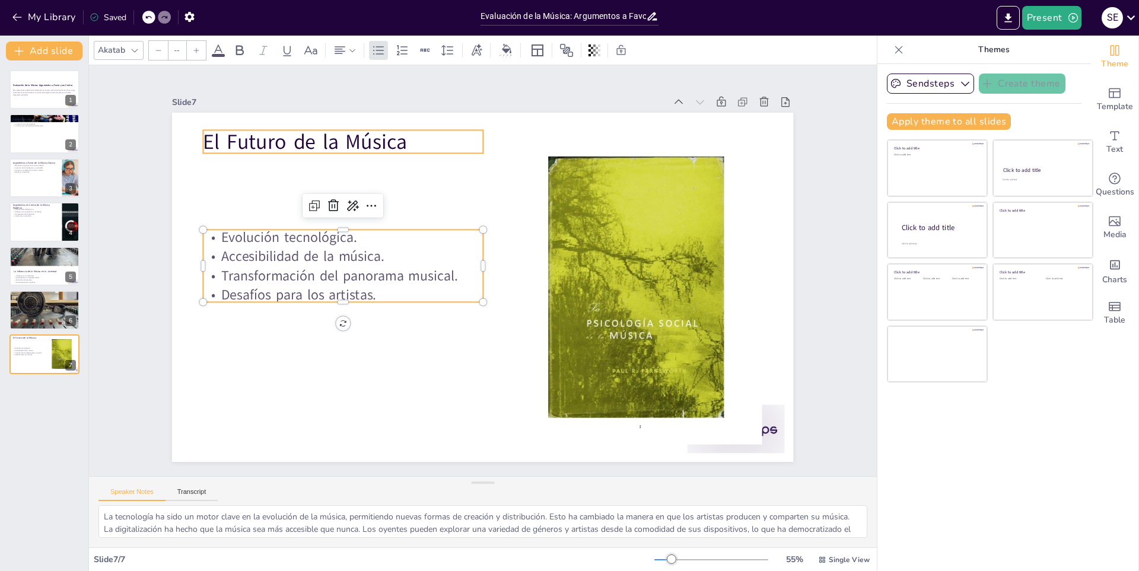
type input "48"
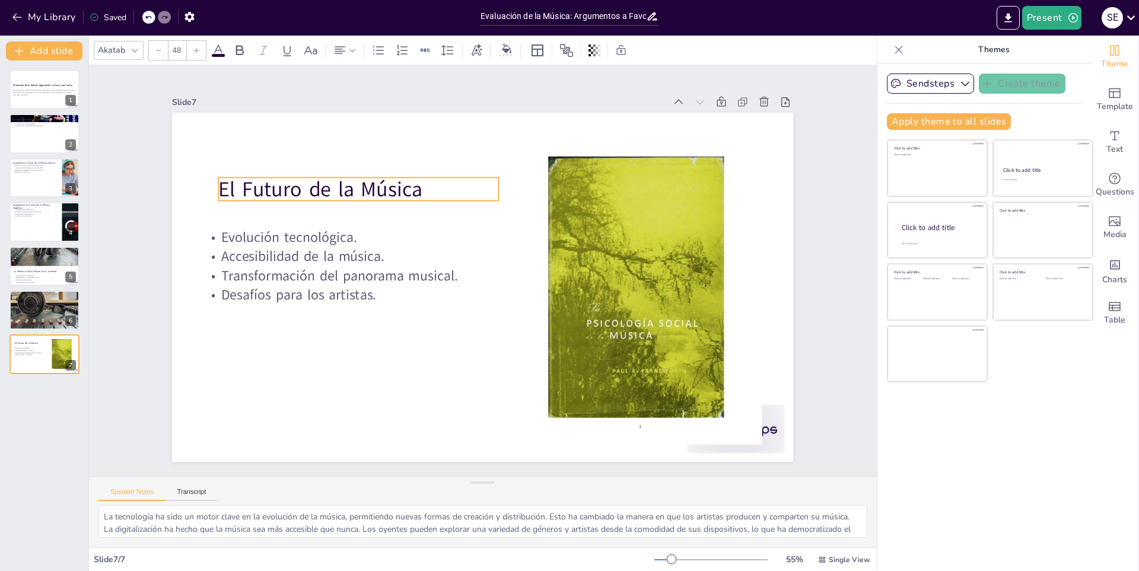
drag, startPoint x: 323, startPoint y: 140, endPoint x: 339, endPoint y: 187, distance: 49.9
click at [503, 197] on p "El Futuro de la Música" at bounding box center [631, 279] width 256 height 165
click at [23, 11] on button "My Library" at bounding box center [45, 17] width 72 height 19
